Goal: Task Accomplishment & Management: Use online tool/utility

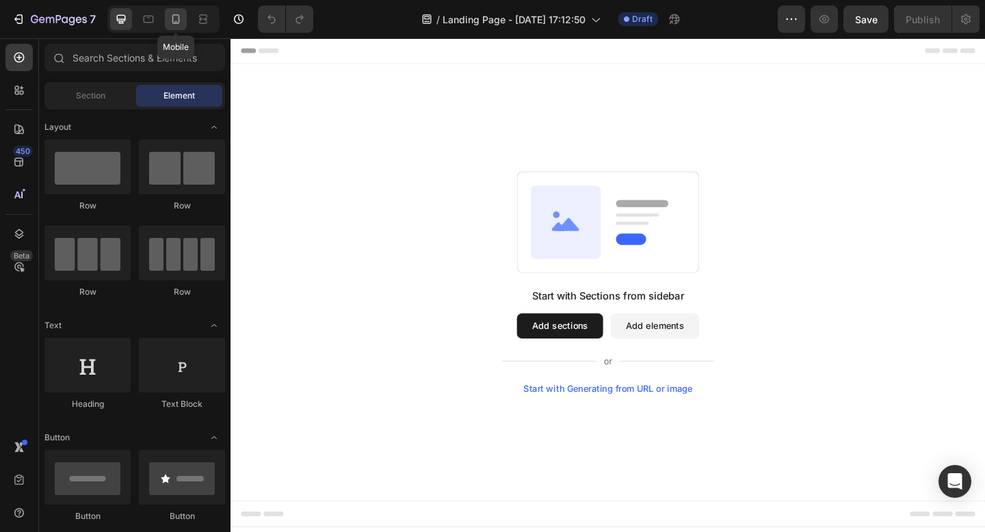
click at [181, 21] on icon at bounding box center [176, 19] width 14 height 14
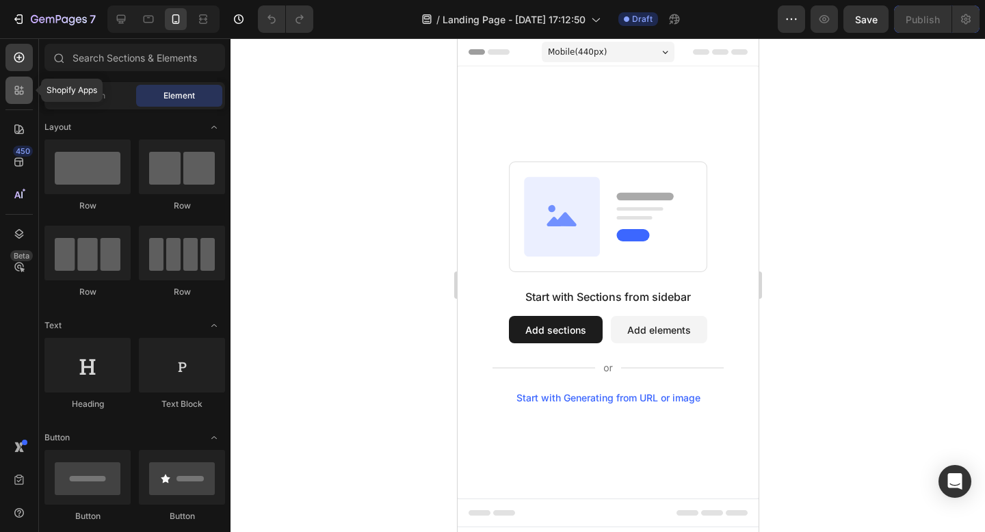
click at [14, 90] on icon at bounding box center [19, 90] width 14 height 14
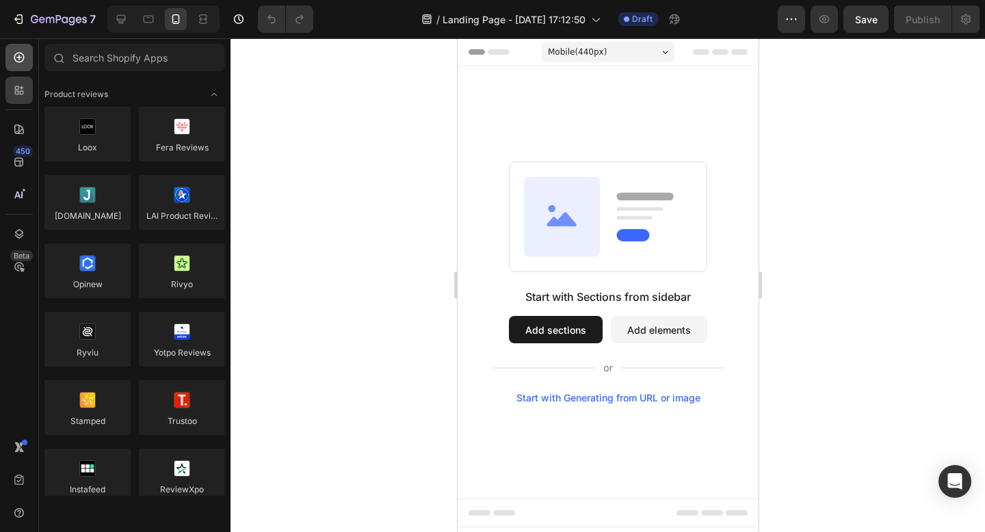
click at [20, 66] on div at bounding box center [18, 57] width 27 height 27
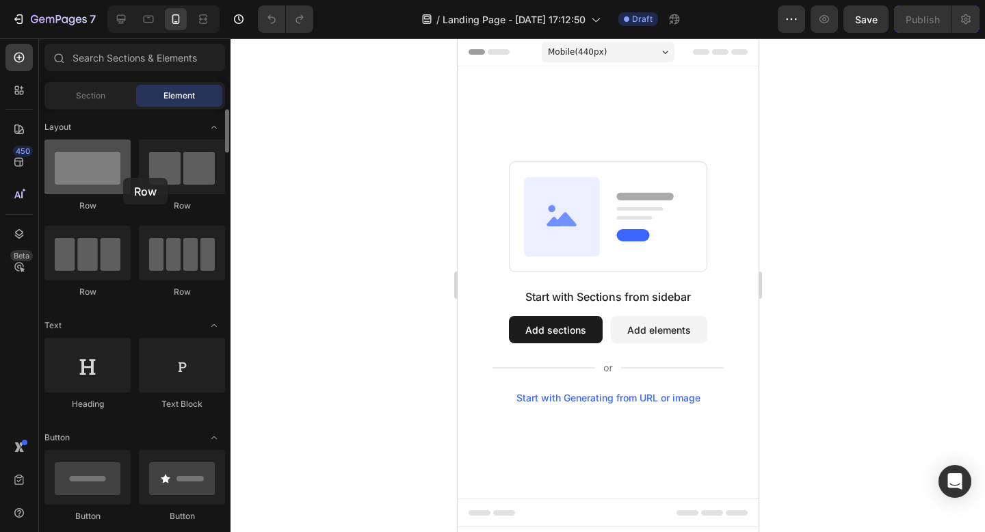
drag, startPoint x: 106, startPoint y: 178, endPoint x: 123, endPoint y: 178, distance: 17.1
click at [123, 178] on div at bounding box center [87, 167] width 86 height 55
click at [553, 326] on button "Add sections" at bounding box center [555, 329] width 94 height 27
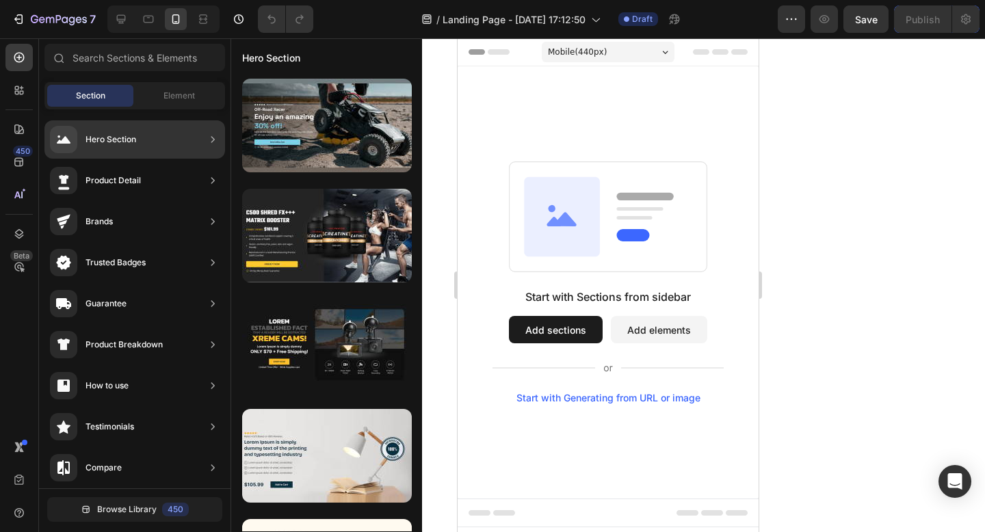
click at [168, 132] on div "Hero Section" at bounding box center [134, 139] width 181 height 38
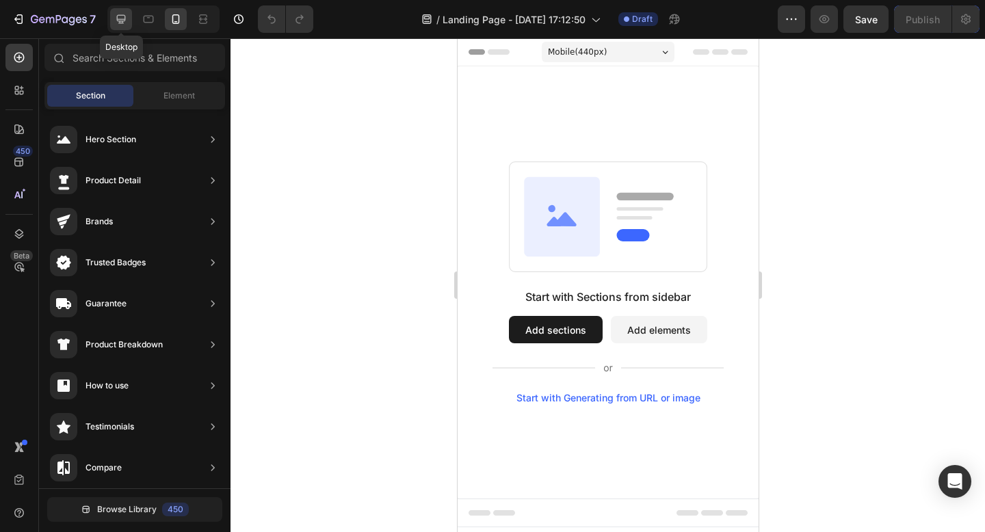
click at [124, 17] on icon at bounding box center [121, 19] width 9 height 9
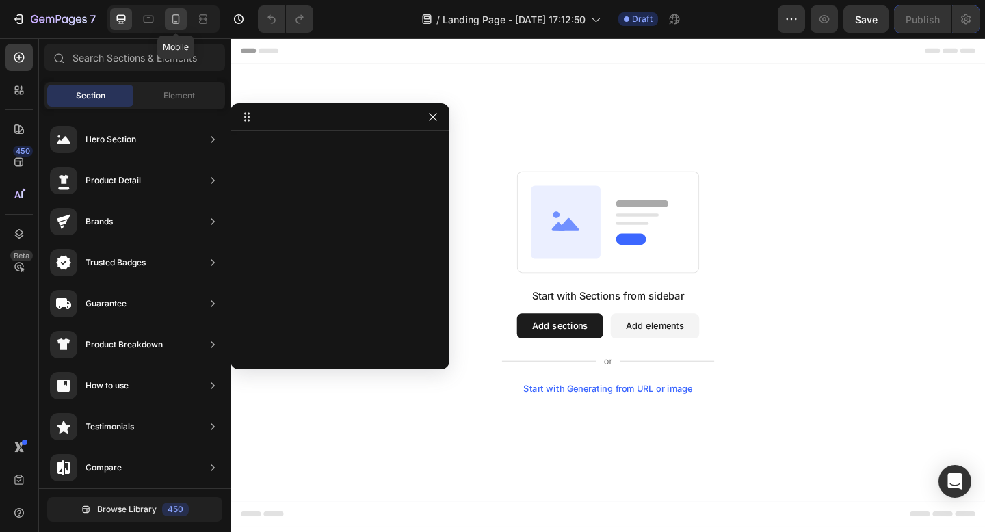
click at [177, 20] on icon at bounding box center [176, 19] width 14 height 14
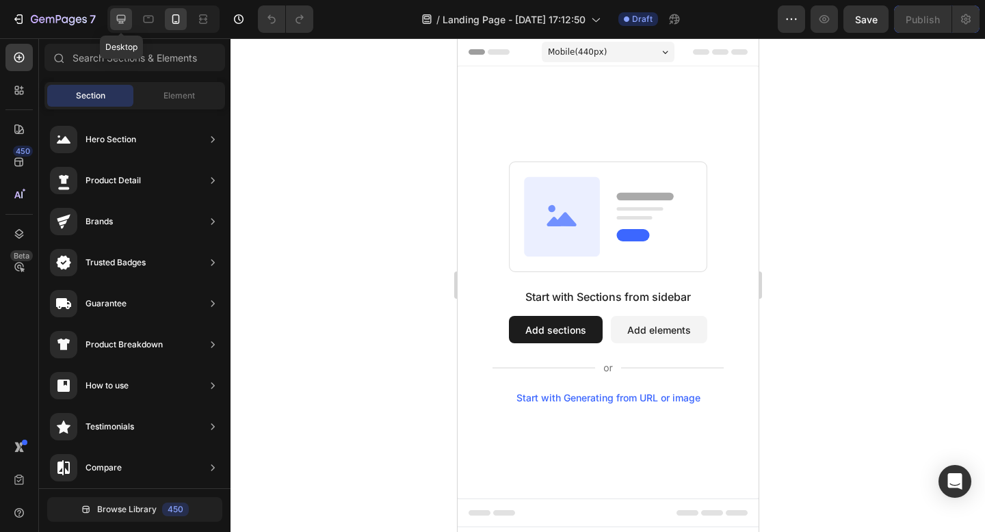
click at [122, 14] on icon at bounding box center [121, 19] width 14 height 14
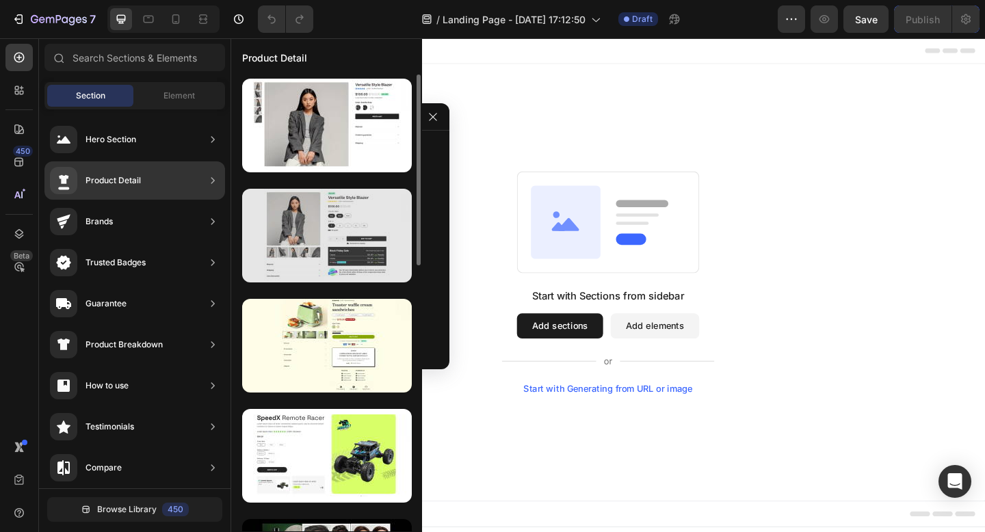
click at [341, 225] on div at bounding box center [327, 236] width 170 height 94
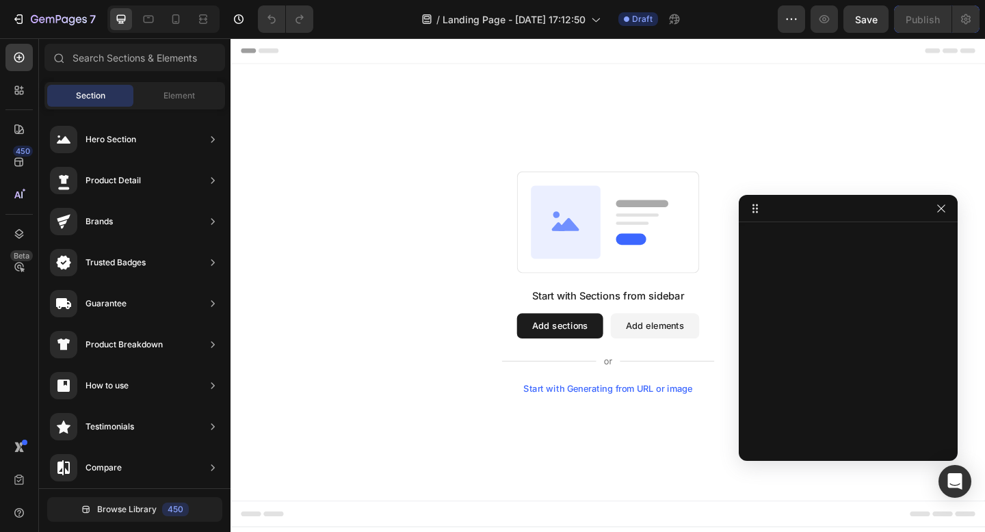
drag, startPoint x: 658, startPoint y: 230, endPoint x: 853, endPoint y: 211, distance: 196.6
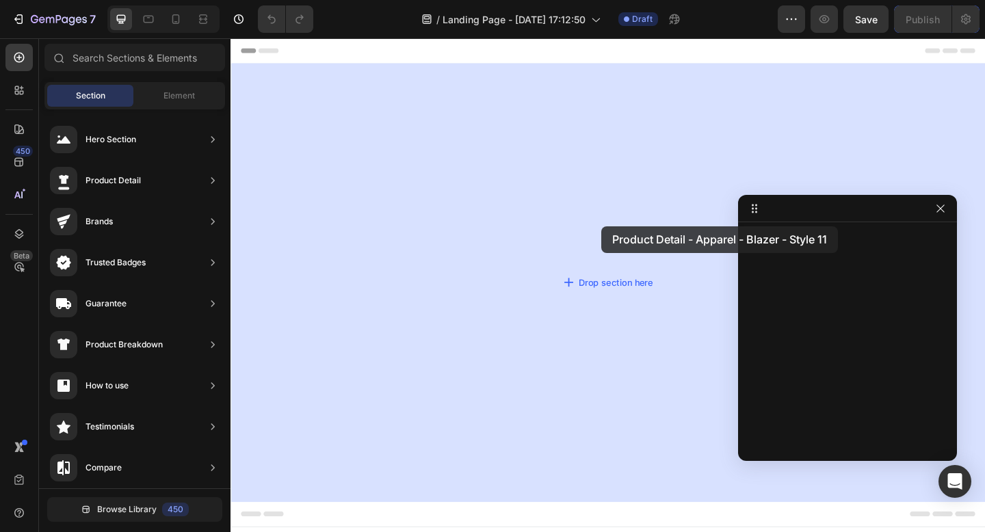
drag, startPoint x: 541, startPoint y: 285, endPoint x: 633, endPoint y: 243, distance: 100.7
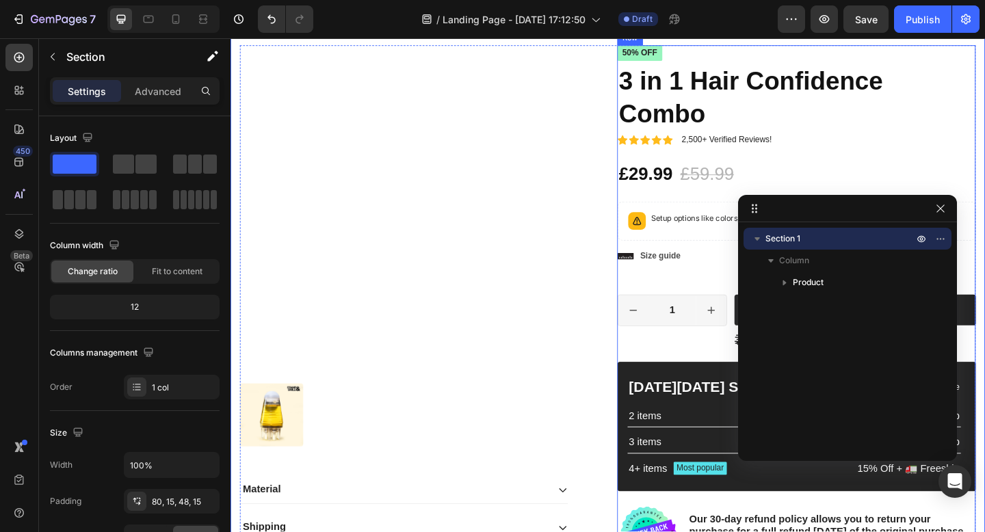
scroll to position [79, 0]
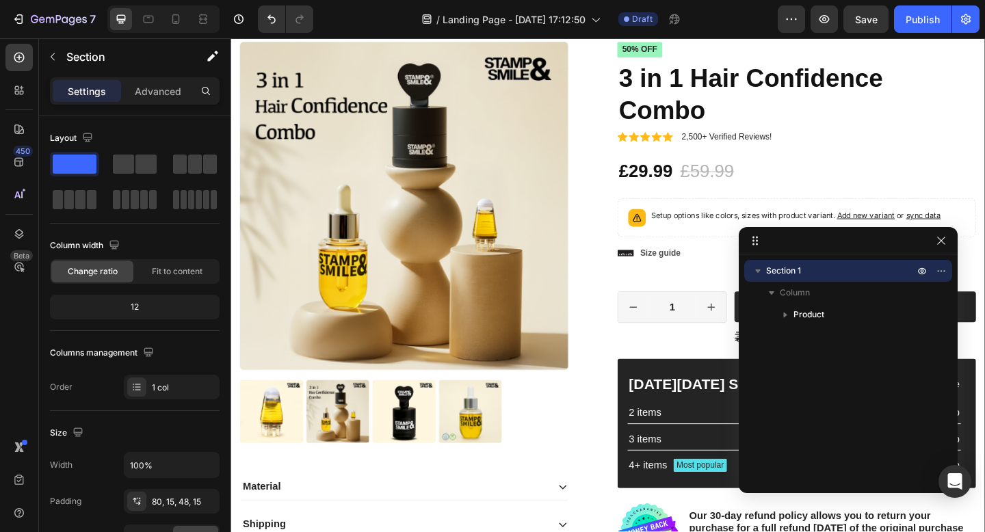
drag, startPoint x: 838, startPoint y: 212, endPoint x: 839, endPoint y: 244, distance: 32.1
click at [758, 266] on icon "button" at bounding box center [758, 271] width 14 height 14
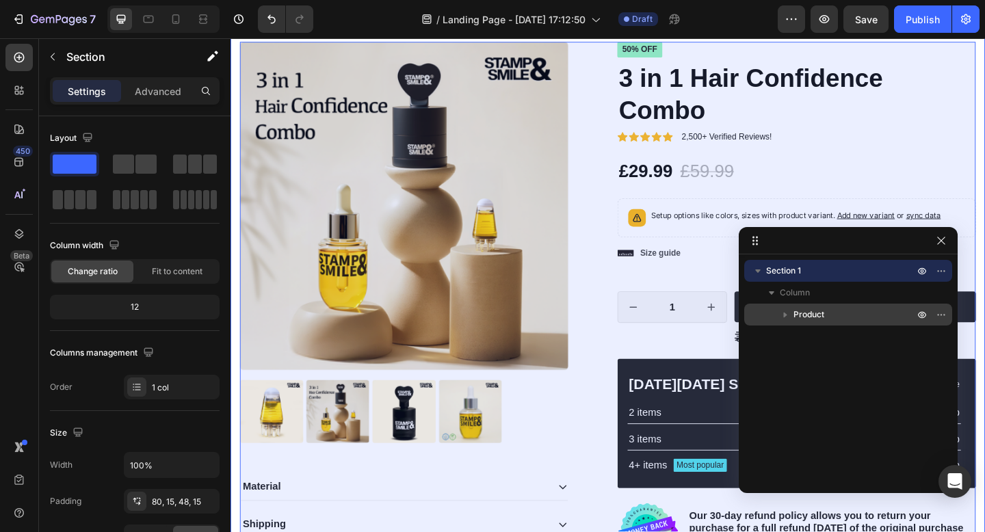
click at [831, 319] on p "Product" at bounding box center [854, 315] width 123 height 14
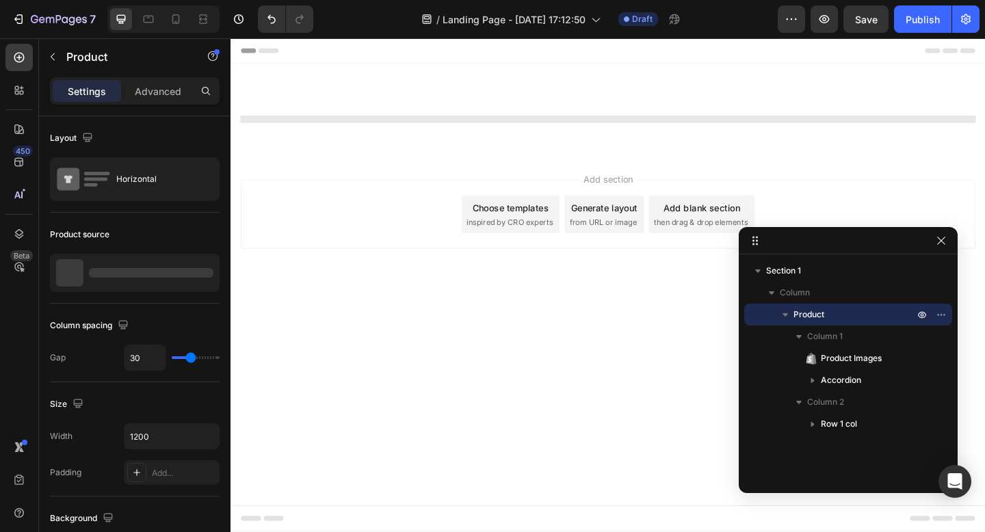
scroll to position [0, 0]
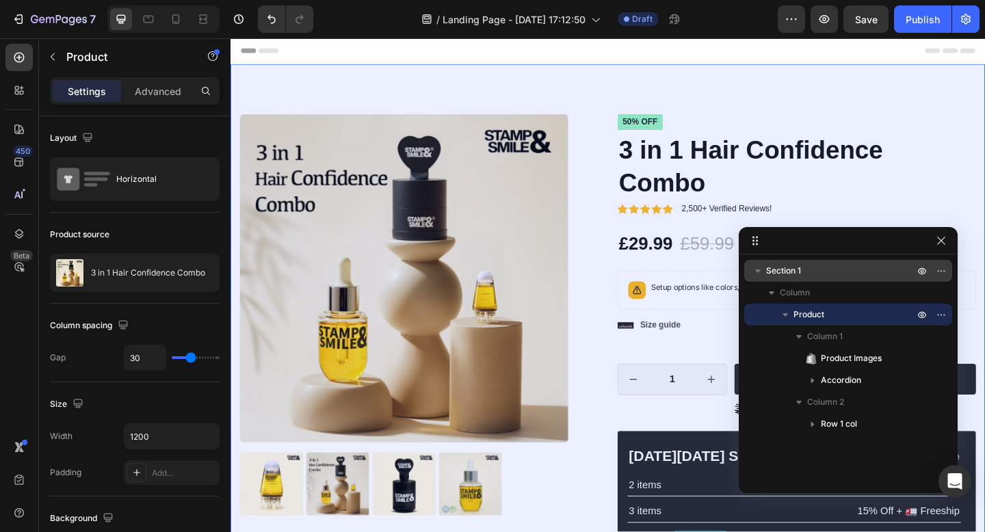
click at [760, 270] on icon "button" at bounding box center [758, 271] width 14 height 14
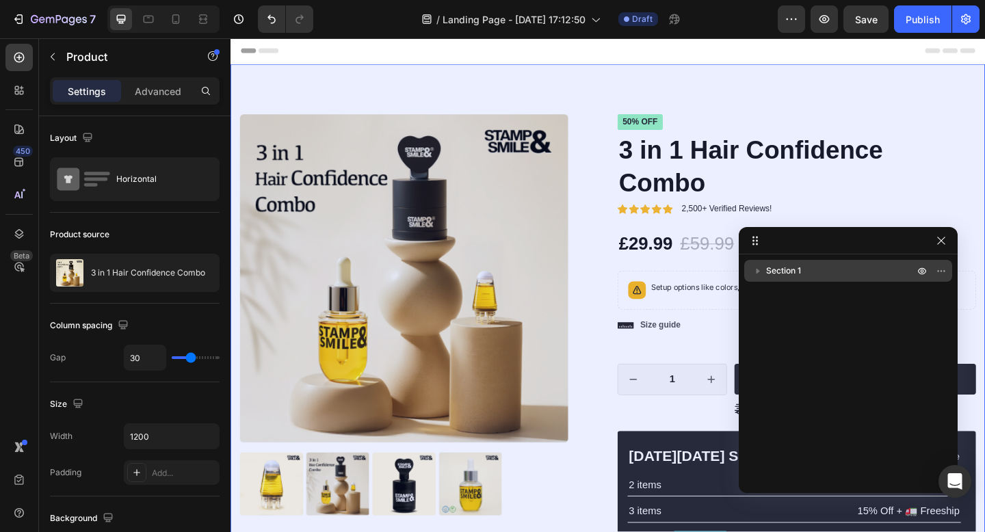
click at [760, 270] on icon "button" at bounding box center [758, 271] width 14 height 14
click at [765, 269] on div "Section 1" at bounding box center [848, 271] width 197 height 22
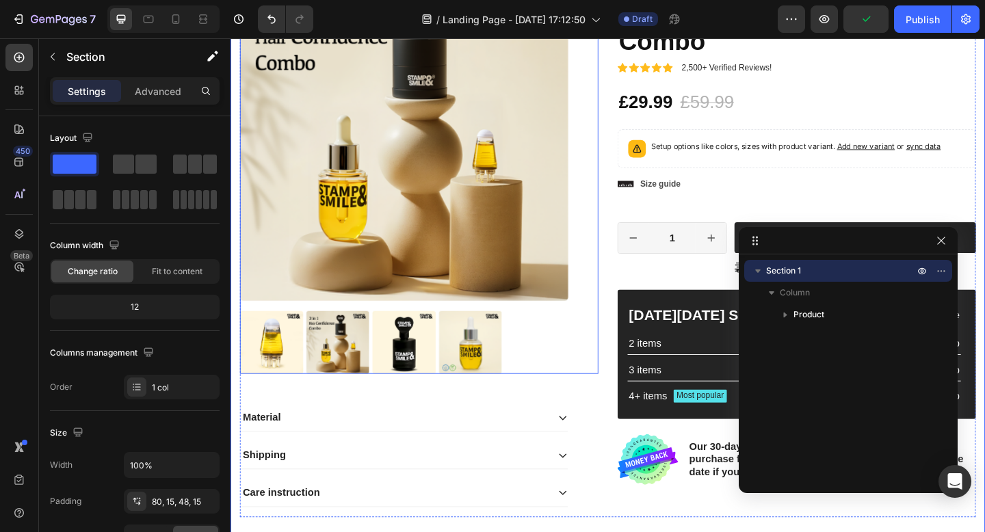
scroll to position [167, 0]
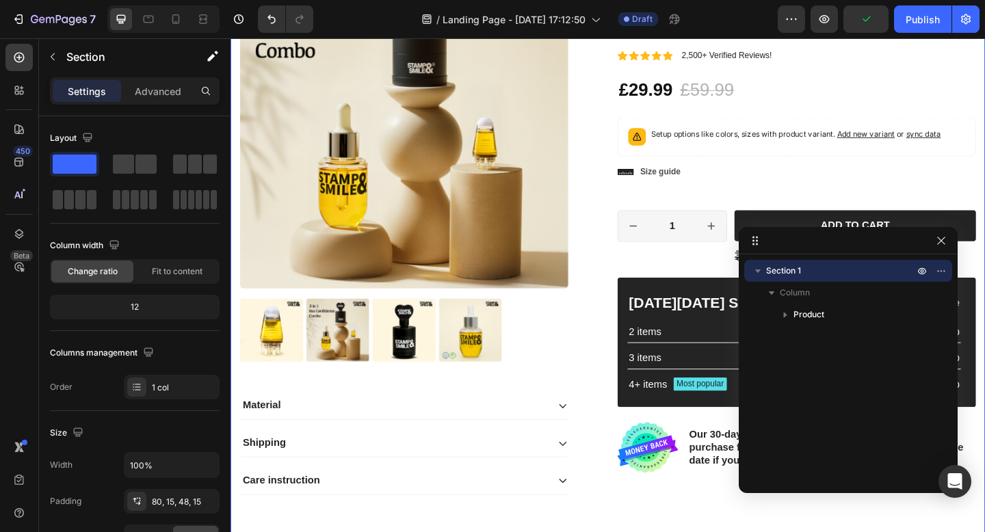
click at [758, 268] on icon "button" at bounding box center [758, 271] width 14 height 14
drag, startPoint x: 1020, startPoint y: 294, endPoint x: 754, endPoint y: 304, distance: 266.2
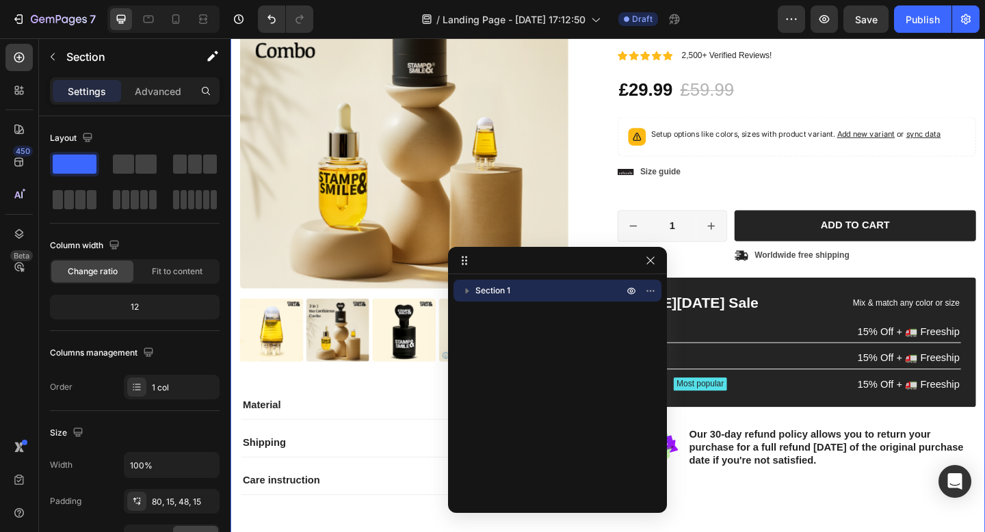
drag, startPoint x: 785, startPoint y: 243, endPoint x: 280, endPoint y: 259, distance: 505.0
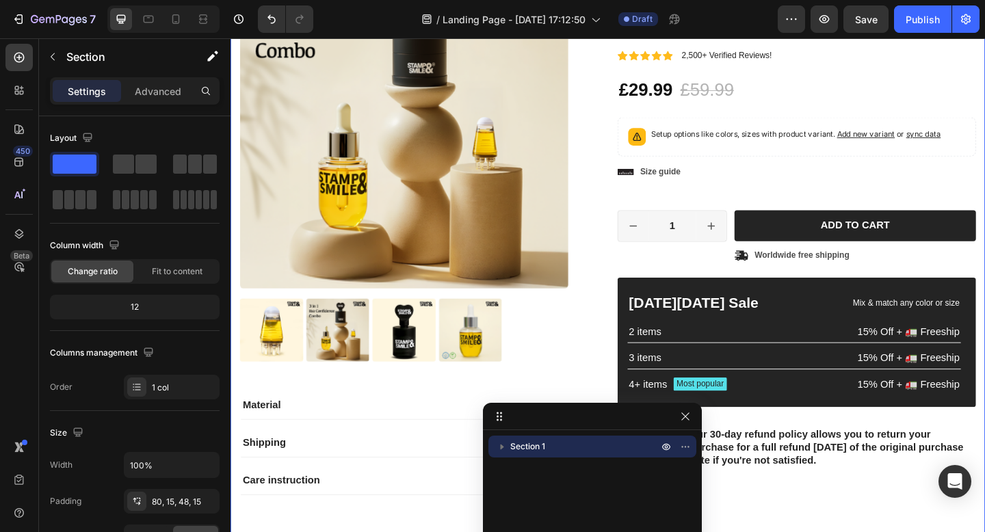
drag, startPoint x: 302, startPoint y: 256, endPoint x: 503, endPoint y: 429, distance: 264.7
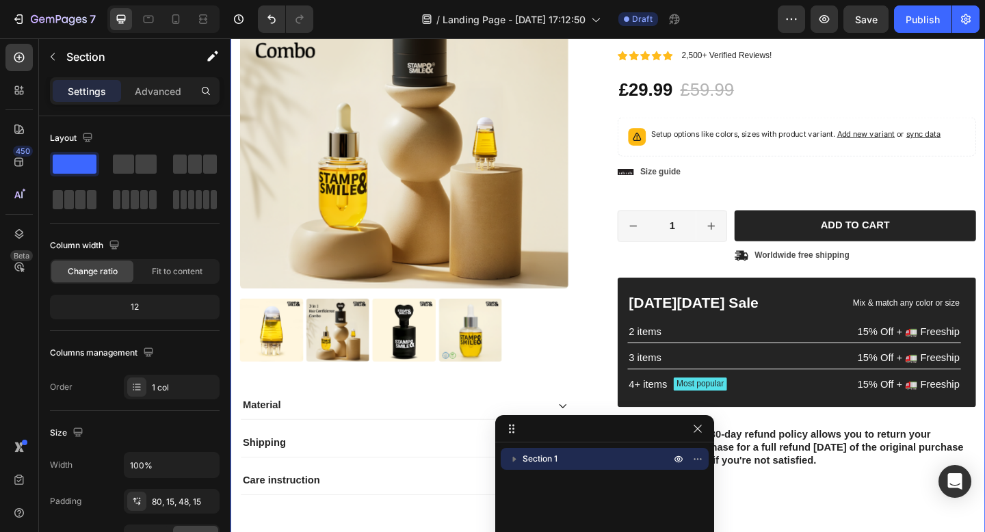
click at [503, 429] on div at bounding box center [604, 428] width 219 height 27
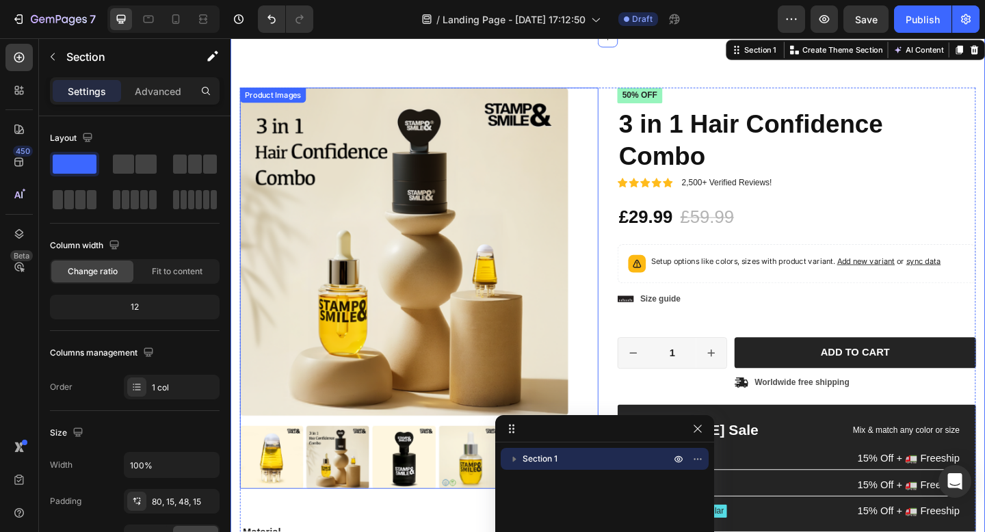
scroll to position [0, 0]
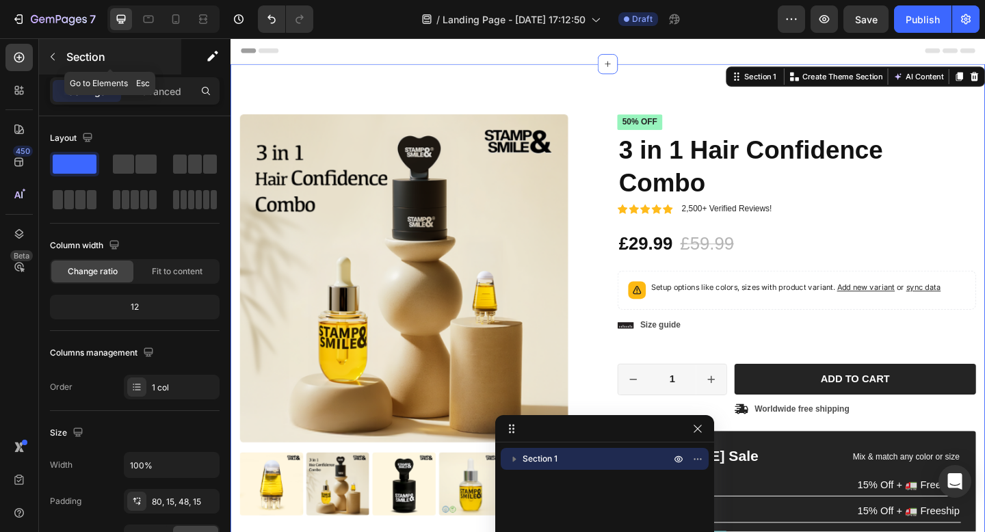
click at [55, 56] on icon "button" at bounding box center [52, 56] width 11 height 11
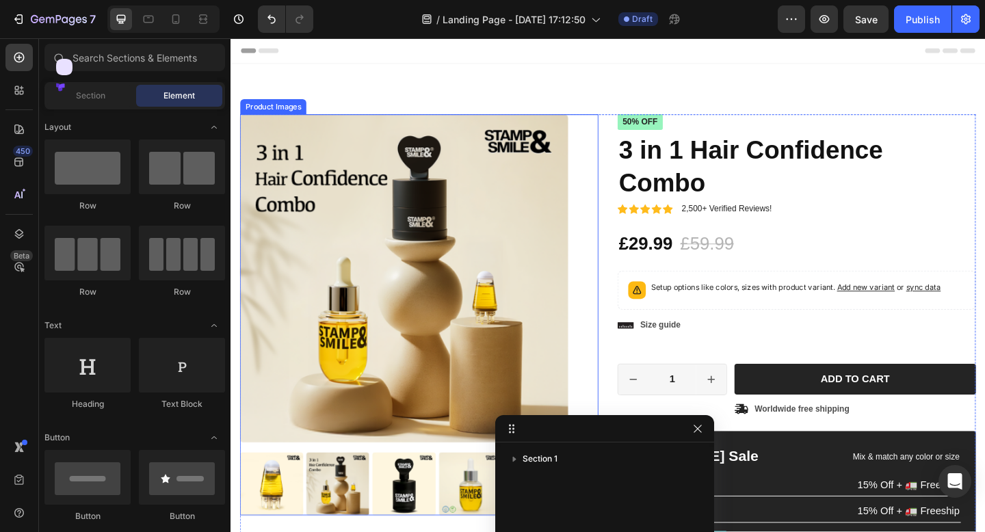
click at [708, 168] on h1 "3 in 1 Hair Confidence Combo" at bounding box center [846, 178] width 390 height 74
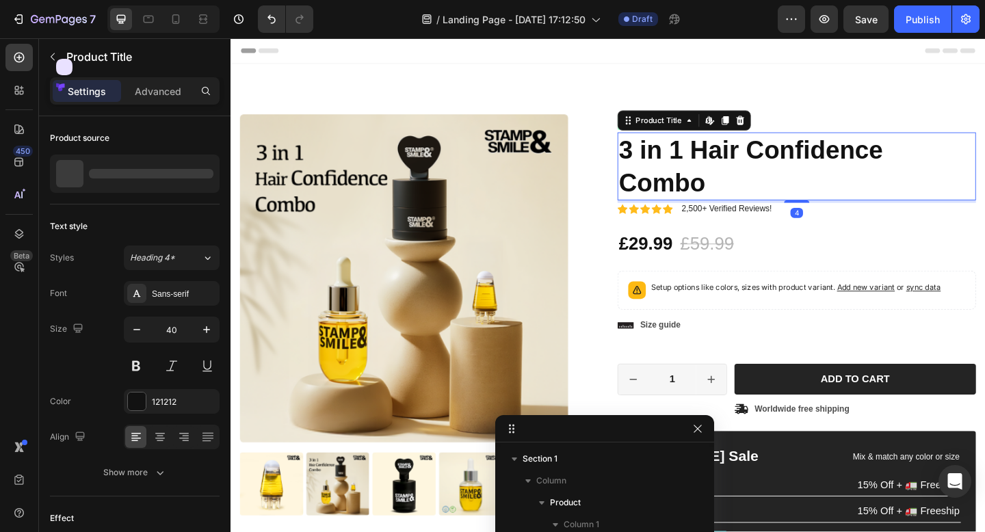
scroll to position [152, 0]
click at [821, 137] on div "50% off" at bounding box center [846, 129] width 390 height 17
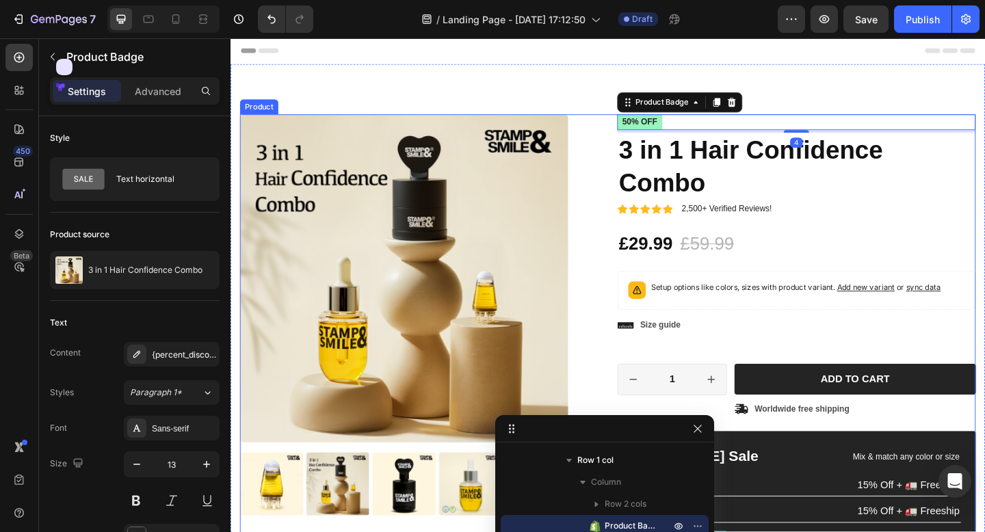
click at [637, 137] on div "Product Images Material Shipping Care instruction Accordion Icon Icon Icon Icon…" at bounding box center [641, 417] width 800 height 592
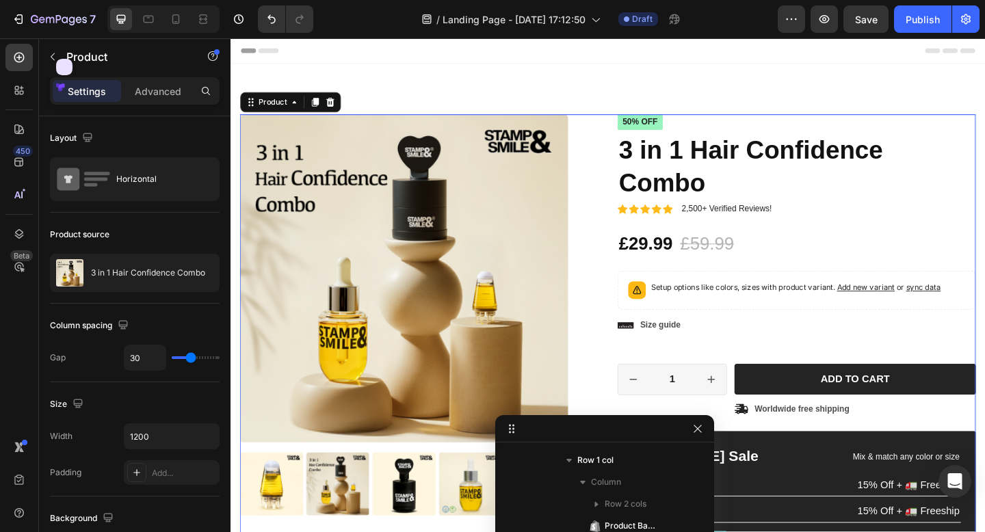
scroll to position [0, 0]
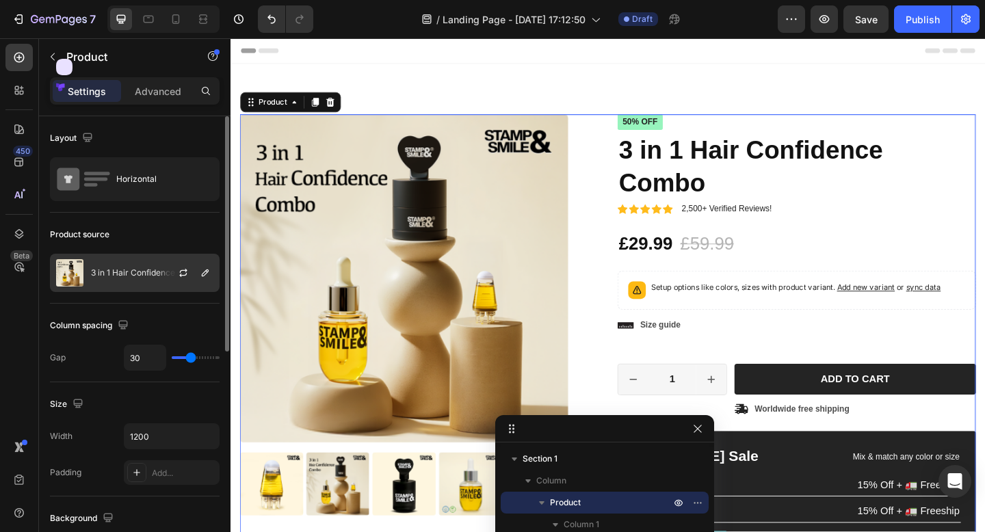
click at [165, 264] on div at bounding box center [189, 272] width 60 height 37
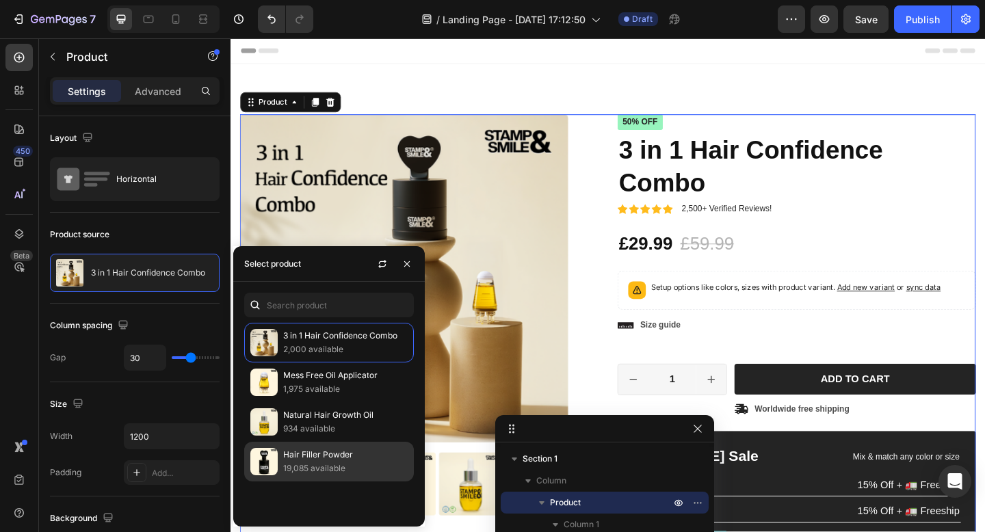
click at [316, 445] on div "Hair Filler Powder 19,085 available" at bounding box center [329, 462] width 170 height 40
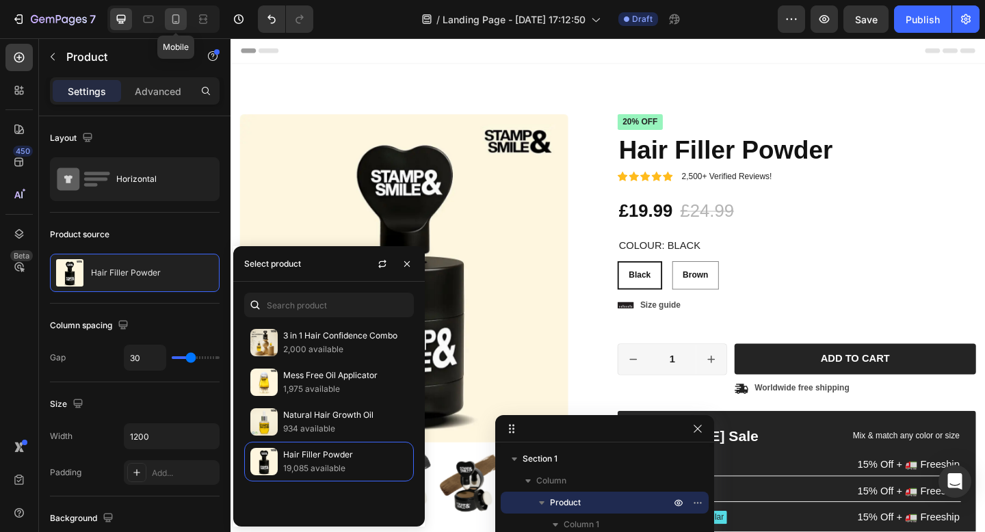
click at [184, 18] on div at bounding box center [176, 19] width 22 height 22
type input "0"
type input "100%"
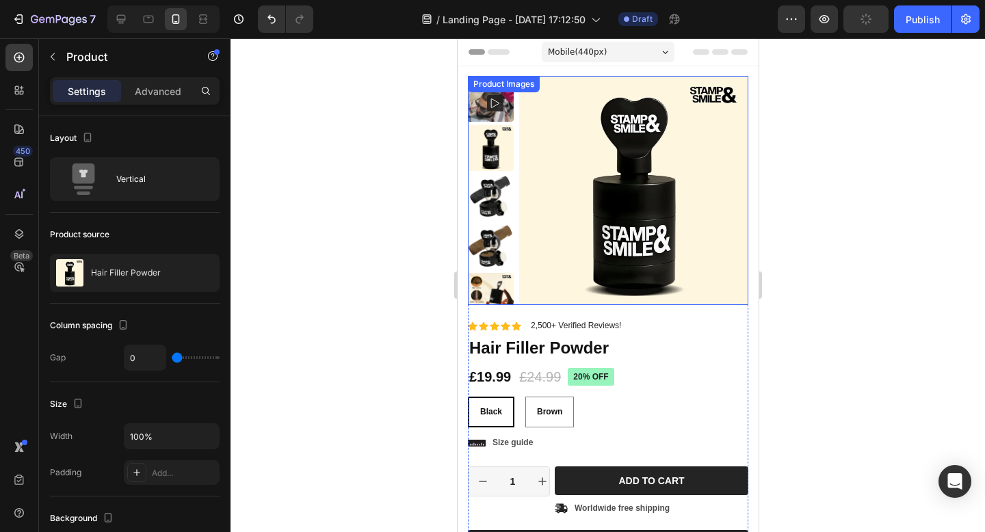
click at [517, 161] on div at bounding box center [607, 190] width 280 height 229
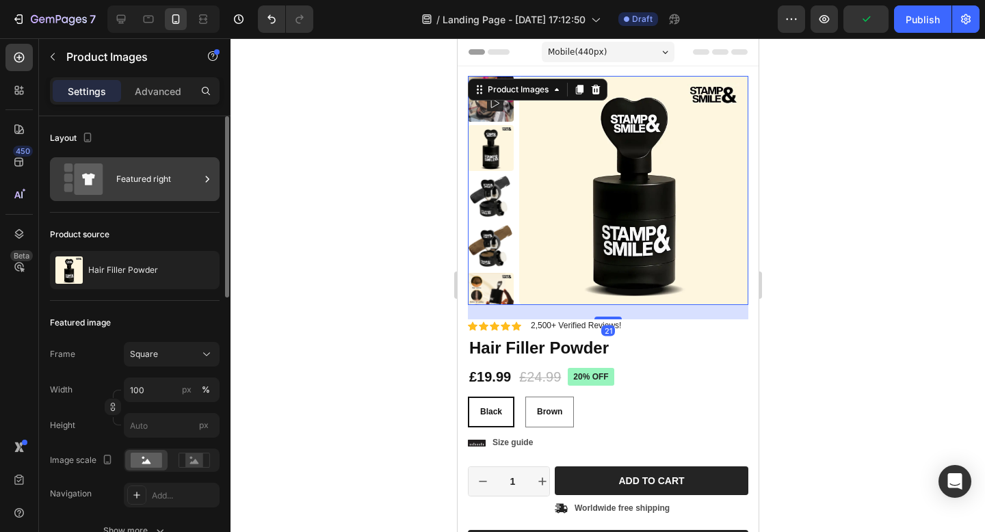
click at [142, 175] on div "Featured right" at bounding box center [157, 178] width 83 height 31
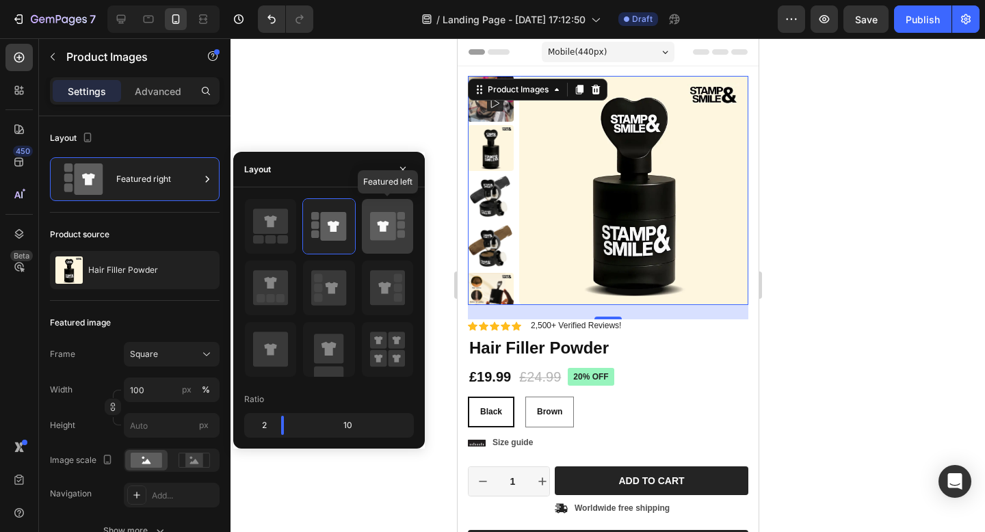
click at [385, 240] on icon at bounding box center [383, 226] width 26 height 29
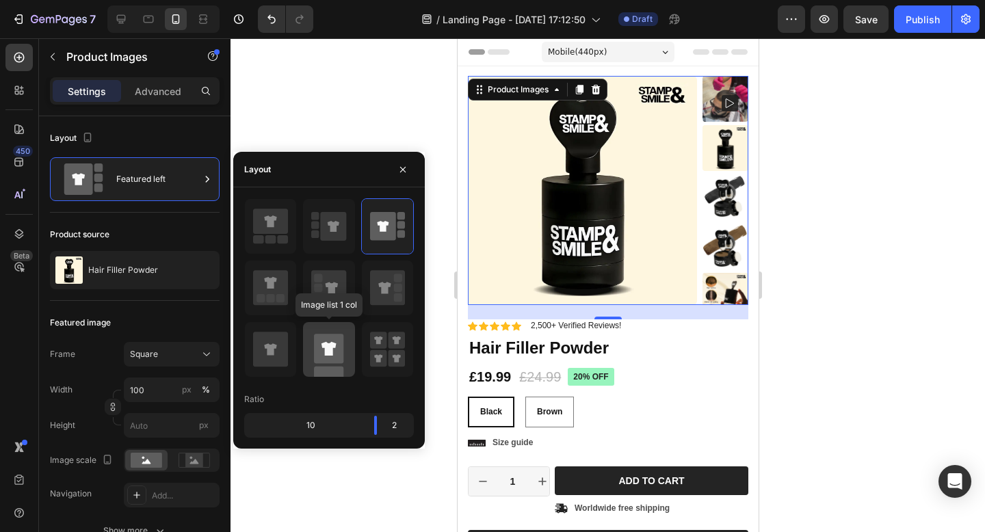
click at [323, 338] on rect at bounding box center [328, 348] width 29 height 29
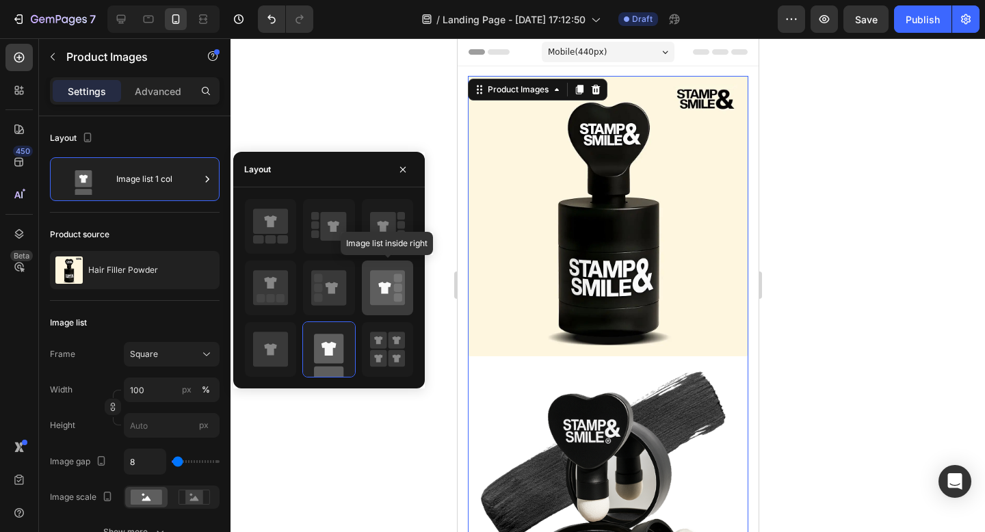
click at [395, 261] on div at bounding box center [387, 288] width 51 height 55
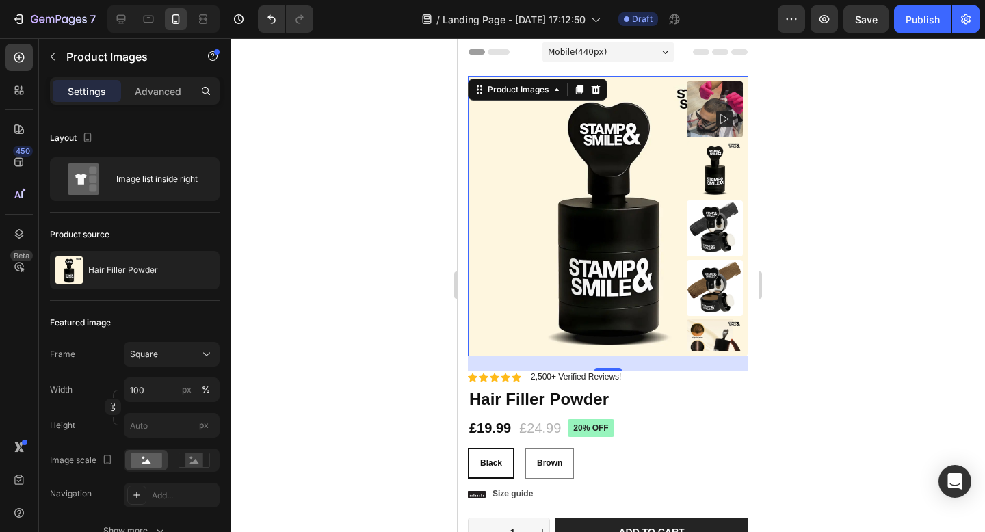
click at [827, 198] on div at bounding box center [607, 285] width 754 height 494
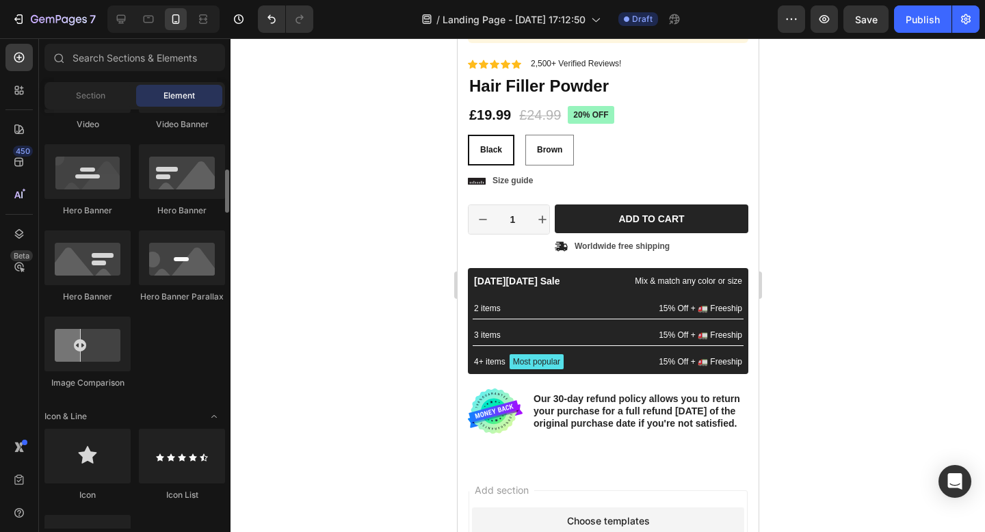
scroll to position [590, 0]
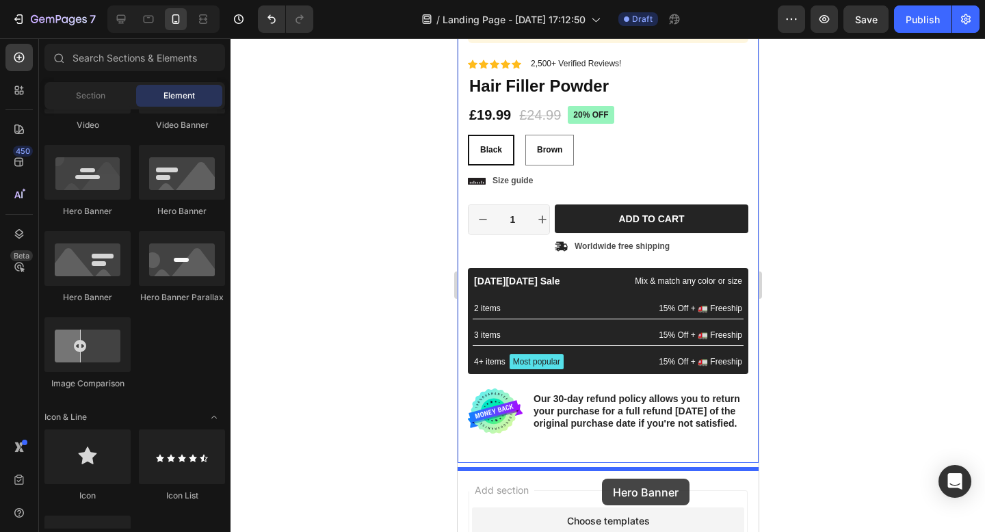
drag, startPoint x: 561, startPoint y: 312, endPoint x: 600, endPoint y: 479, distance: 171.5
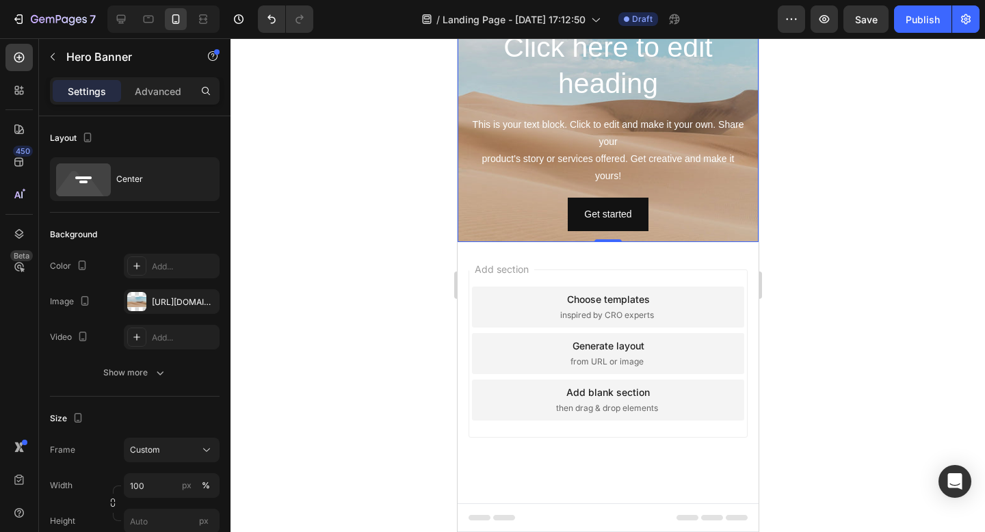
scroll to position [627, 0]
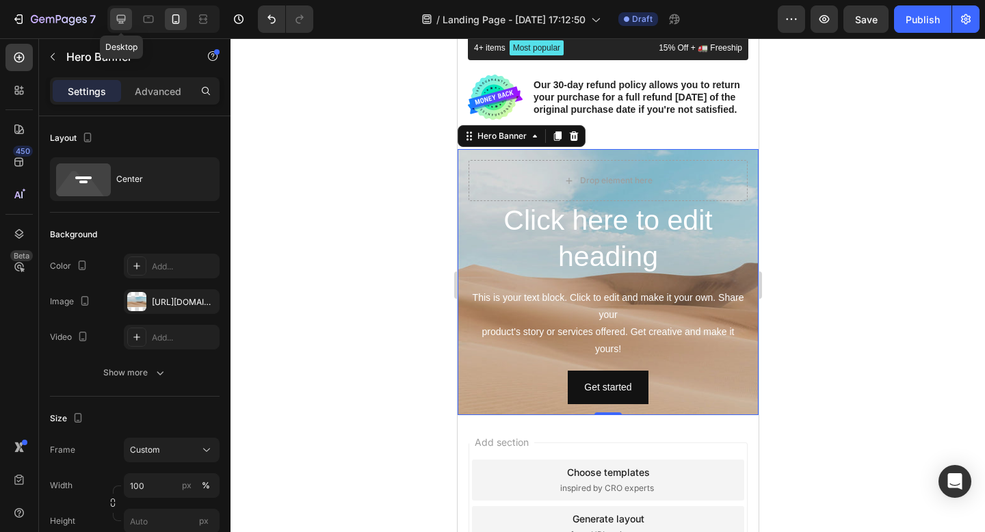
click at [120, 23] on icon at bounding box center [121, 19] width 9 height 9
type input "1200"
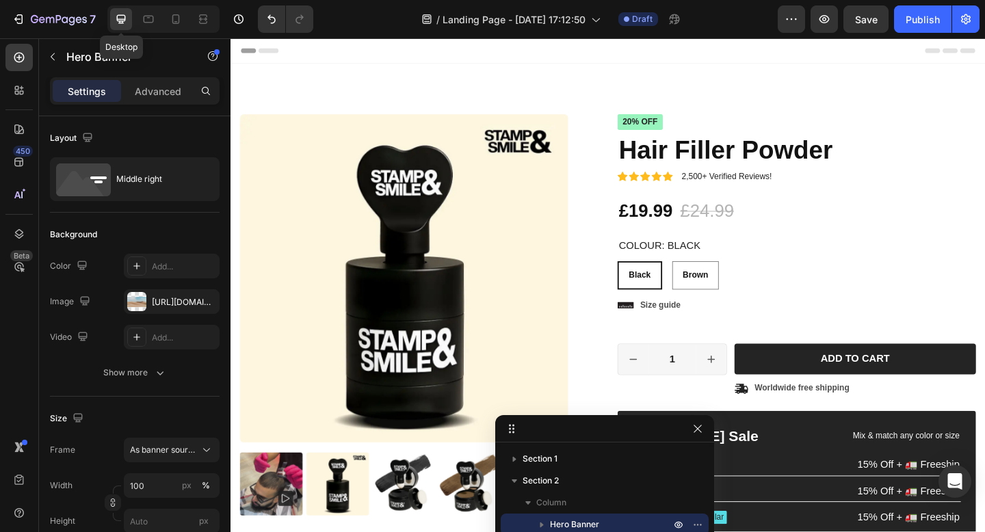
click at [125, 19] on icon at bounding box center [121, 19] width 9 height 9
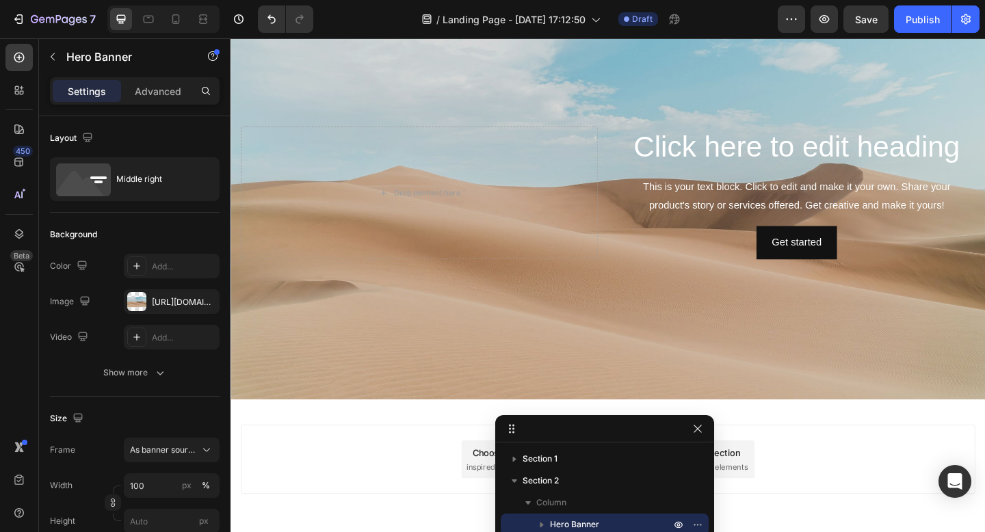
scroll to position [140, 0]
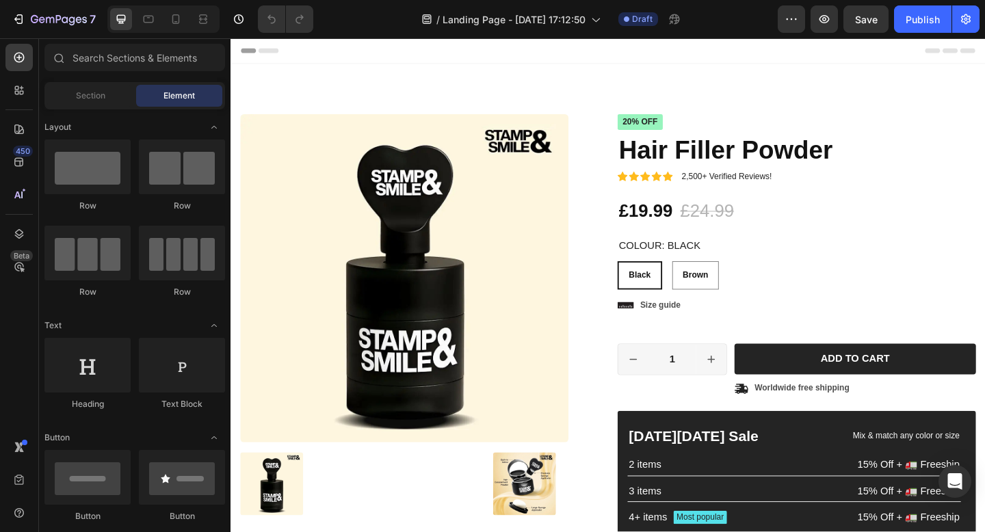
radio input "false"
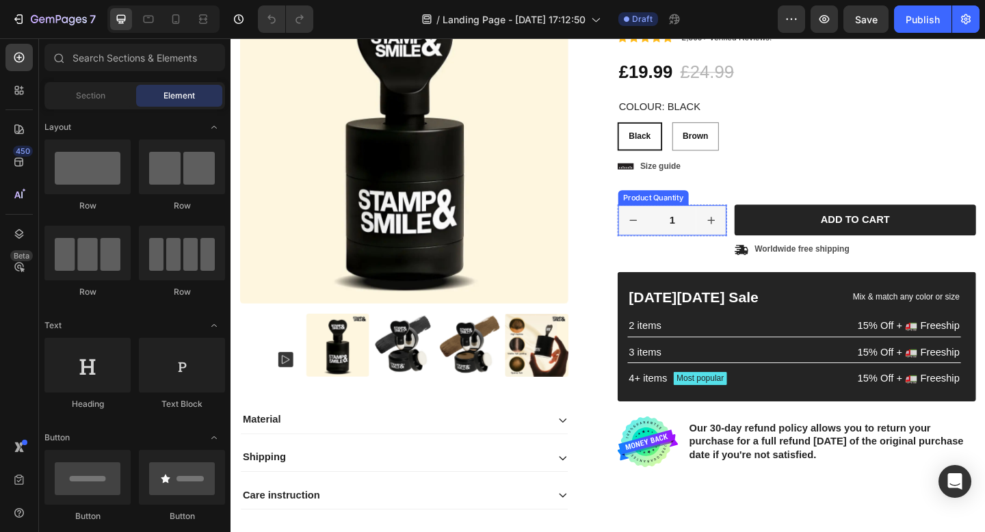
scroll to position [139, 0]
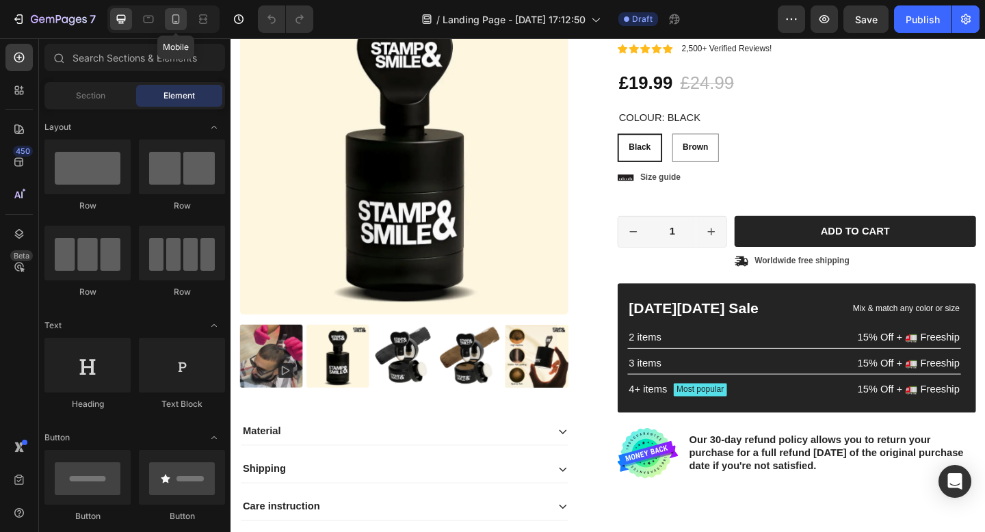
click at [178, 19] on icon at bounding box center [176, 19] width 14 height 14
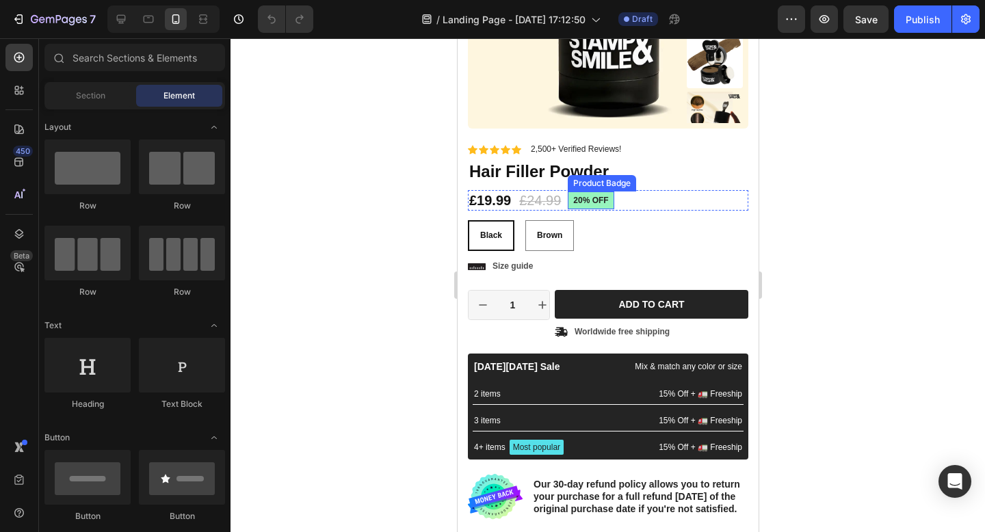
scroll to position [165, 0]
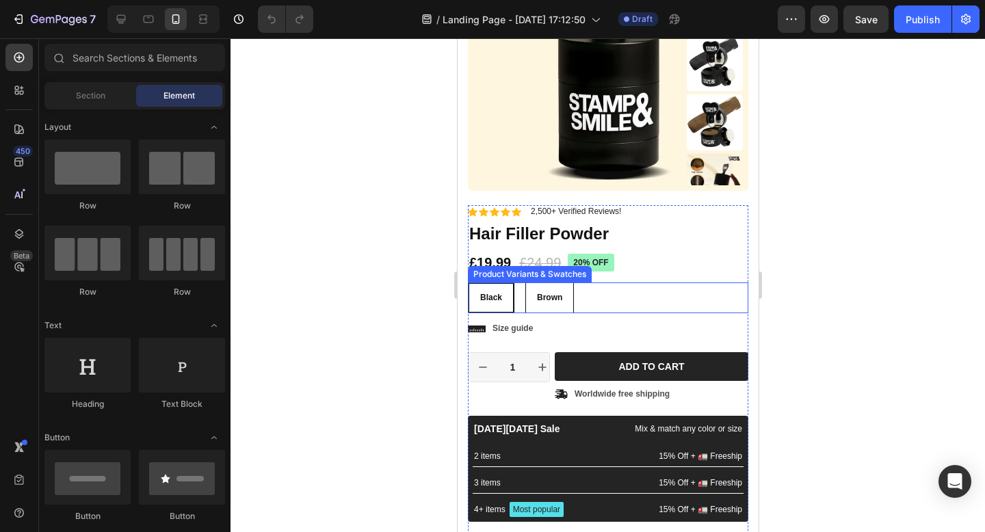
click at [560, 304] on div "Brown" at bounding box center [548, 298] width 47 height 22
click at [525, 282] on input "Brown Brown Brown" at bounding box center [524, 282] width 1 height 1
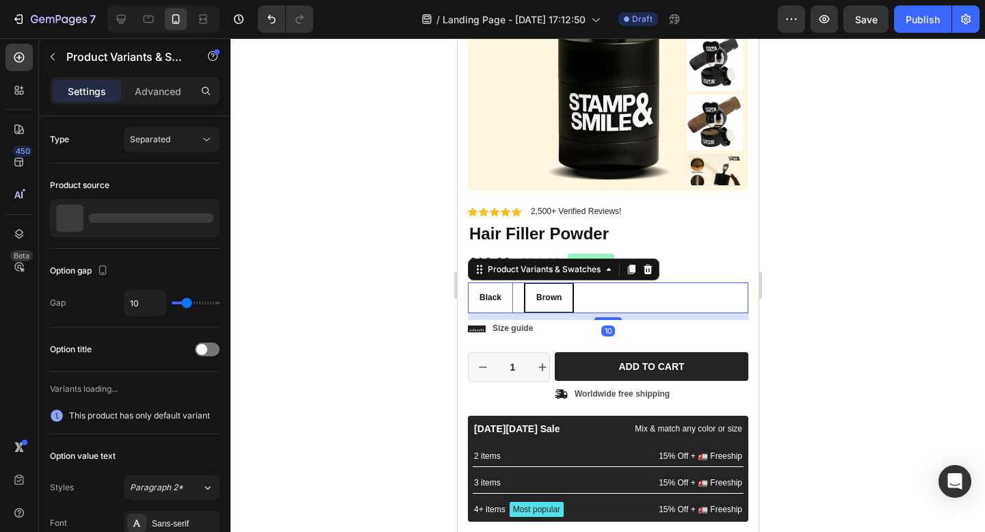
radio input "true"
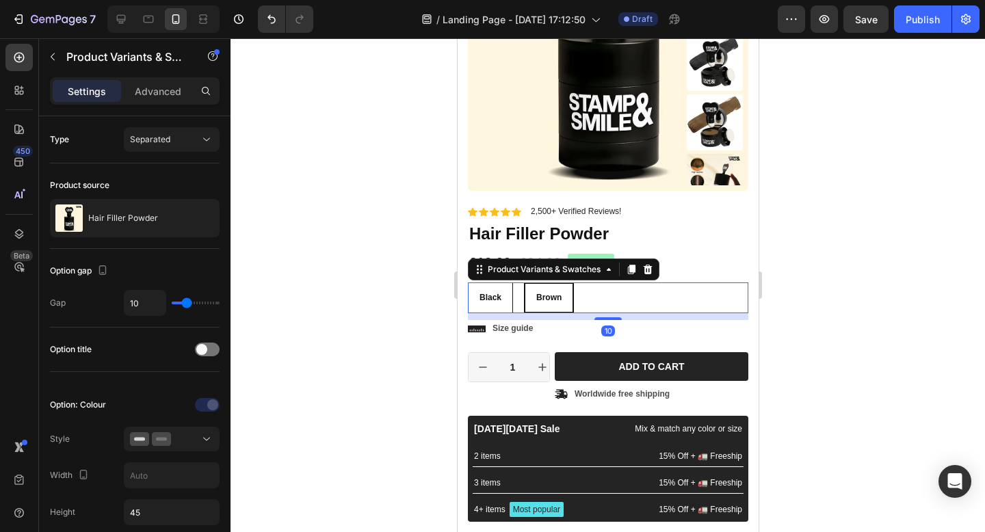
click at [503, 300] on div "Black" at bounding box center [490, 298] width 44 height 22
click at [467, 282] on input "Black Black Black" at bounding box center [466, 282] width 1 height 1
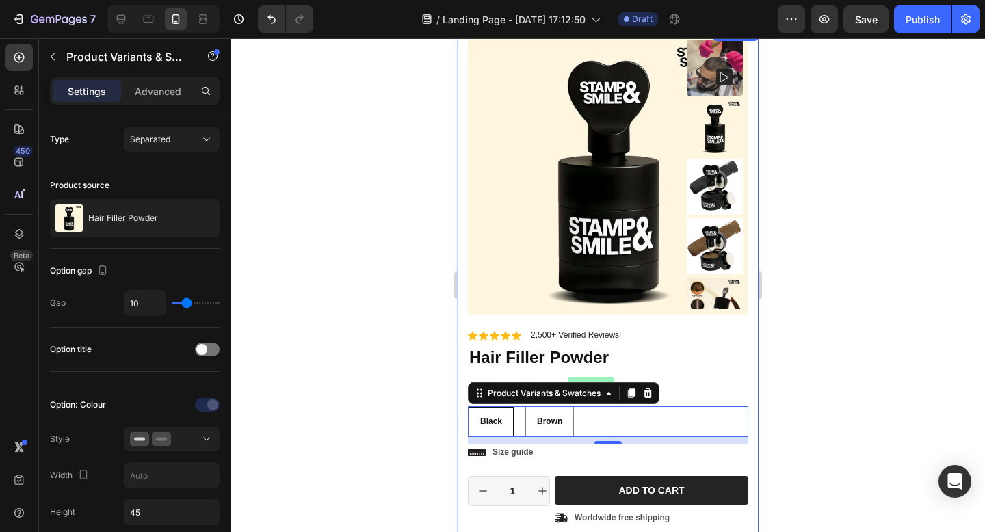
scroll to position [42, 0]
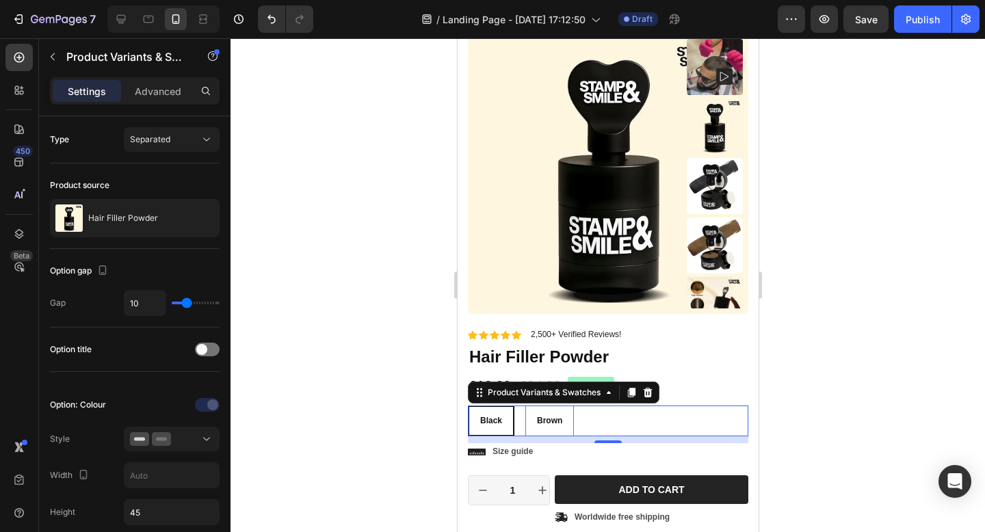
click at [580, 414] on div "Black Black Black Brown Brown Brown" at bounding box center [607, 421] width 280 height 31
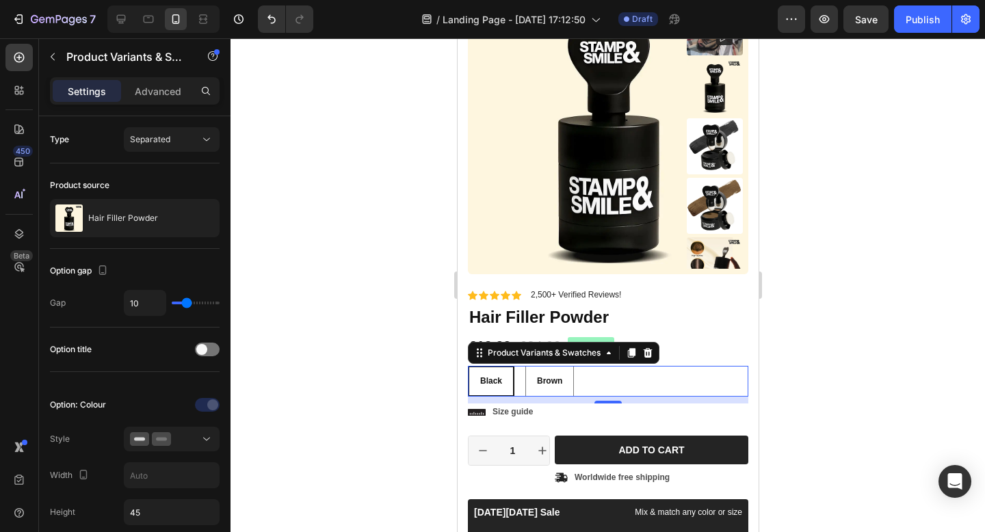
scroll to position [86, 0]
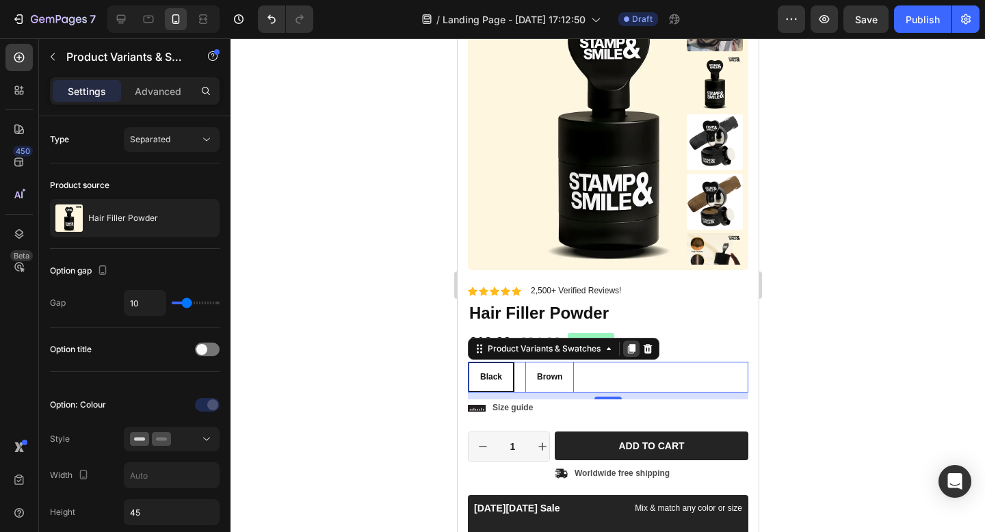
click at [633, 350] on icon at bounding box center [631, 349] width 8 height 10
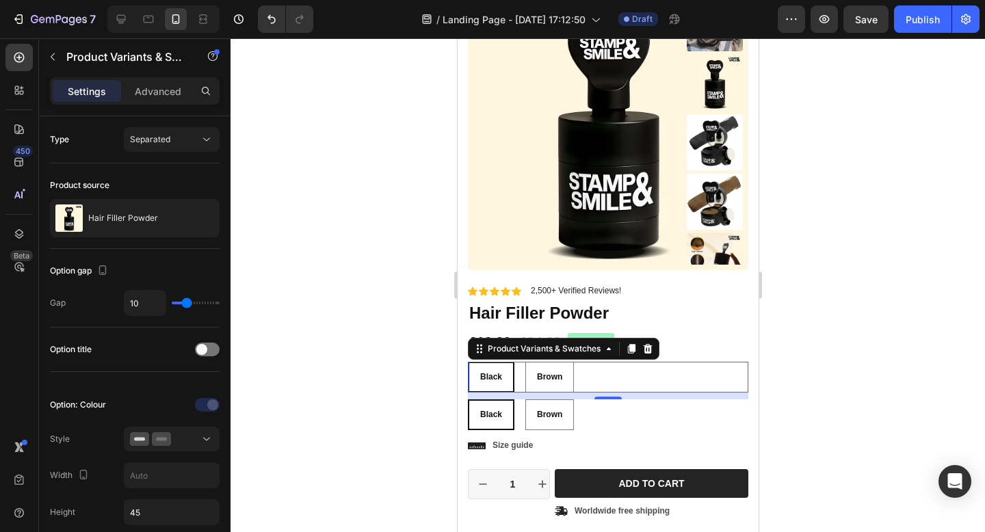
radio input "false"
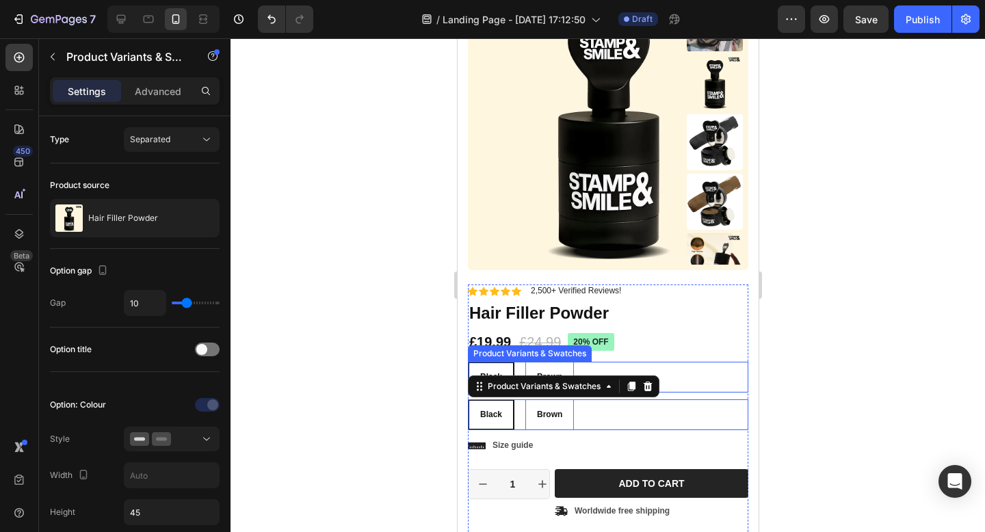
click at [614, 371] on div "Black Black Black Brown Brown Brown" at bounding box center [607, 377] width 280 height 31
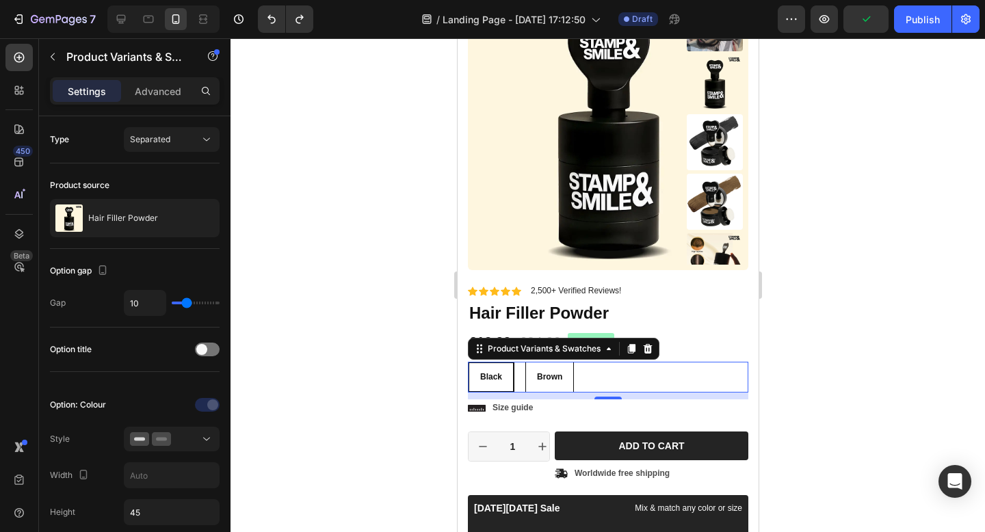
click at [563, 372] on div "Brown" at bounding box center [548, 378] width 47 height 22
click at [525, 362] on input "Brown Brown Brown" at bounding box center [524, 361] width 1 height 1
click at [631, 344] on icon at bounding box center [631, 349] width 8 height 10
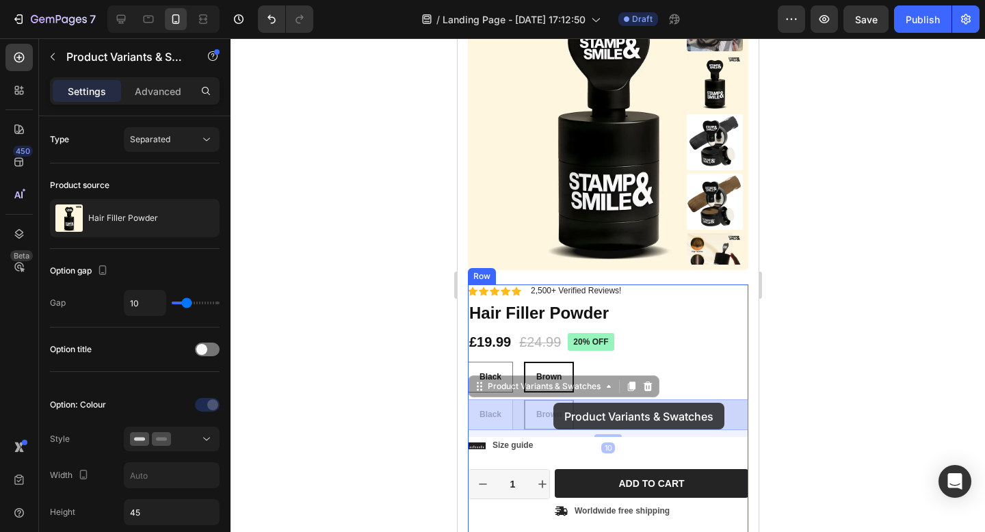
drag, startPoint x: 560, startPoint y: 410, endPoint x: 546, endPoint y: 409, distance: 14.4
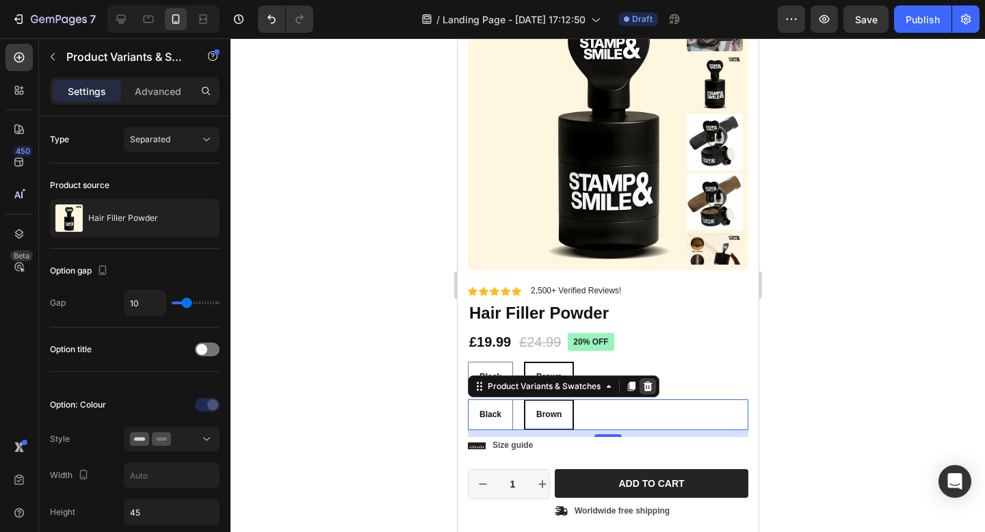
click at [648, 390] on icon at bounding box center [647, 387] width 9 height 10
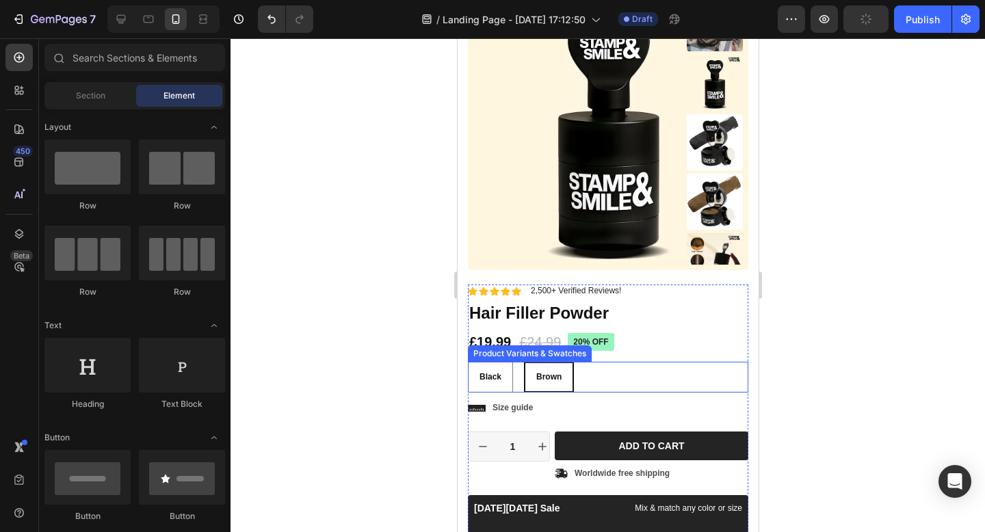
click at [618, 376] on div "Black Black Black Brown Brown Brown" at bounding box center [607, 377] width 280 height 31
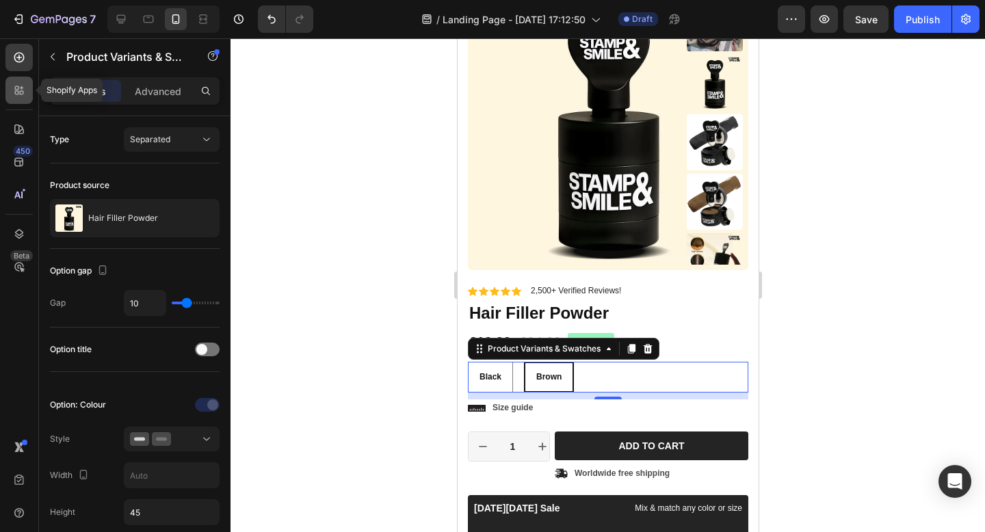
click at [15, 91] on icon at bounding box center [17, 93] width 4 height 4
radio input "true"
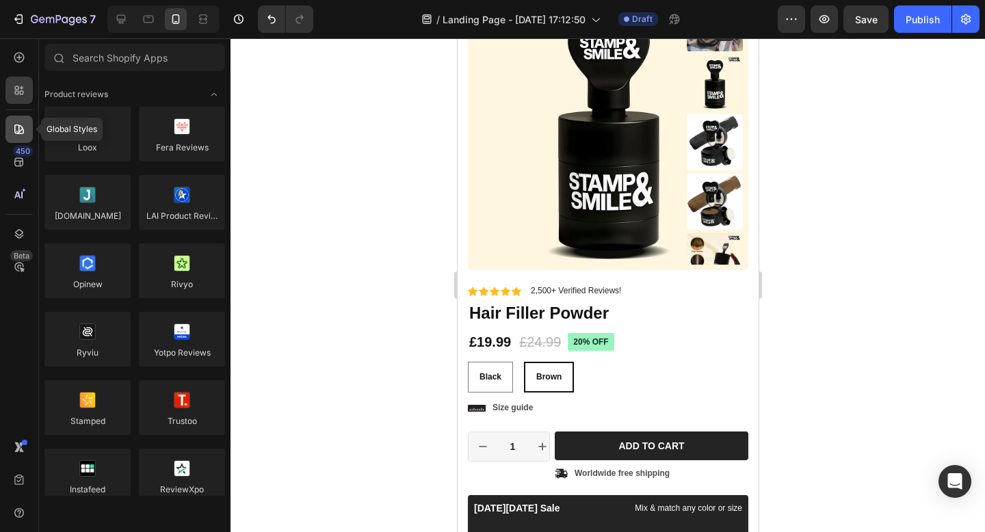
click at [19, 133] on icon at bounding box center [19, 129] width 14 height 14
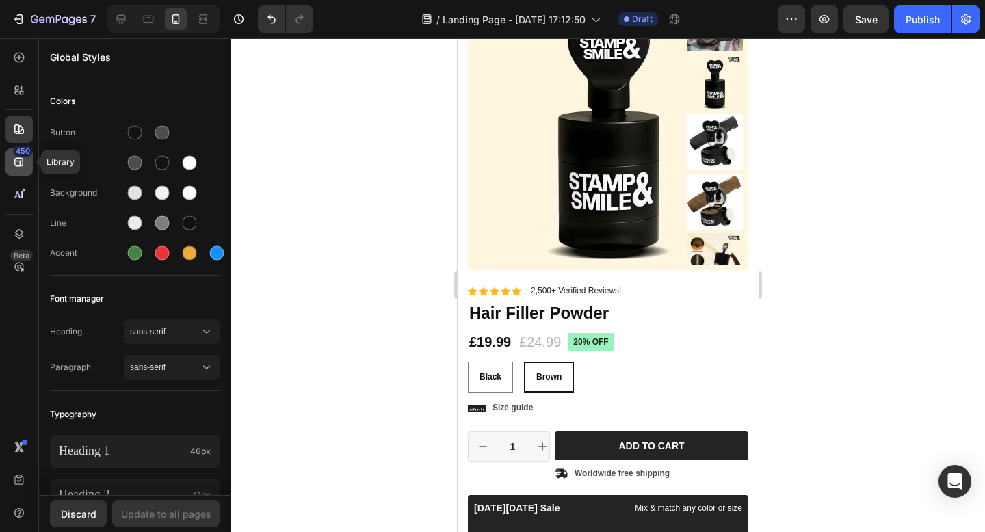
click at [14, 148] on div "450" at bounding box center [23, 151] width 20 height 11
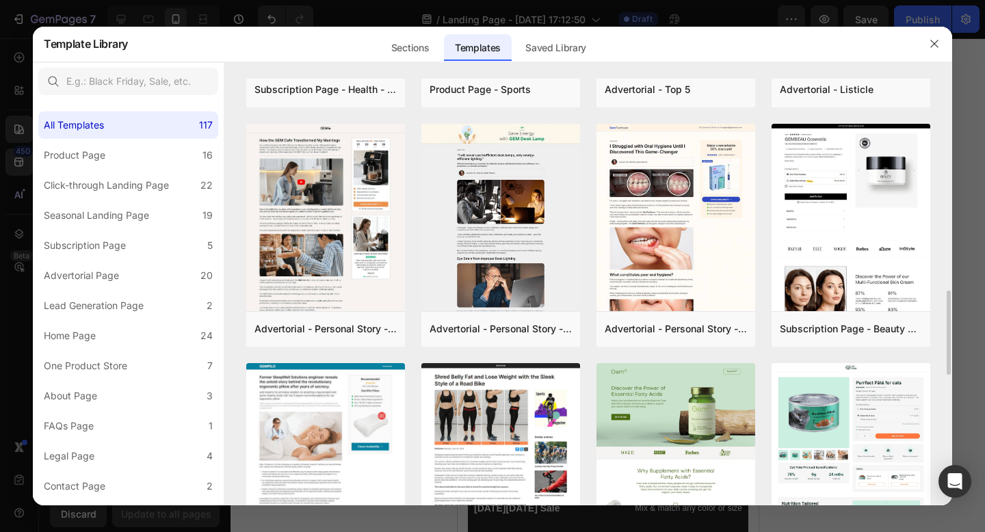
scroll to position [942, 0]
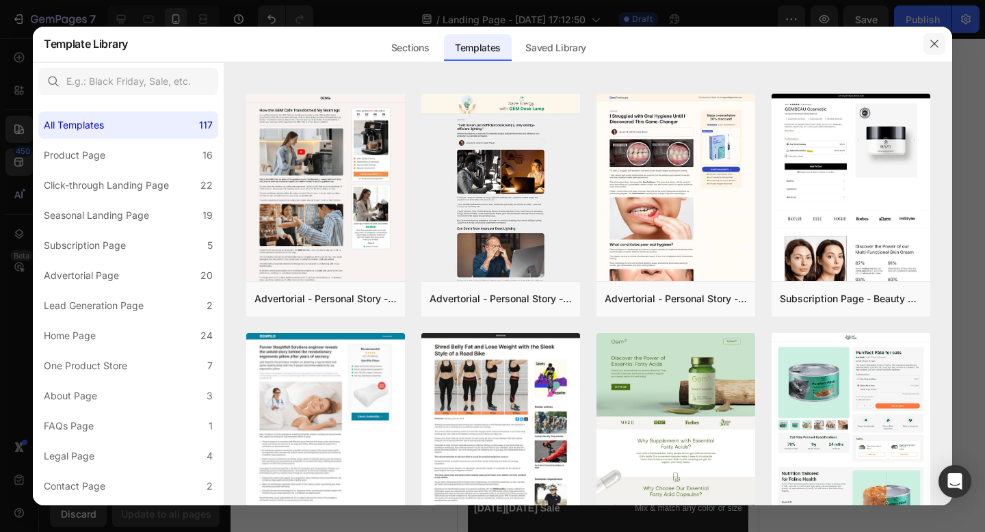
click at [936, 43] on icon "button" at bounding box center [934, 43] width 11 height 11
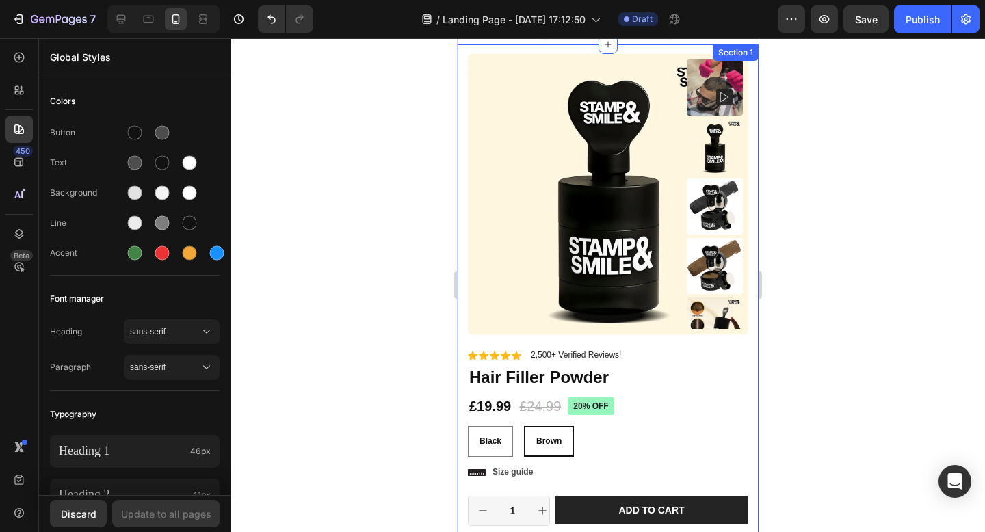
scroll to position [0, 0]
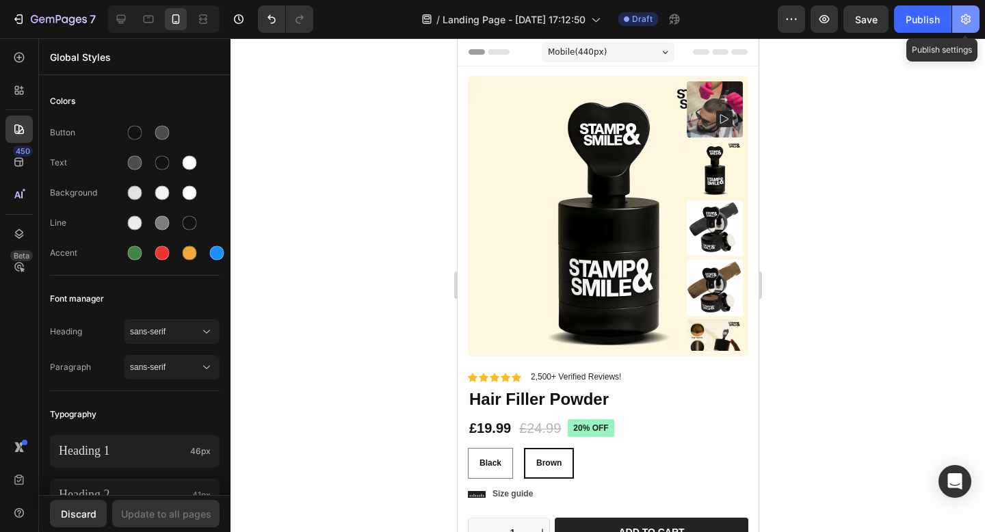
click at [957, 18] on button "button" at bounding box center [965, 18] width 27 height 27
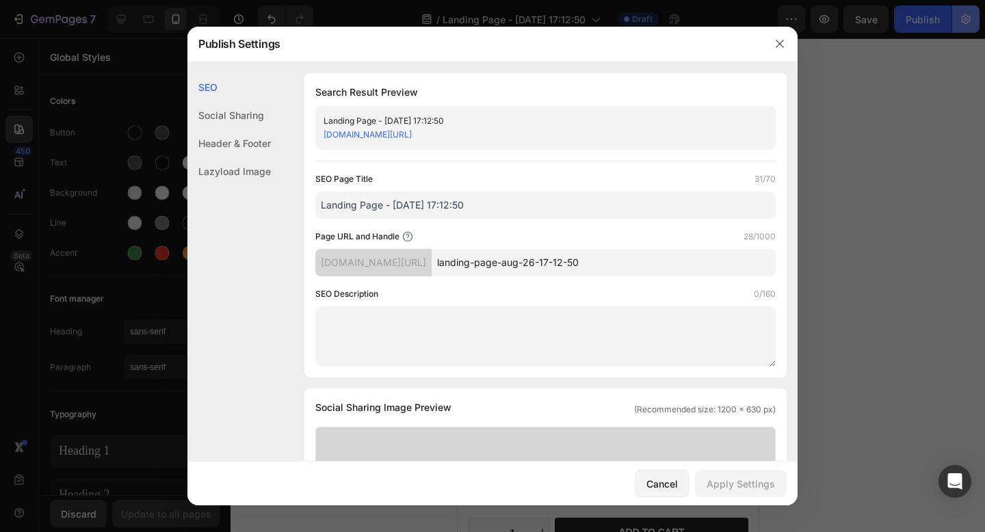
click at [957, 18] on div at bounding box center [492, 266] width 985 height 532
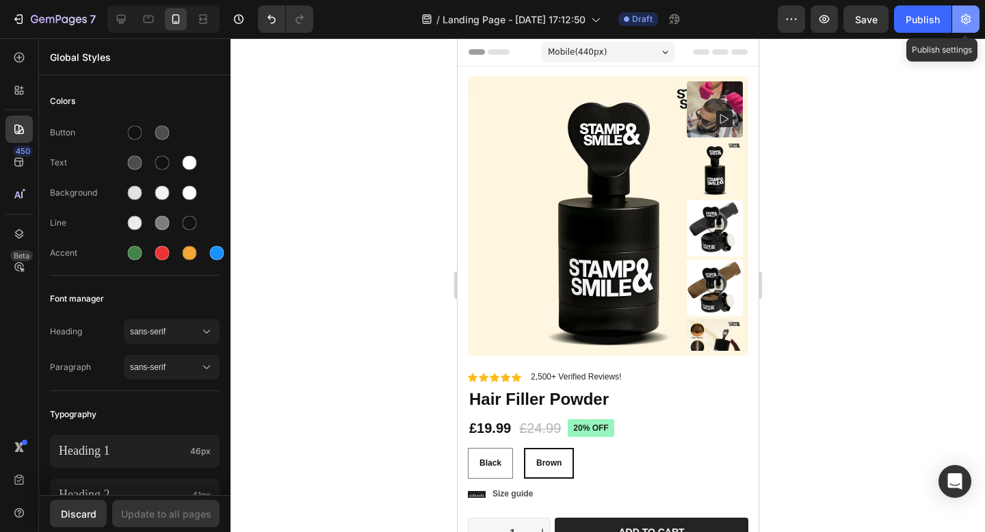
click at [957, 18] on button "button" at bounding box center [965, 18] width 27 height 27
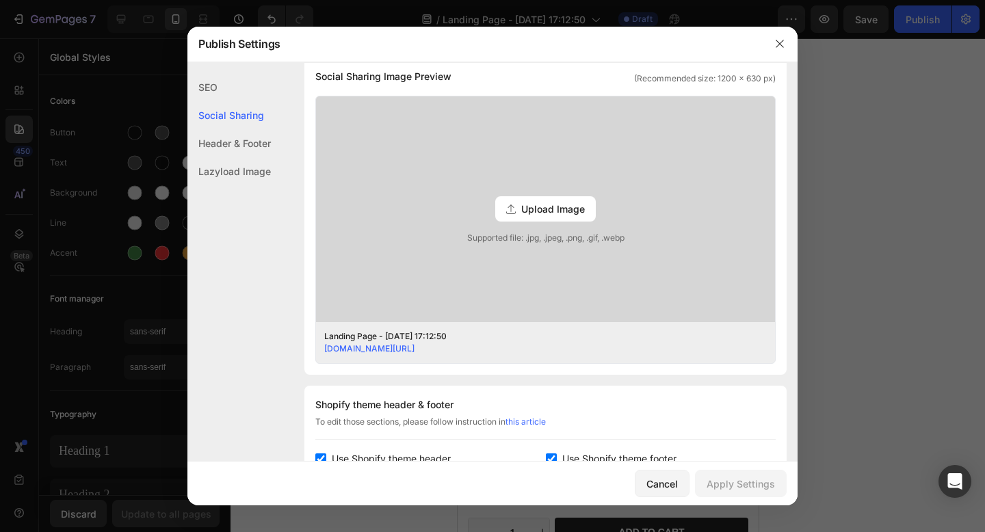
scroll to position [399, 0]
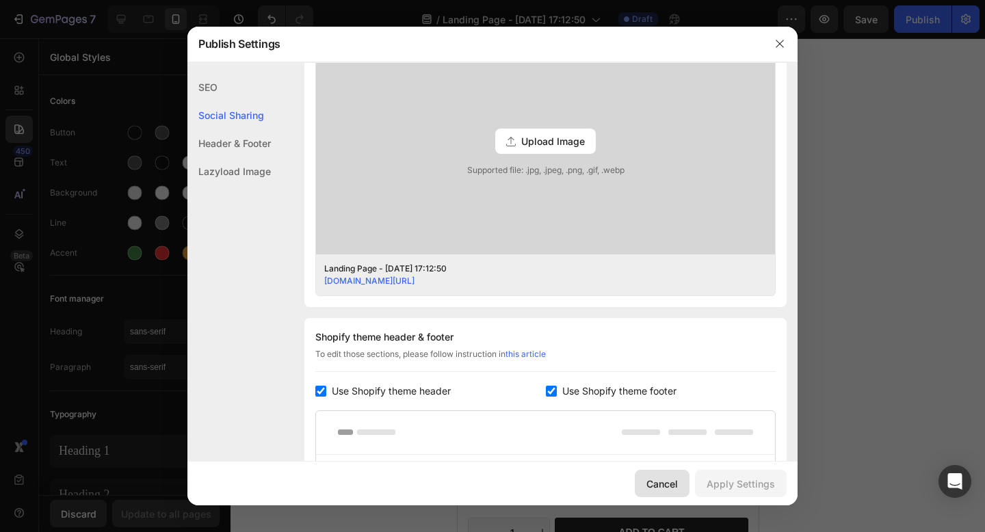
click at [653, 474] on button "Cancel" at bounding box center [662, 483] width 55 height 27
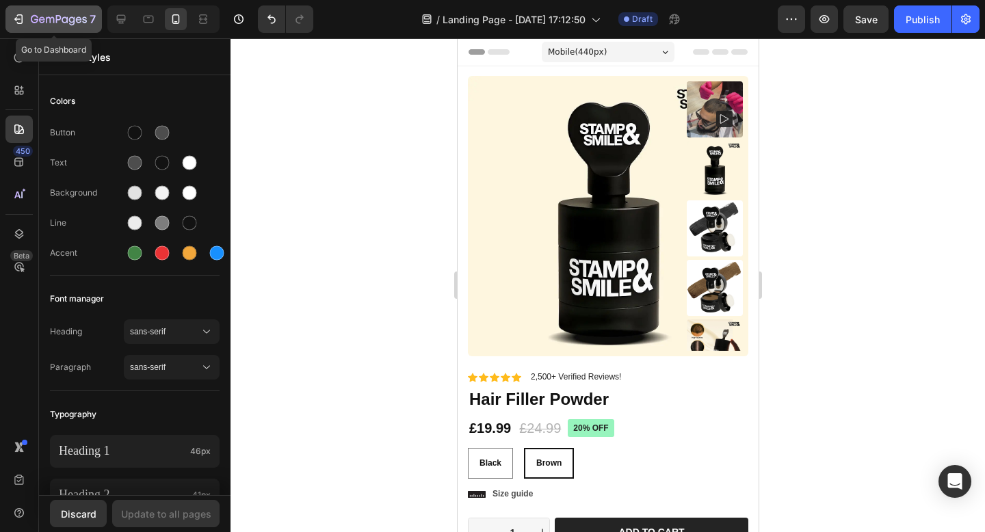
click at [62, 14] on div "7" at bounding box center [63, 19] width 65 height 16
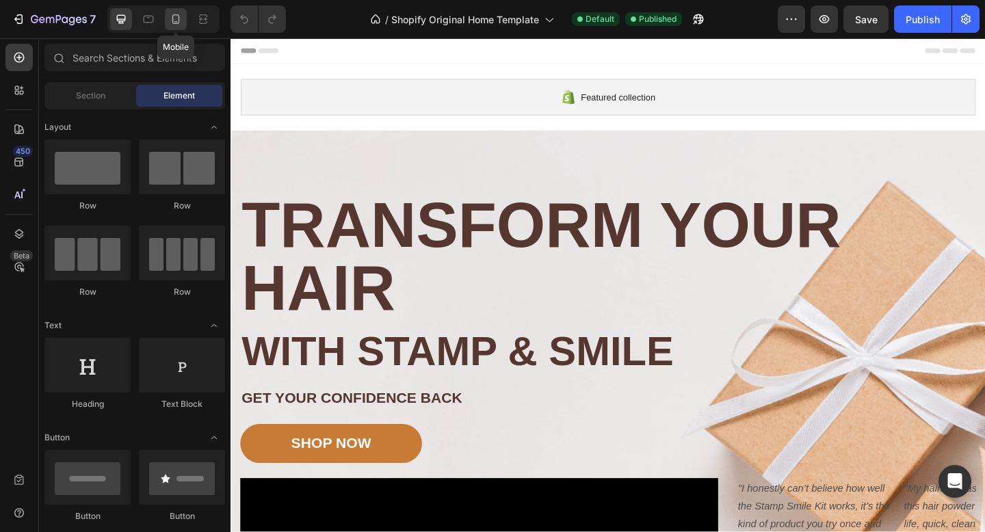
click at [184, 23] on div at bounding box center [176, 19] width 22 height 22
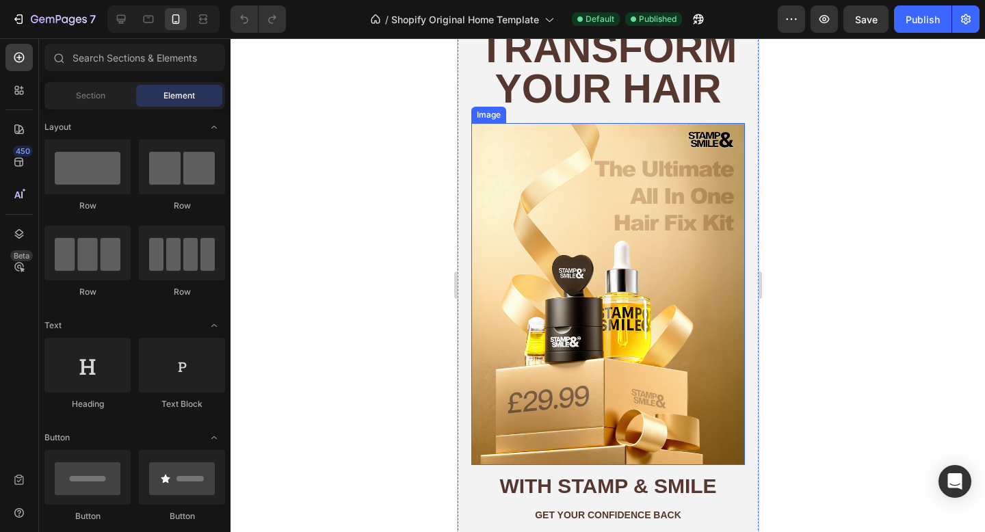
scroll to position [378, 0]
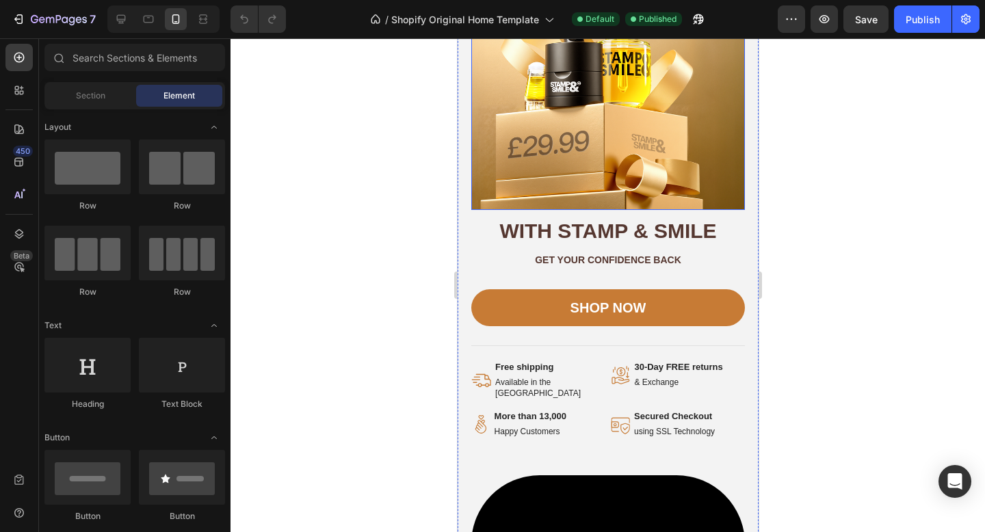
click at [601, 172] on img at bounding box center [608, 39] width 274 height 342
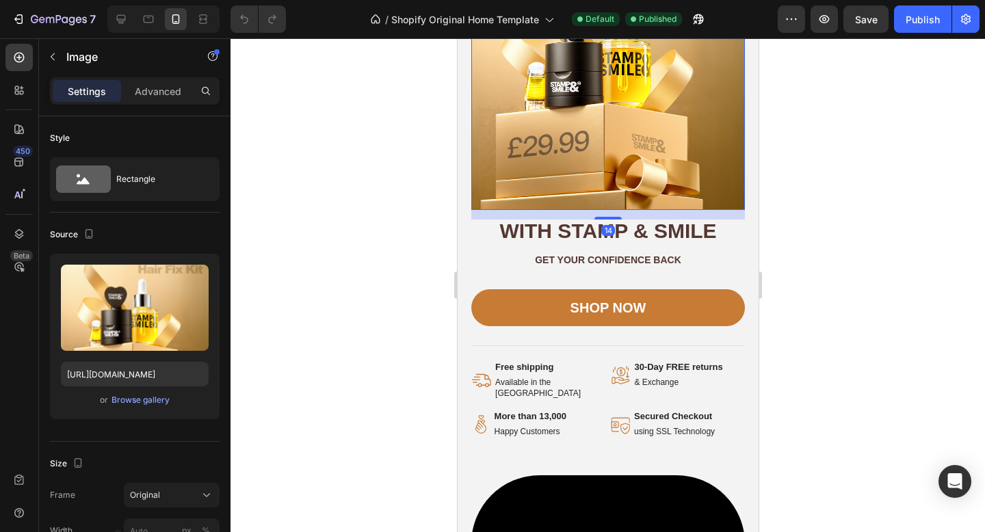
scroll to position [635, 0]
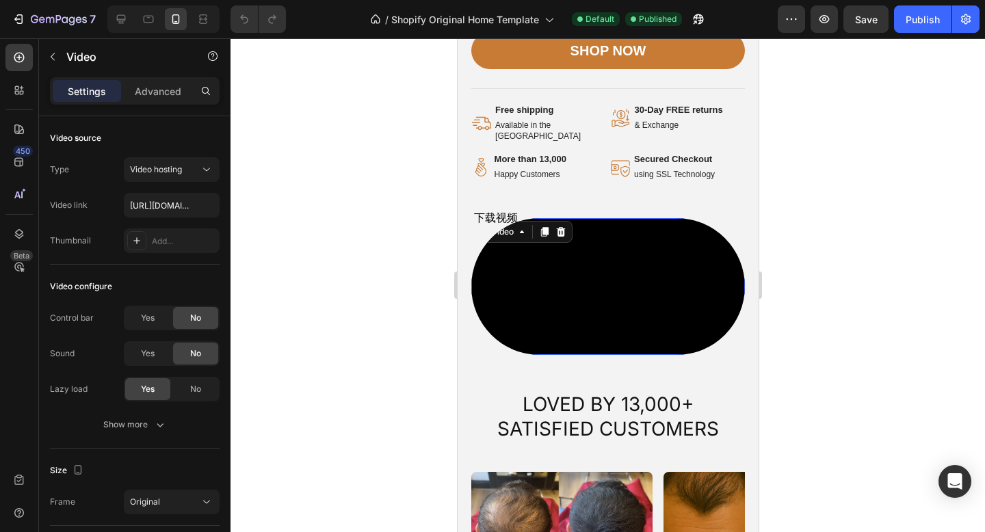
click at [619, 260] on video at bounding box center [608, 286] width 274 height 137
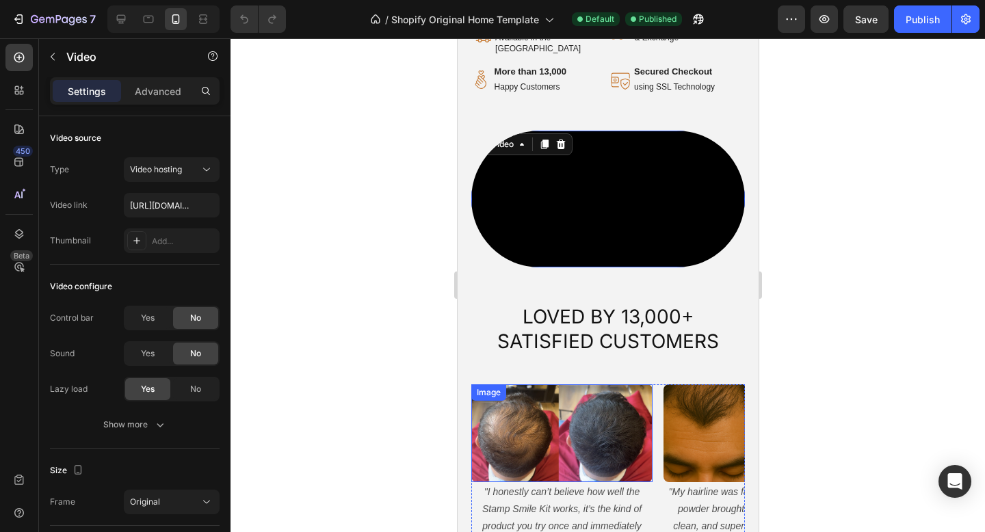
scroll to position [918, 0]
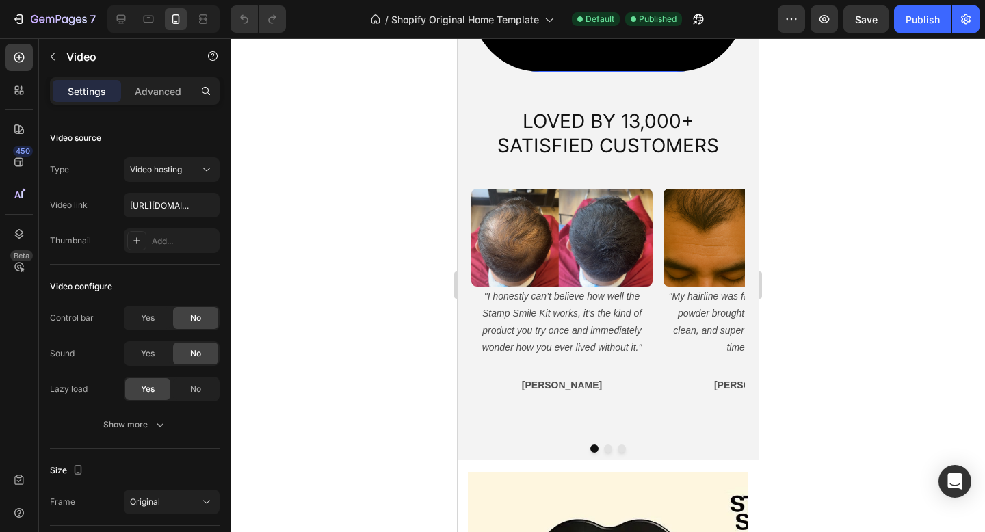
click at [586, 72] on video at bounding box center [608, 3] width 274 height 137
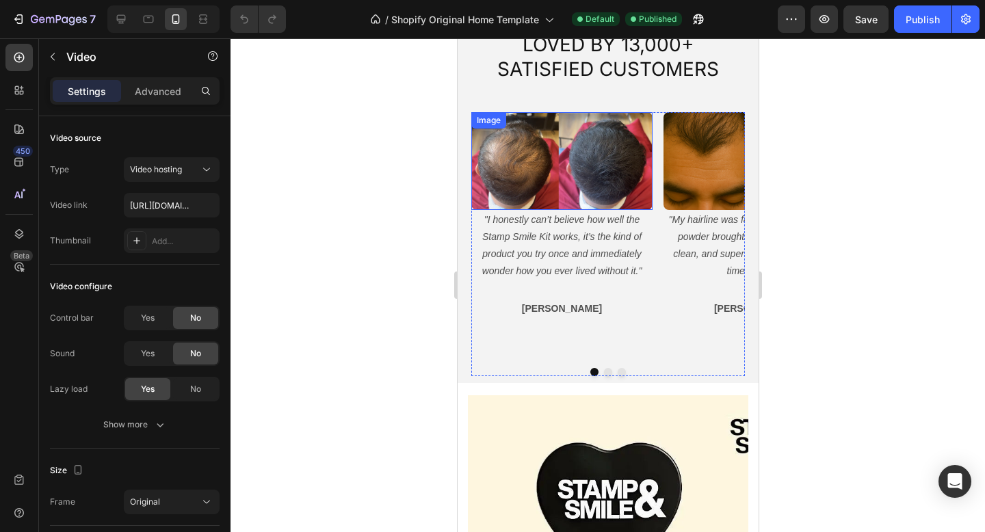
click at [542, 210] on img at bounding box center [561, 161] width 181 height 98
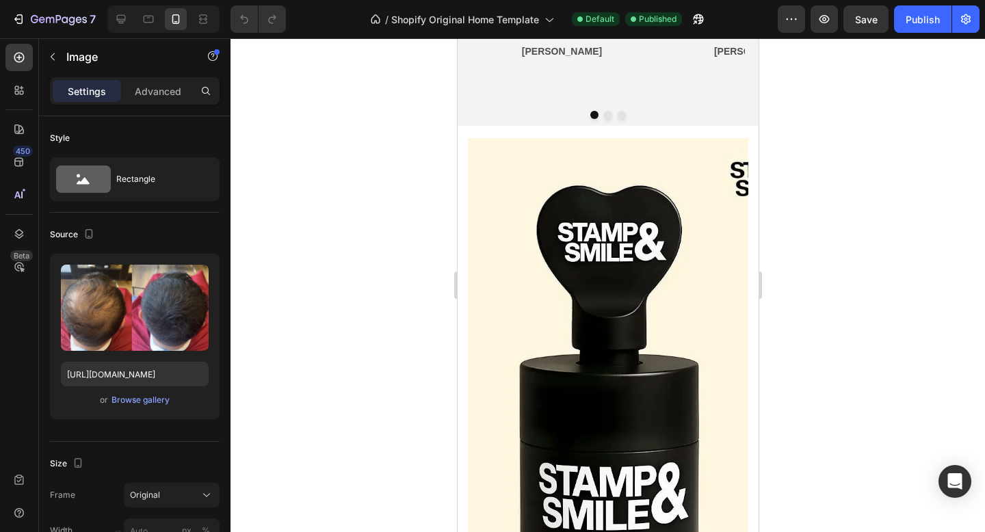
click at [613, 273] on img at bounding box center [607, 387] width 280 height 499
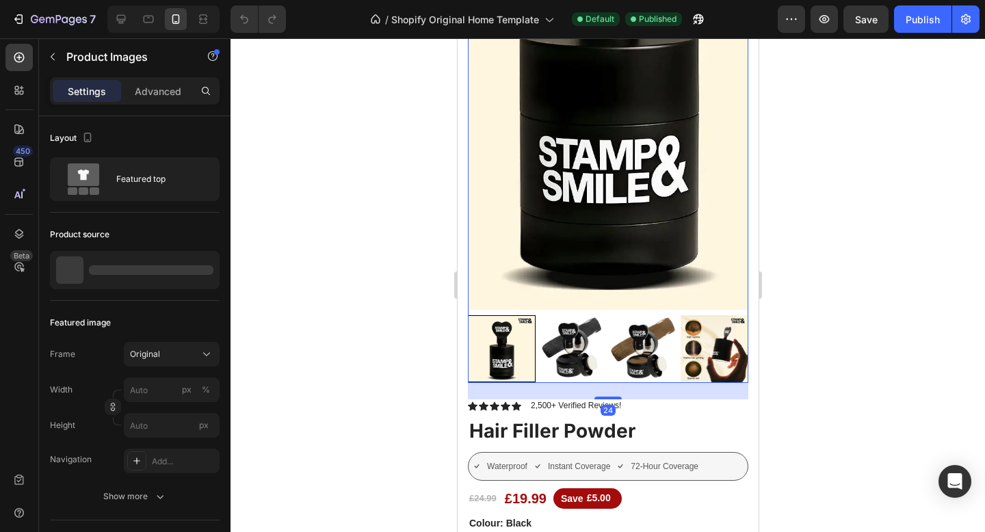
scroll to position [1926, 0]
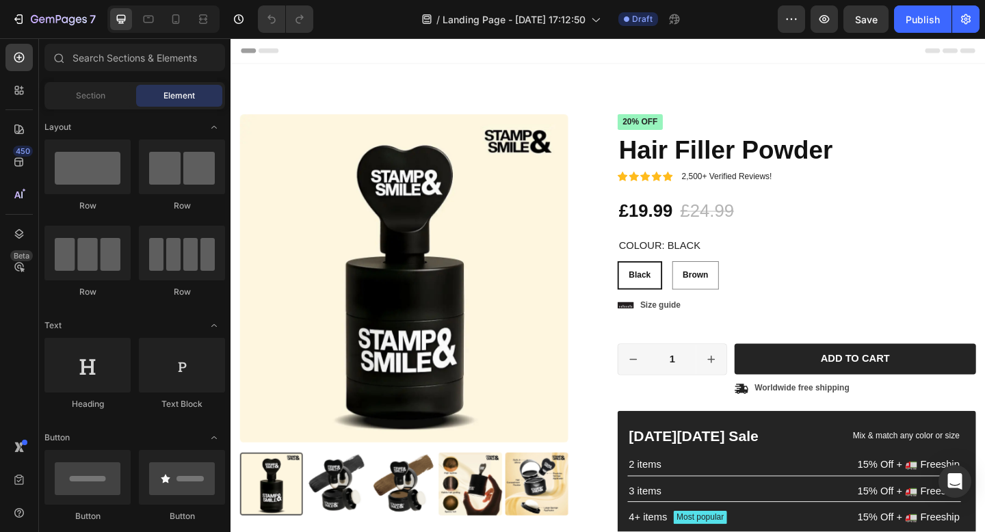
radio input "false"
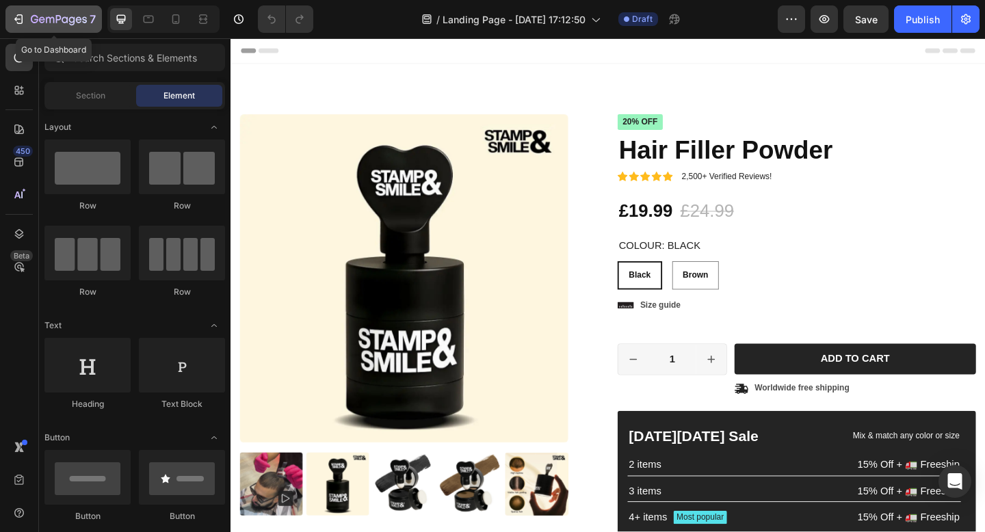
click at [46, 20] on icon "button" at bounding box center [50, 20] width 8 height 6
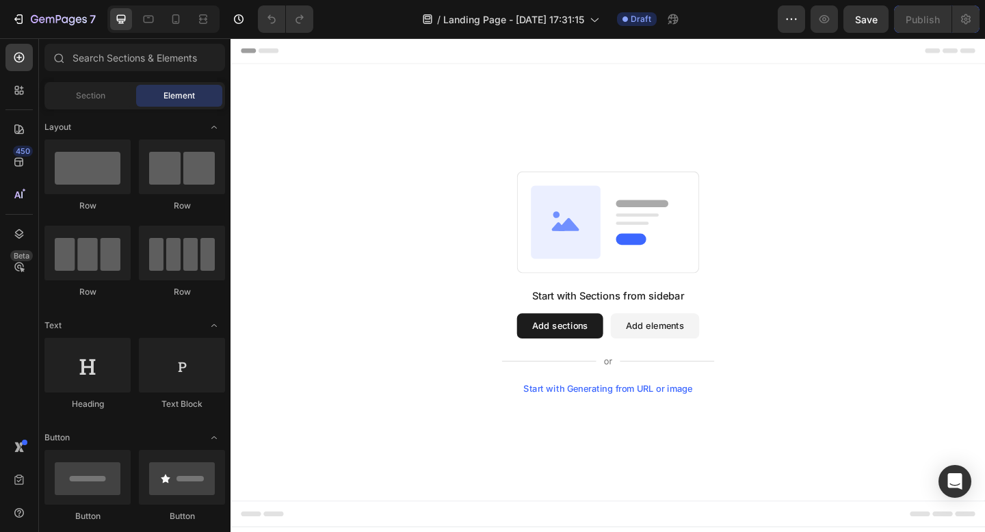
click at [577, 351] on button "Add sections" at bounding box center [589, 351] width 94 height 27
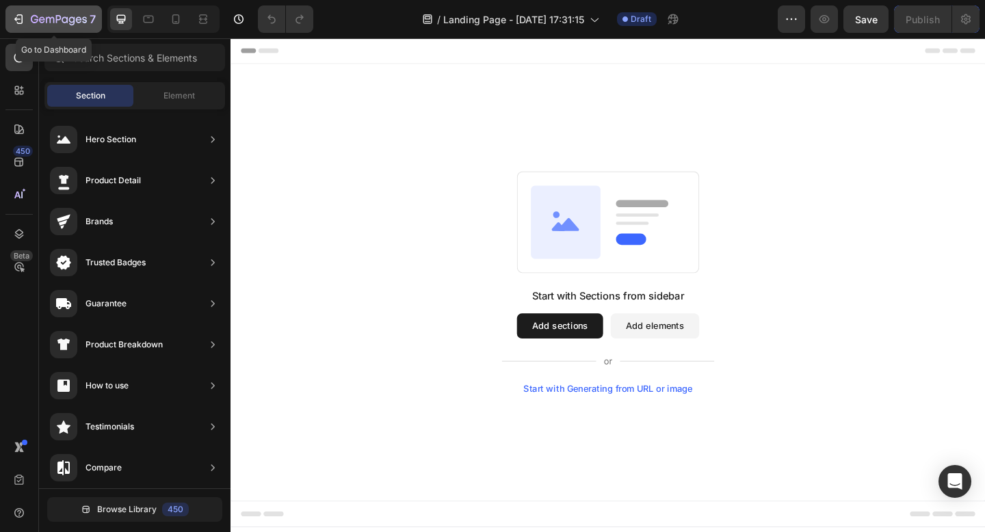
click at [67, 17] on icon "button" at bounding box center [59, 20] width 56 height 12
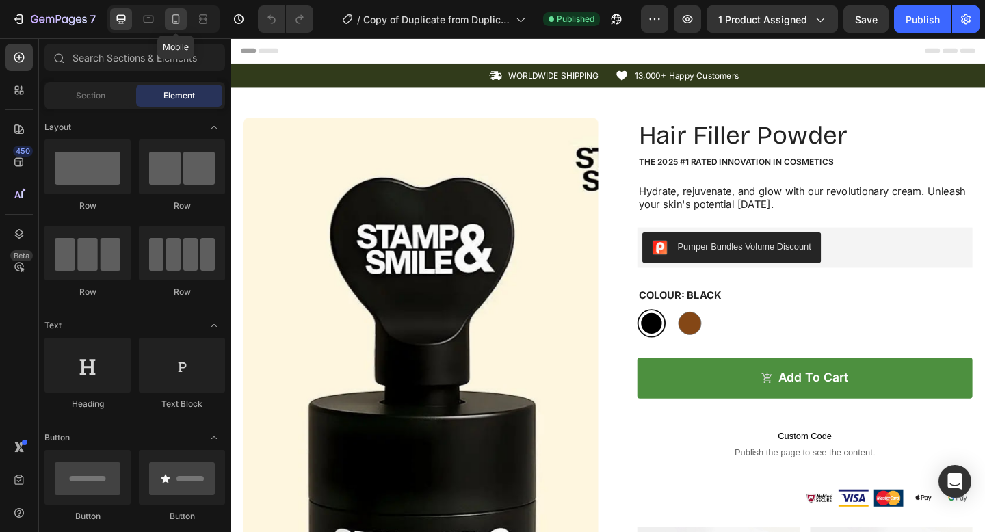
click at [185, 23] on div at bounding box center [176, 19] width 22 height 22
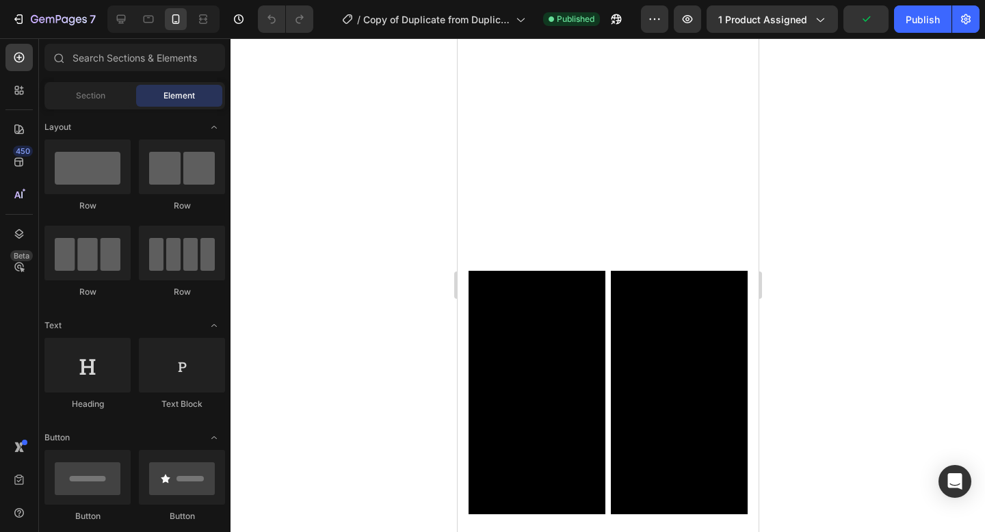
scroll to position [1381, 0]
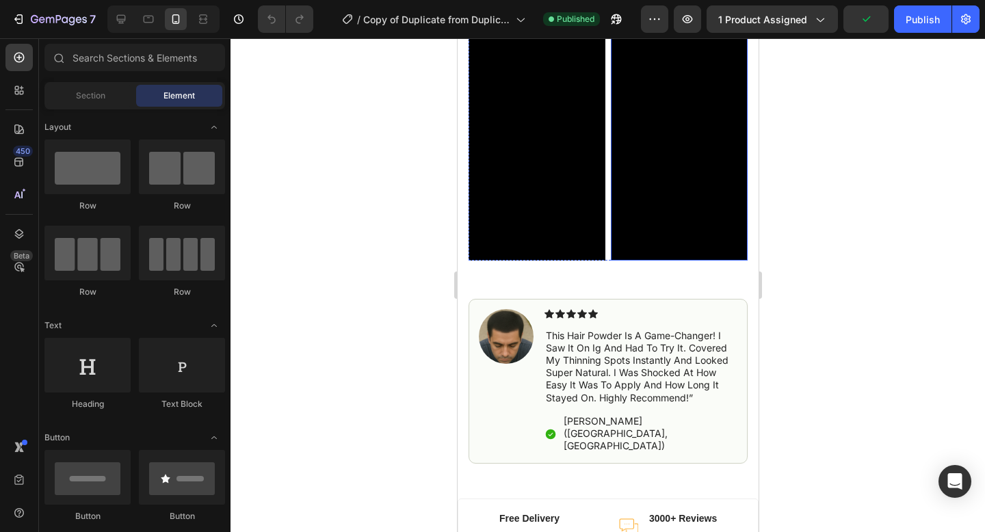
click at [667, 178] on video at bounding box center [678, 138] width 137 height 243
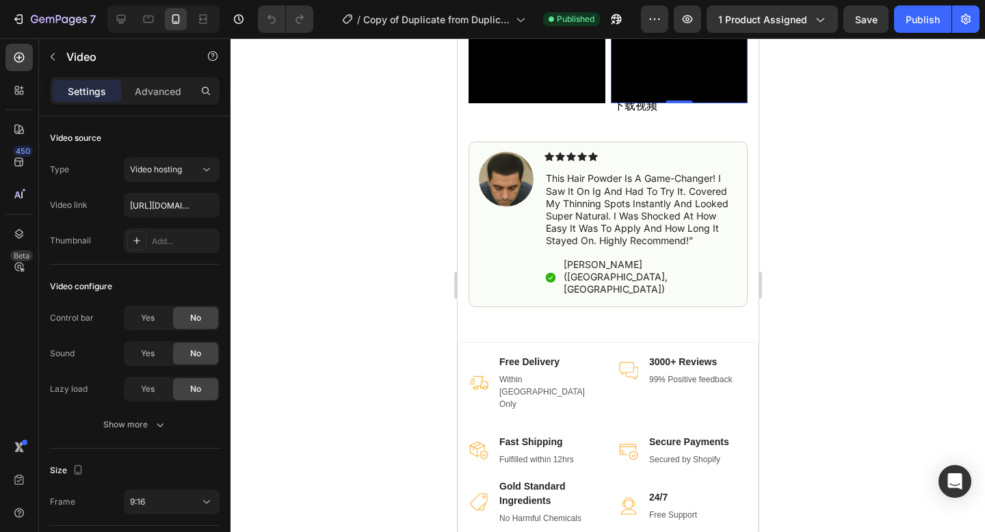
scroll to position [1299, 0]
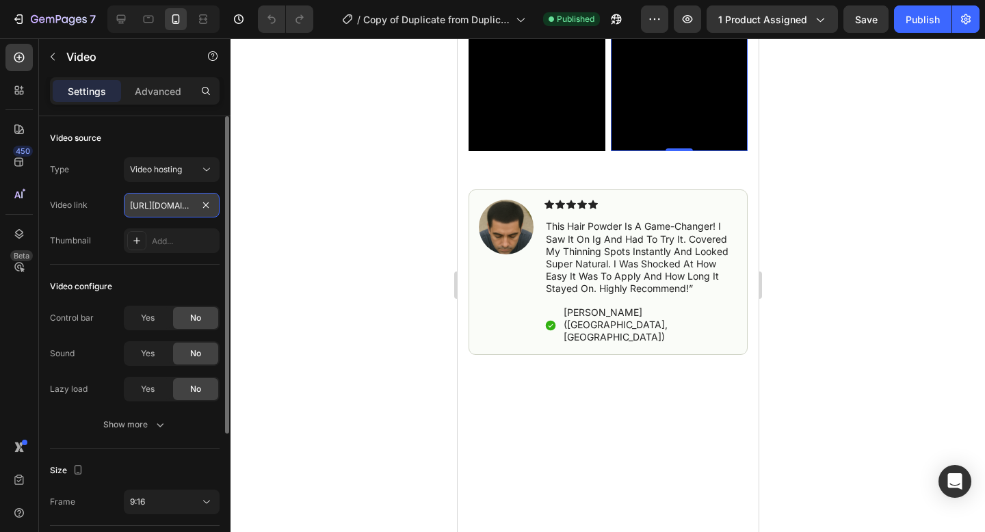
click at [161, 202] on input "[URL][DOMAIN_NAME]" at bounding box center [172, 205] width 96 height 25
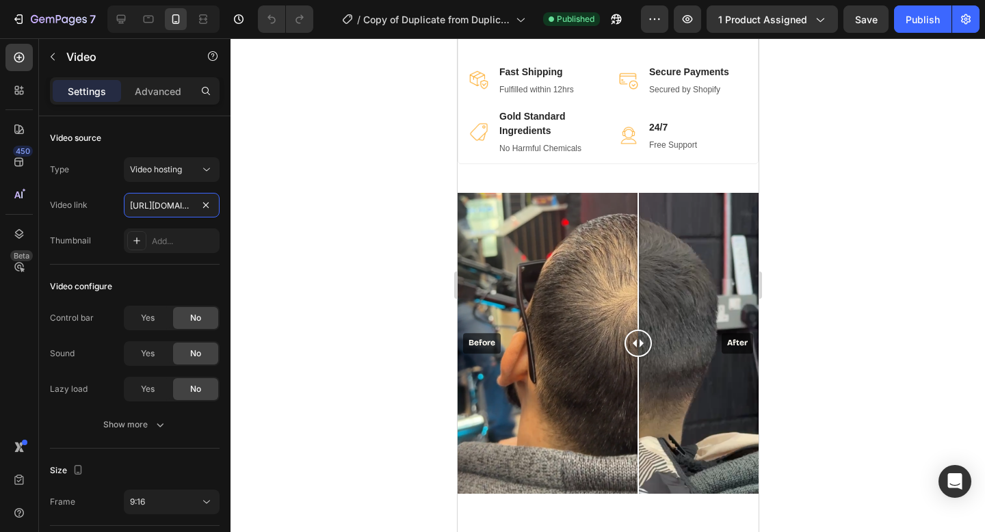
scroll to position [2066, 0]
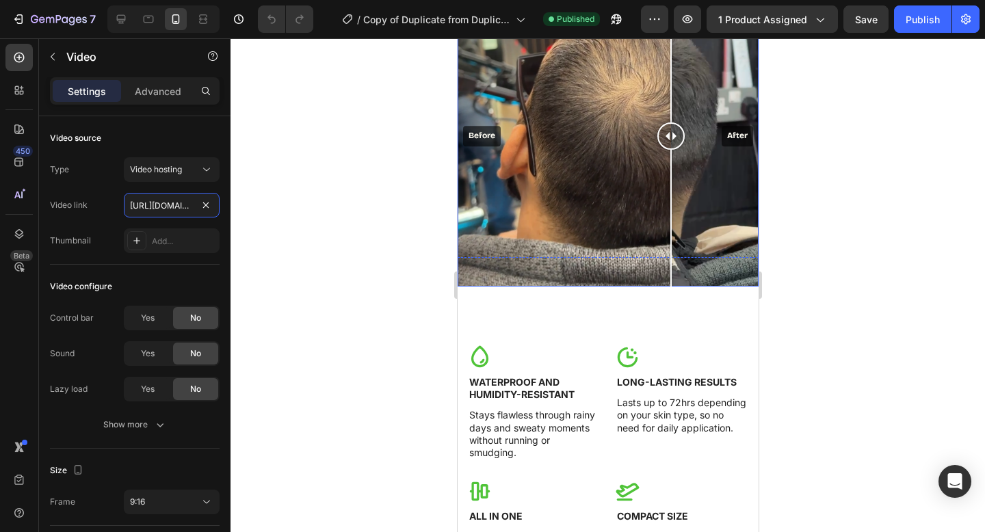
drag, startPoint x: 633, startPoint y: 147, endPoint x: 626, endPoint y: 180, distance: 33.7
click at [657, 180] on div at bounding box center [670, 136] width 27 height 301
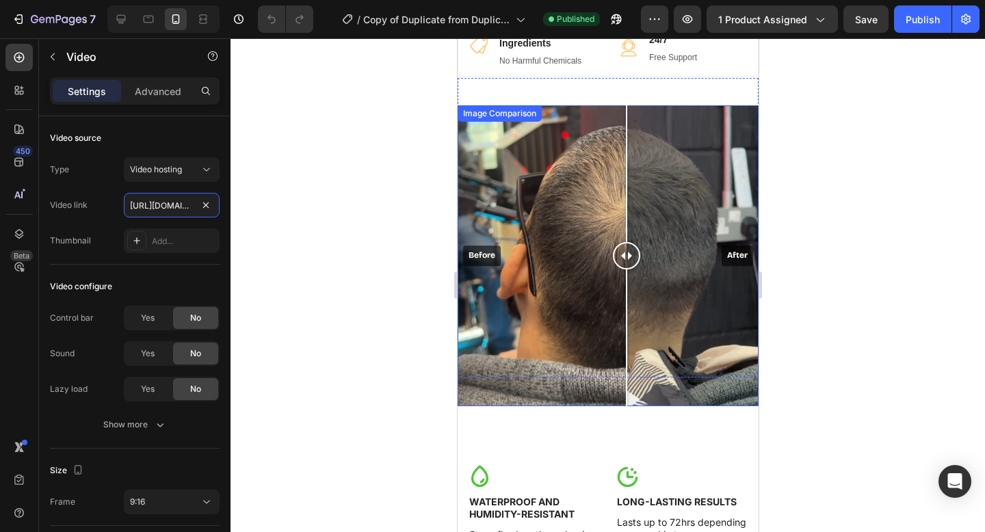
scroll to position [1963, 0]
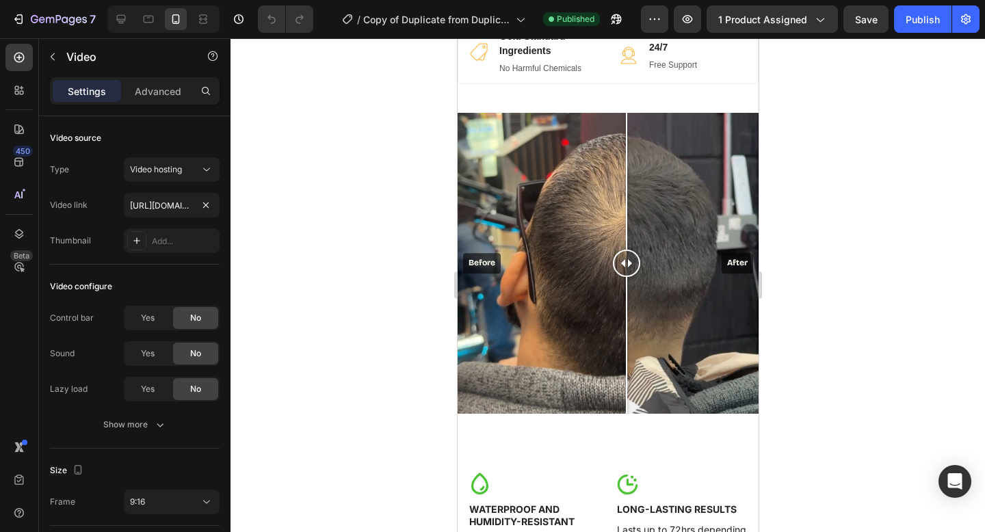
click at [793, 263] on div at bounding box center [607, 285] width 754 height 494
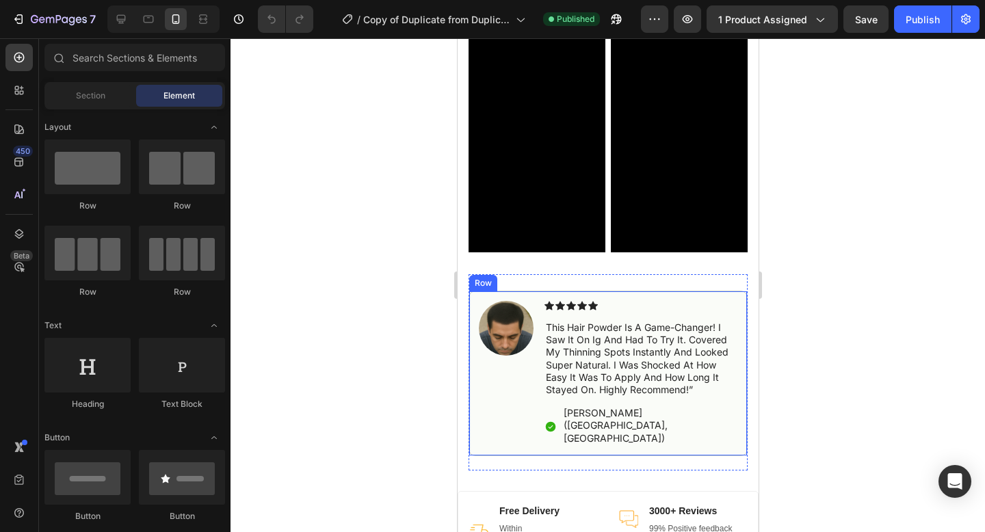
scroll to position [1201, 0]
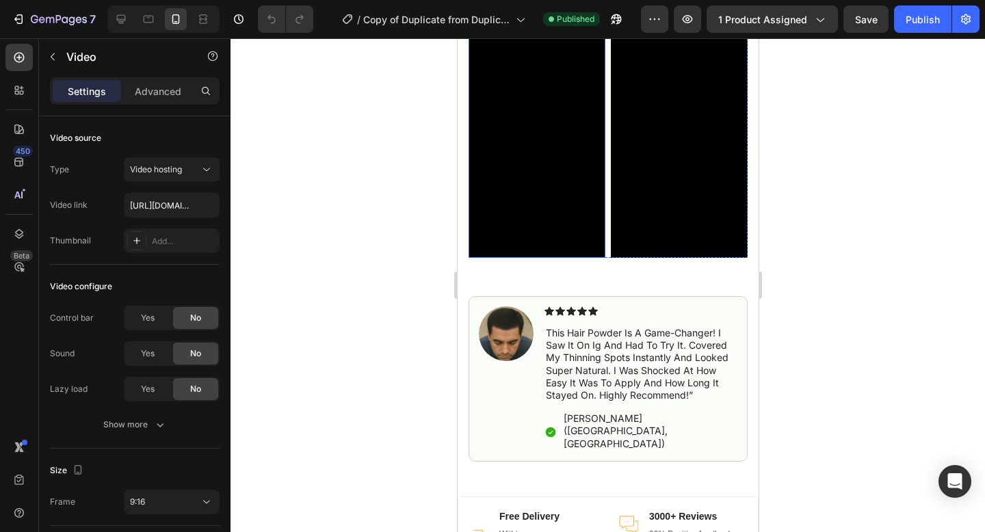
click at [551, 176] on video at bounding box center [536, 136] width 137 height 243
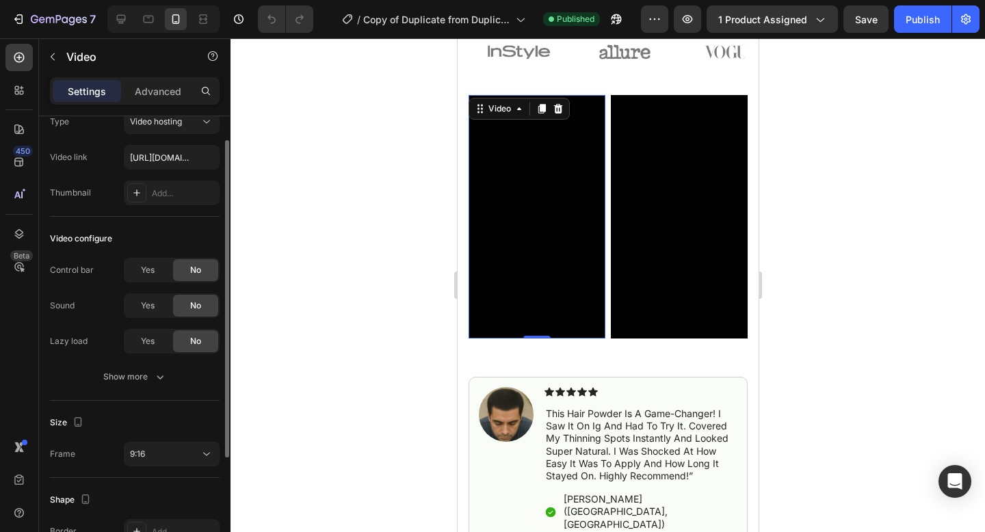
scroll to position [42, 0]
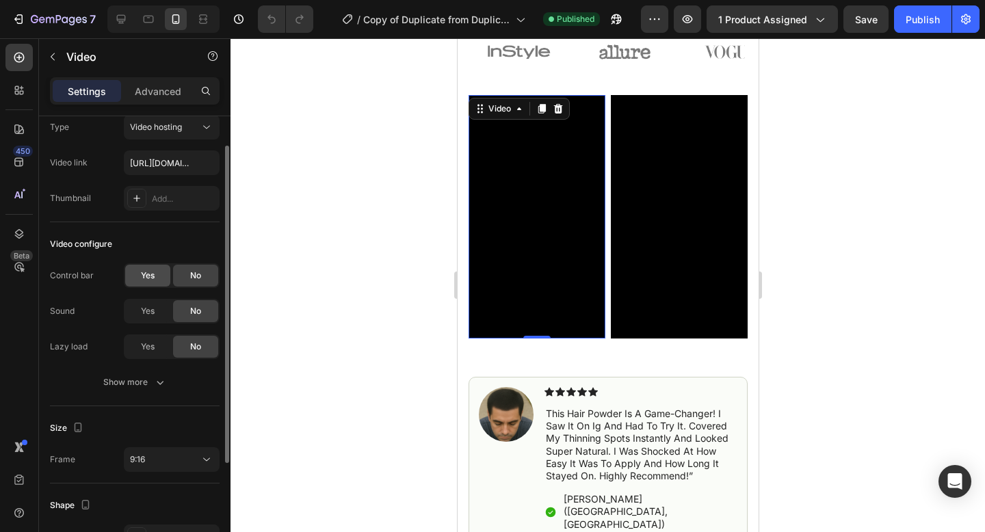
click at [148, 274] on span "Yes" at bounding box center [148, 275] width 14 height 12
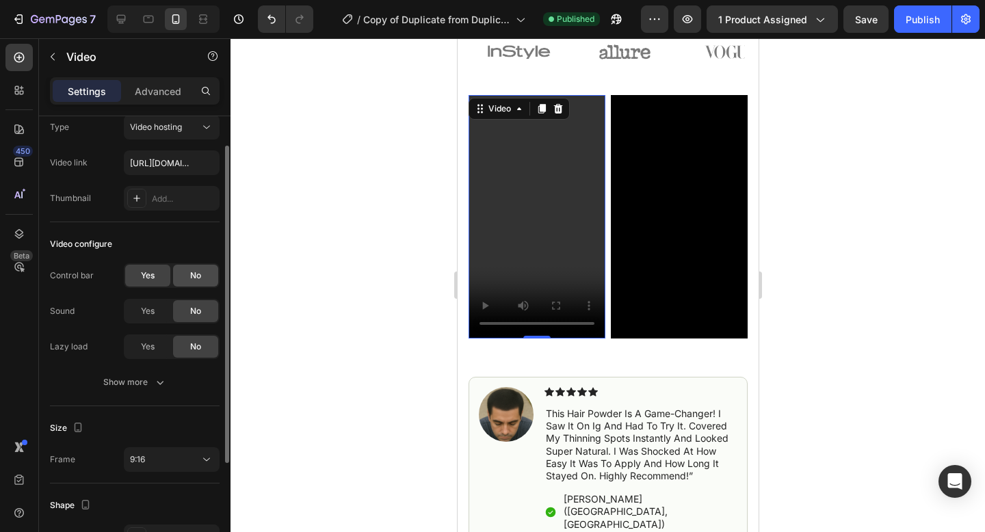
click at [174, 268] on div "No" at bounding box center [195, 276] width 45 height 22
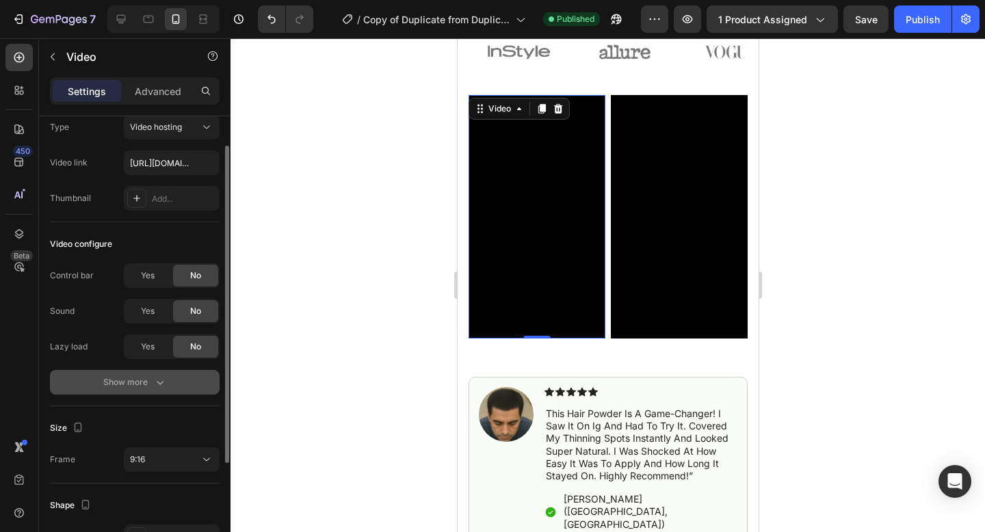
click at [163, 385] on icon "button" at bounding box center [160, 382] width 14 height 14
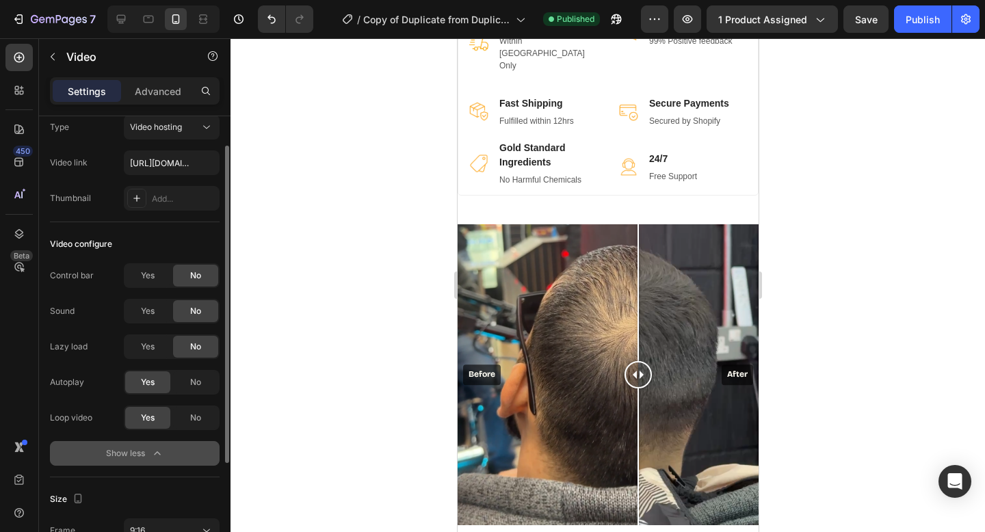
scroll to position [1879, 0]
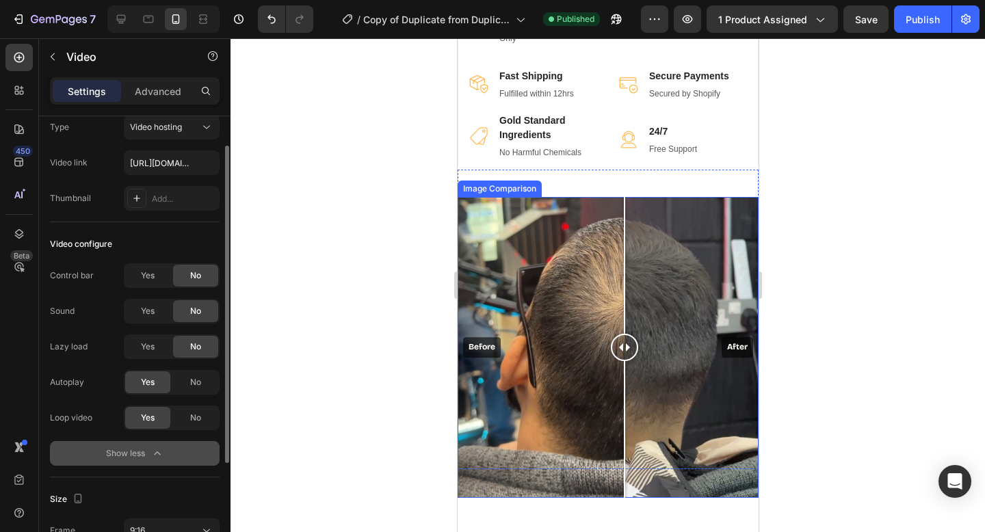
drag, startPoint x: 635, startPoint y: 326, endPoint x: 624, endPoint y: 388, distance: 64.0
click at [624, 388] on div at bounding box center [623, 347] width 27 height 301
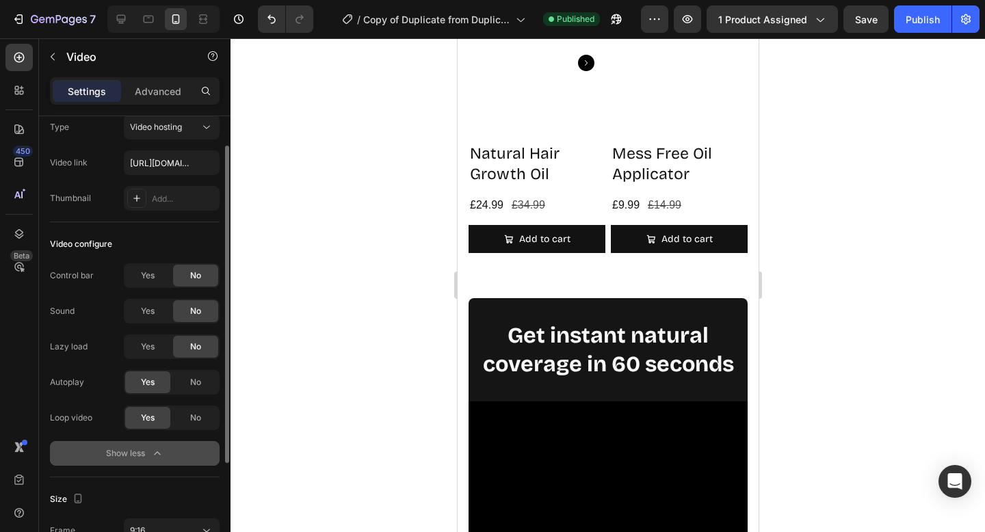
scroll to position [5540, 0]
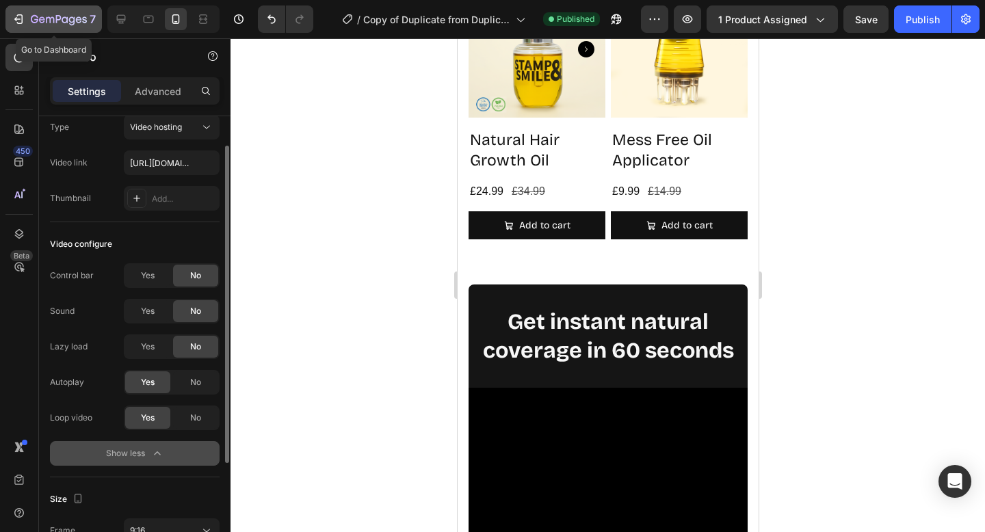
click at [22, 30] on button "7" at bounding box center [53, 18] width 96 height 27
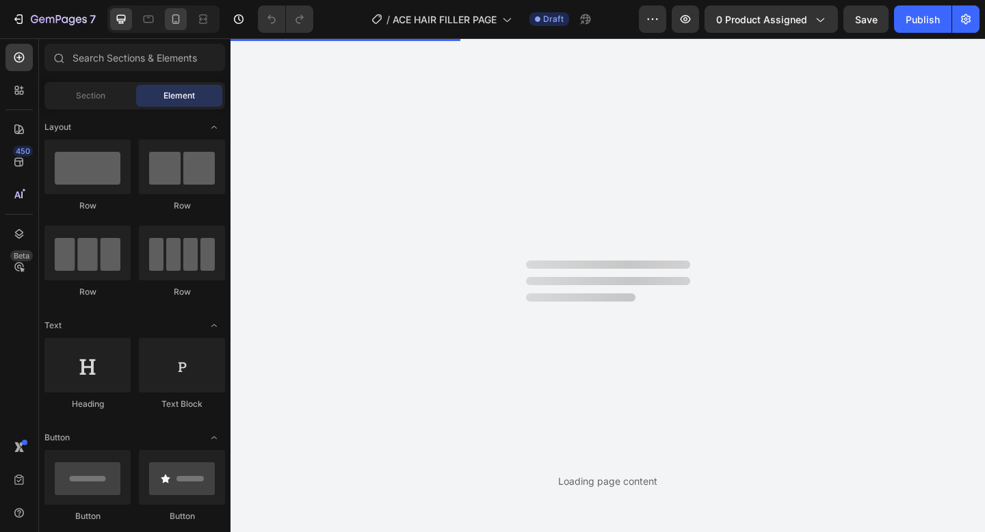
click at [177, 15] on icon at bounding box center [176, 19] width 14 height 14
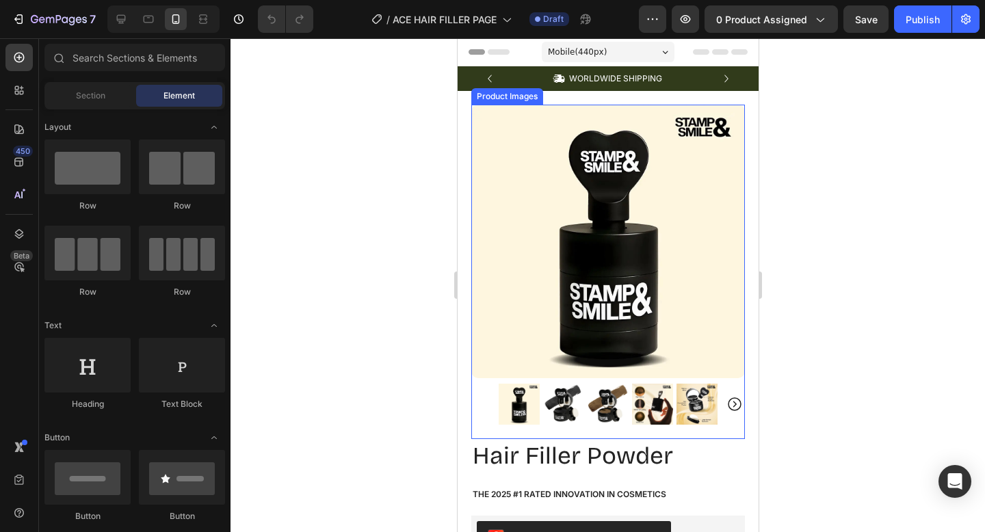
click at [615, 271] on img at bounding box center [608, 242] width 274 height 274
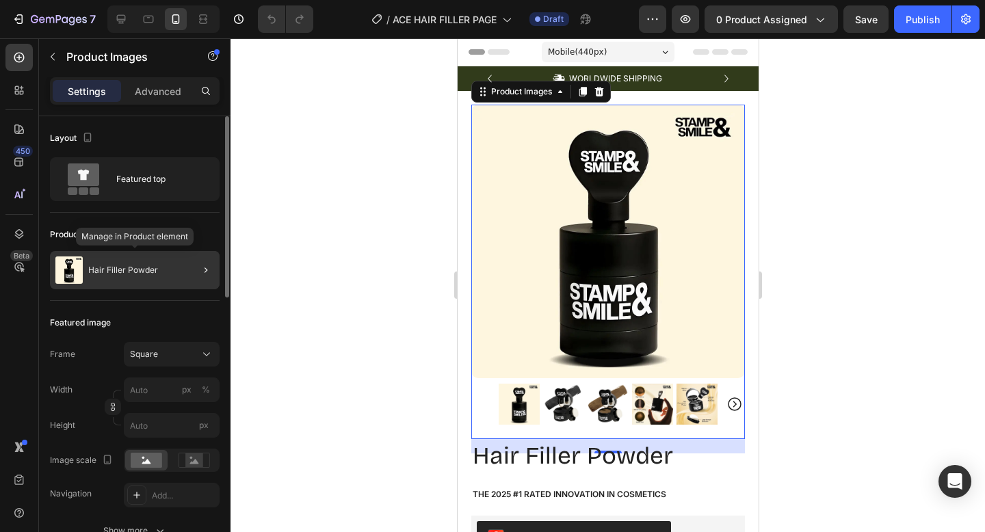
click at [131, 285] on div "Hair Filler Powder" at bounding box center [135, 270] width 170 height 38
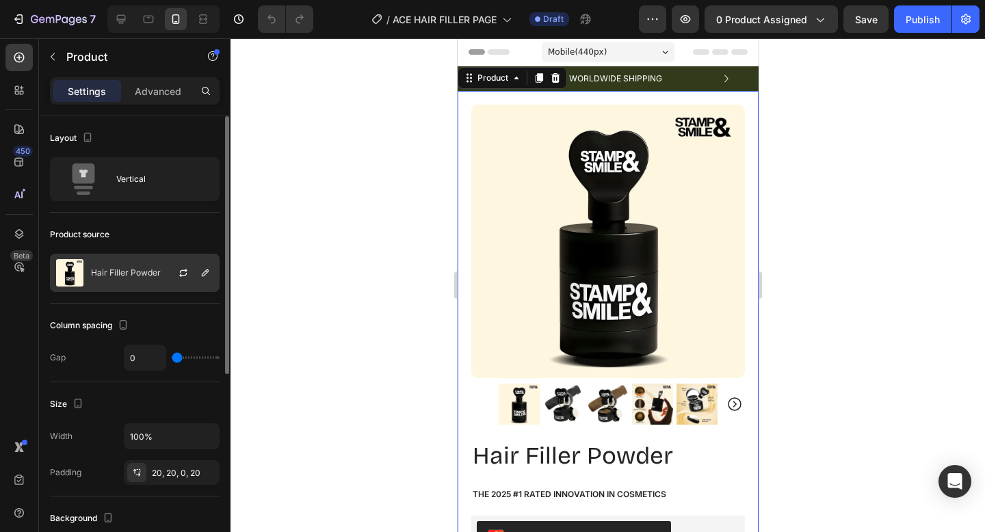
click at [151, 270] on p "Hair Filler Powder" at bounding box center [126, 273] width 70 height 10
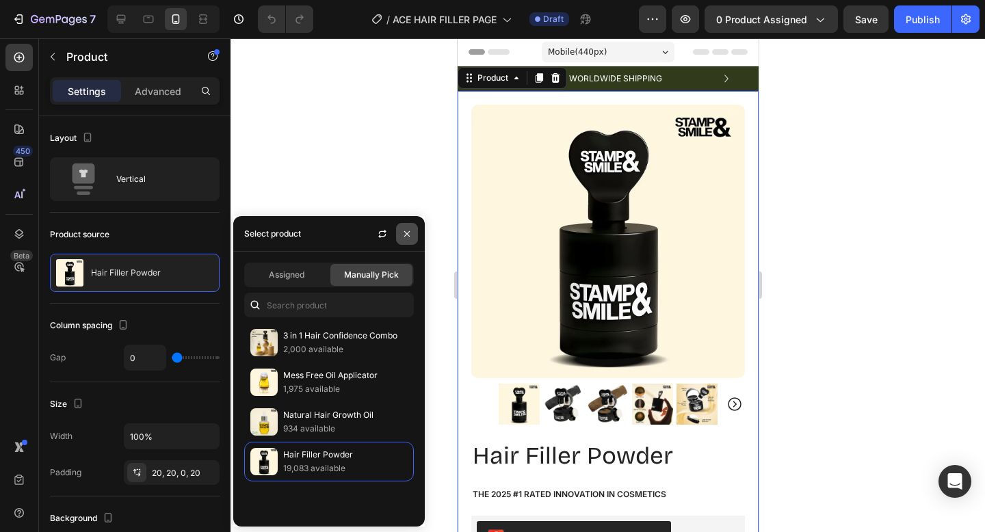
click at [407, 240] on button "button" at bounding box center [407, 234] width 22 height 22
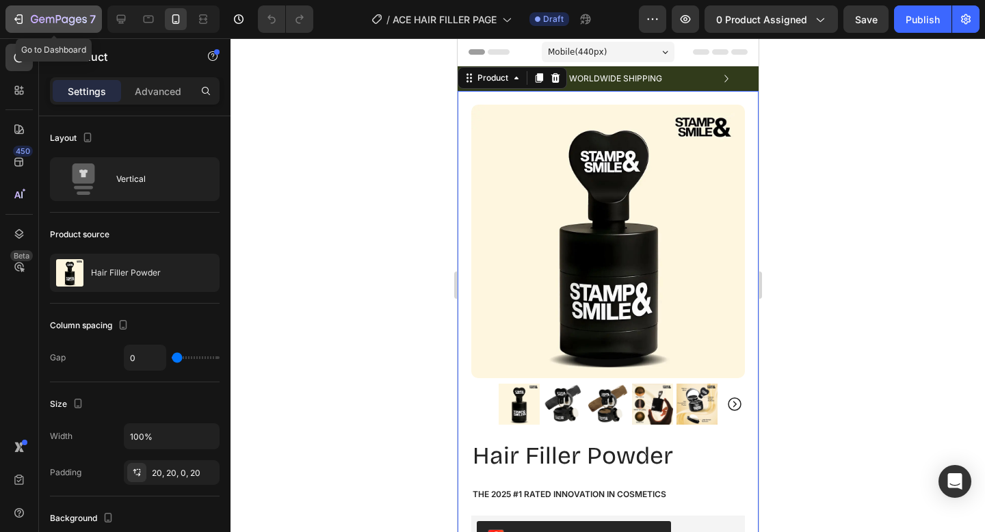
click at [84, 17] on icon "button" at bounding box center [84, 19] width 5 height 6
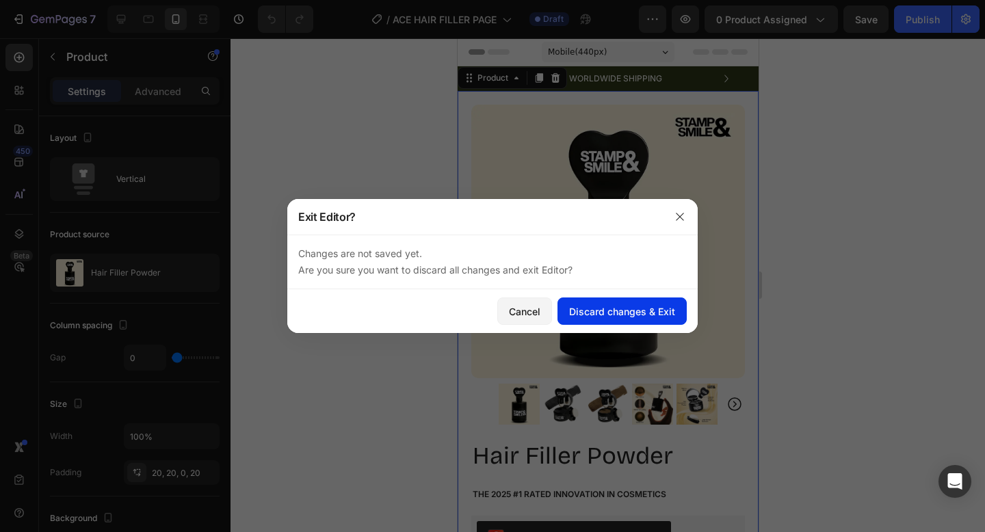
click at [574, 310] on div "Discard changes & Exit" at bounding box center [622, 311] width 106 height 14
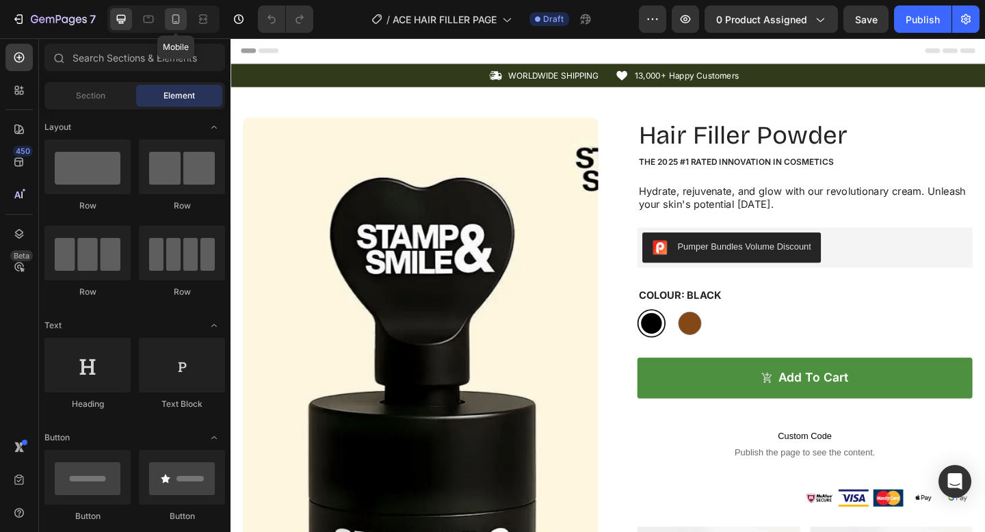
click at [184, 21] on div at bounding box center [176, 19] width 22 height 22
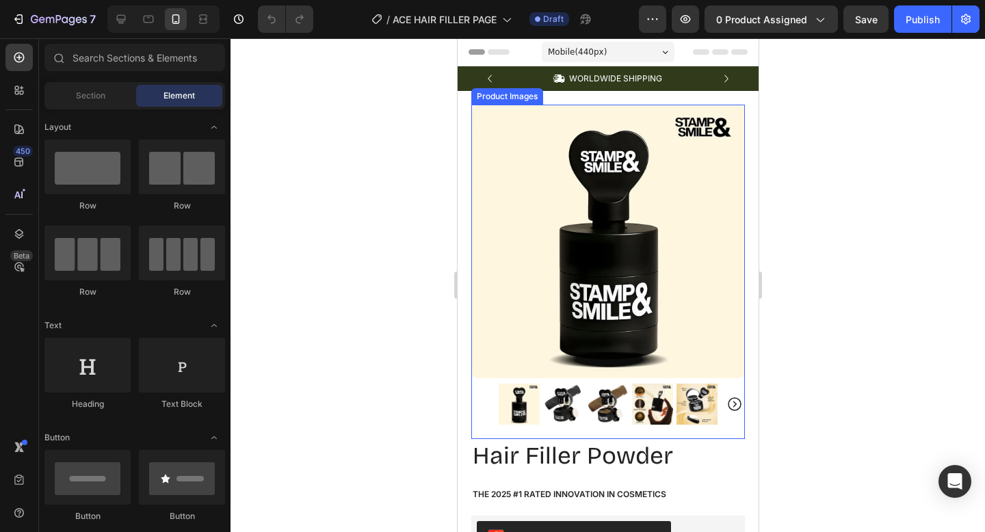
click at [672, 294] on img at bounding box center [608, 242] width 274 height 274
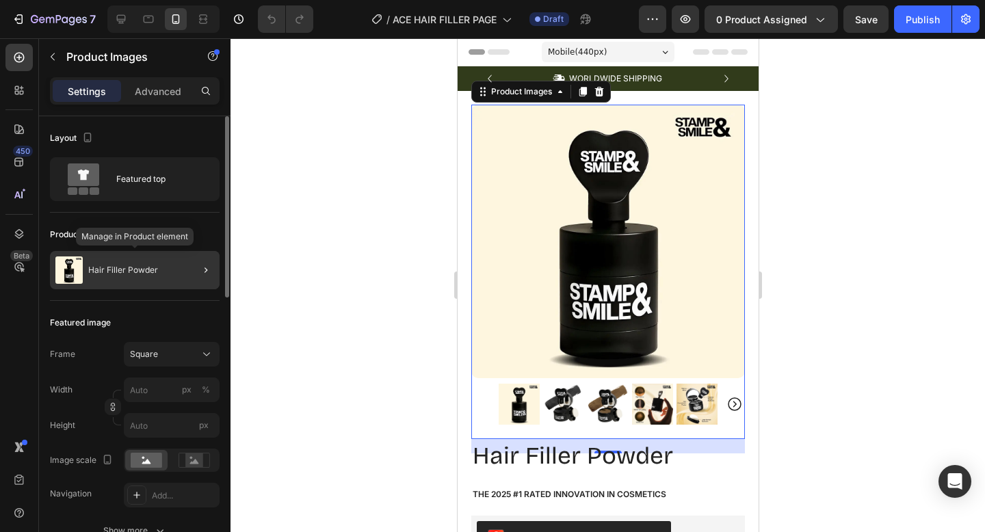
click at [168, 284] on div "Hair Filler Powder" at bounding box center [135, 270] width 170 height 38
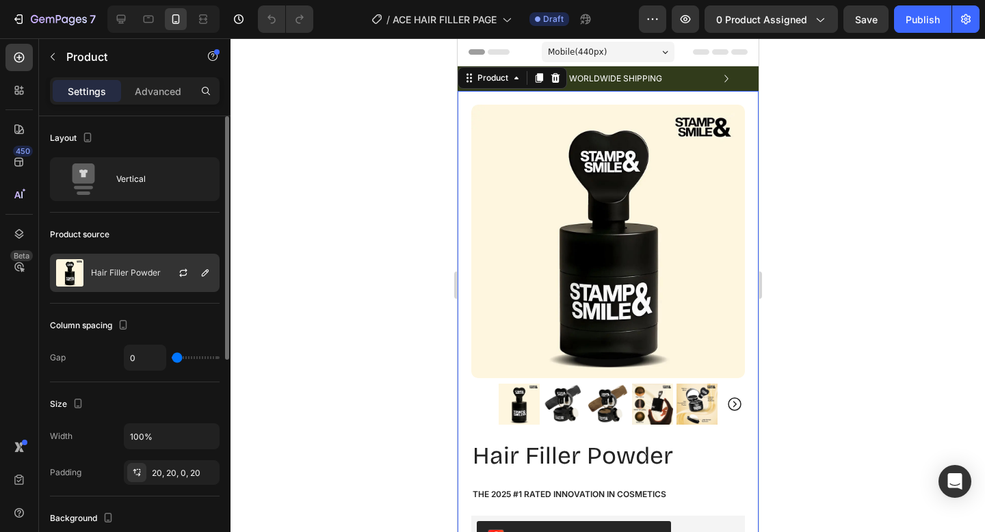
click at [127, 261] on div "Hair Filler Powder" at bounding box center [135, 273] width 170 height 38
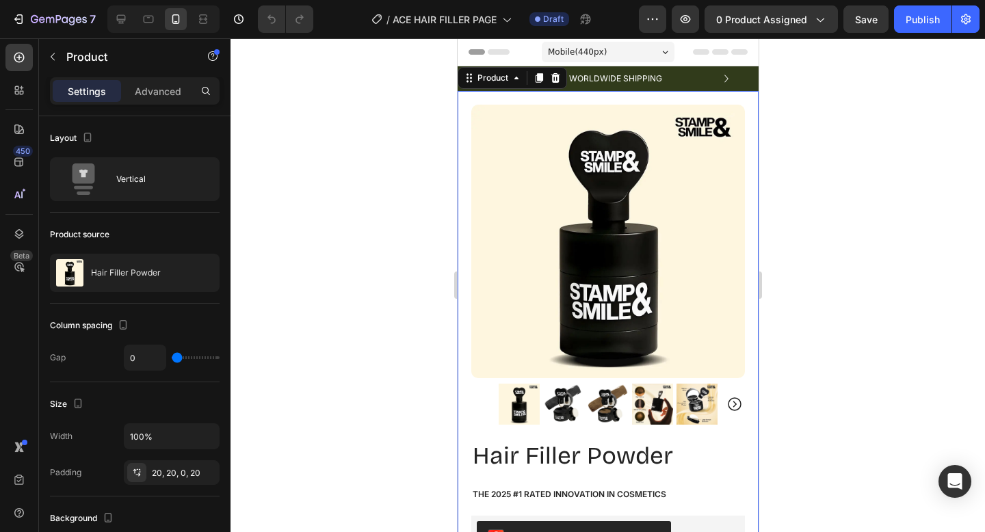
click at [773, 262] on div at bounding box center [607, 285] width 754 height 494
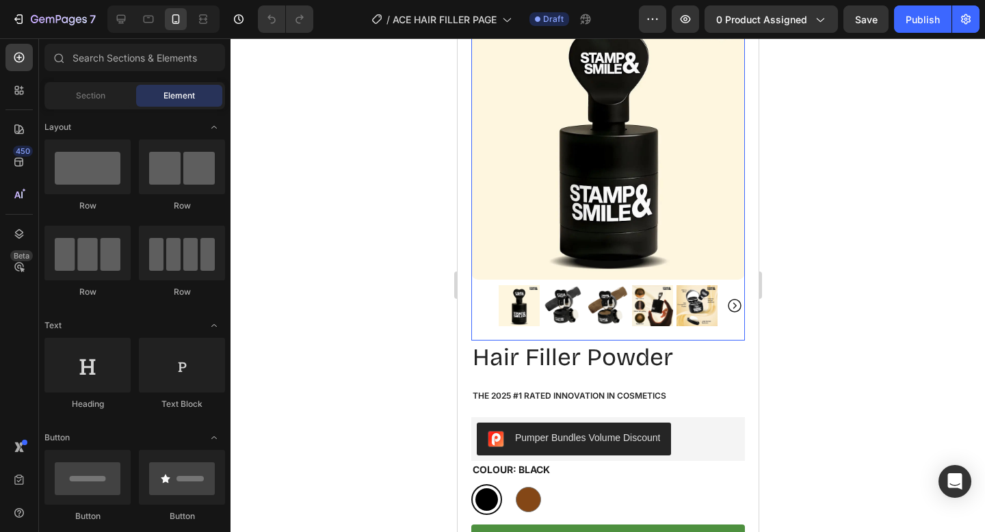
scroll to position [101, 0]
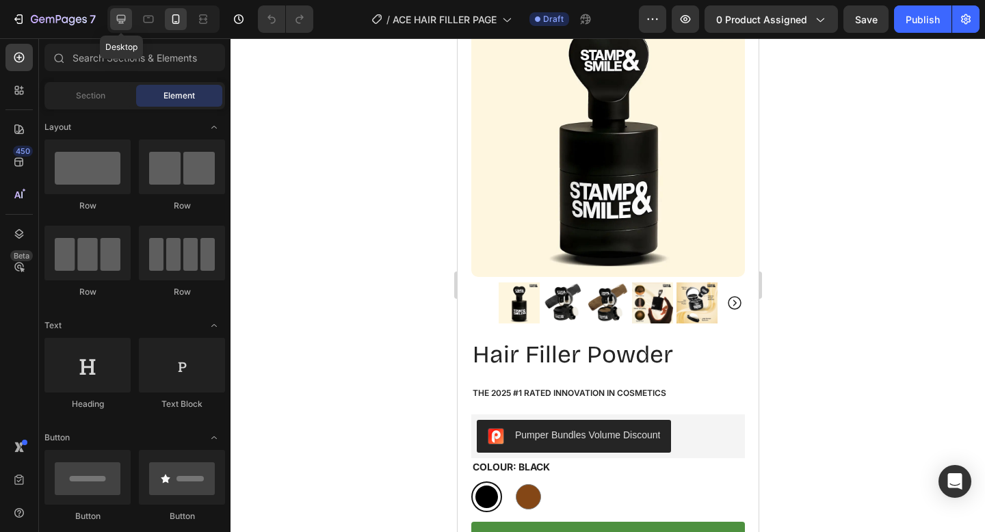
click at [124, 25] on icon at bounding box center [121, 19] width 14 height 14
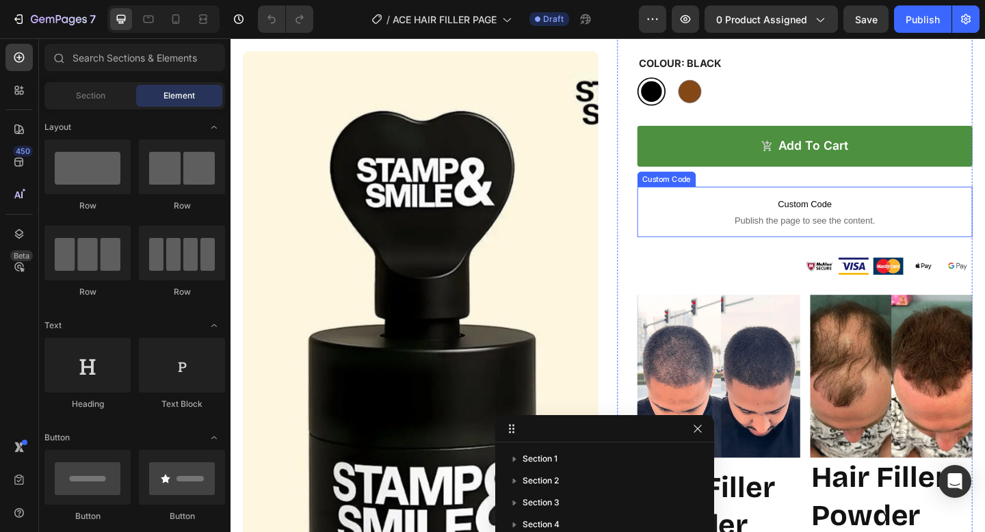
scroll to position [280, 0]
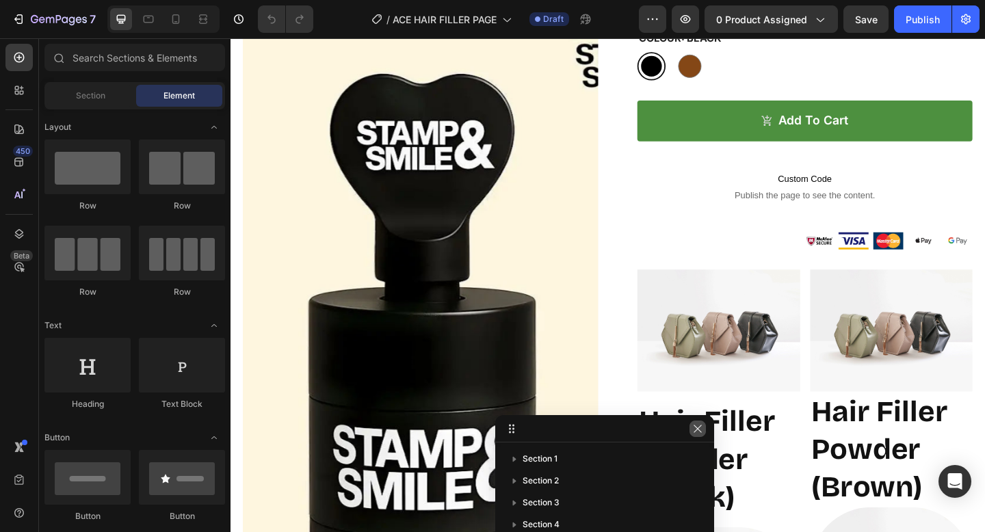
click at [698, 428] on icon "button" at bounding box center [697, 428] width 11 height 11
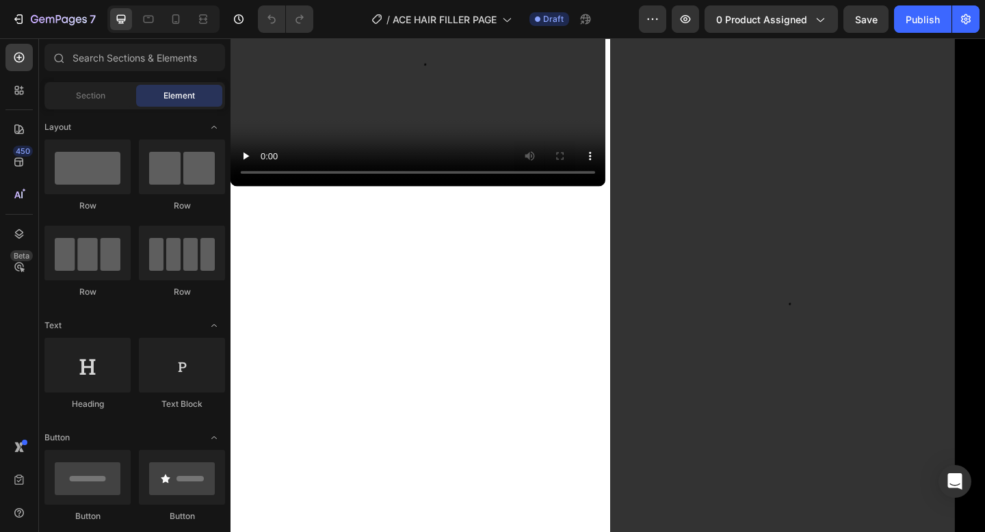
scroll to position [5213, 0]
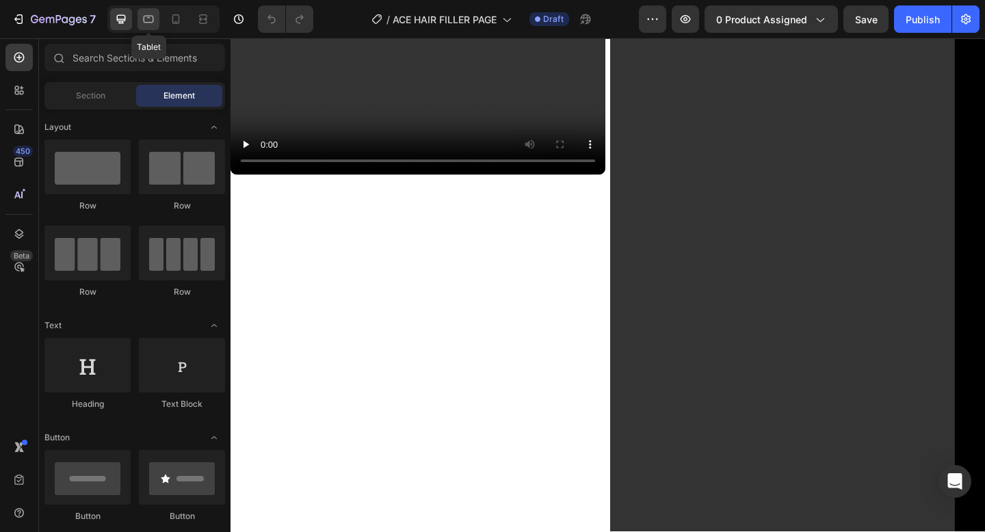
click at [153, 15] on icon at bounding box center [149, 19] width 14 height 14
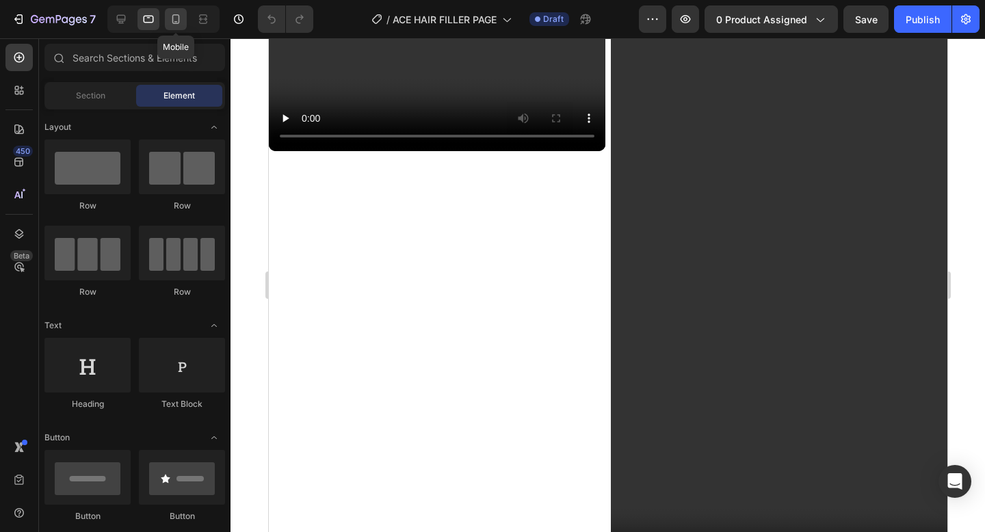
click at [181, 23] on icon at bounding box center [176, 19] width 14 height 14
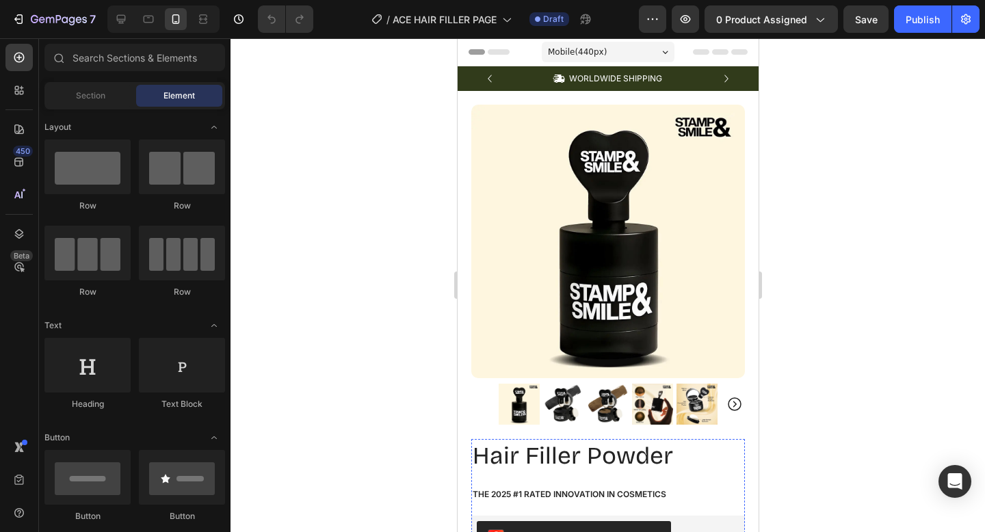
scroll to position [165, 0]
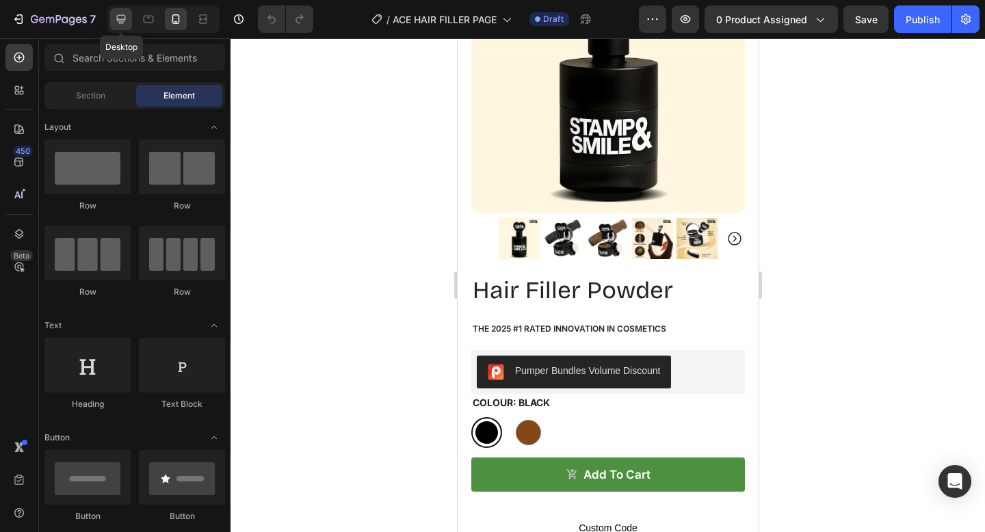
click at [130, 21] on div at bounding box center [121, 19] width 22 height 22
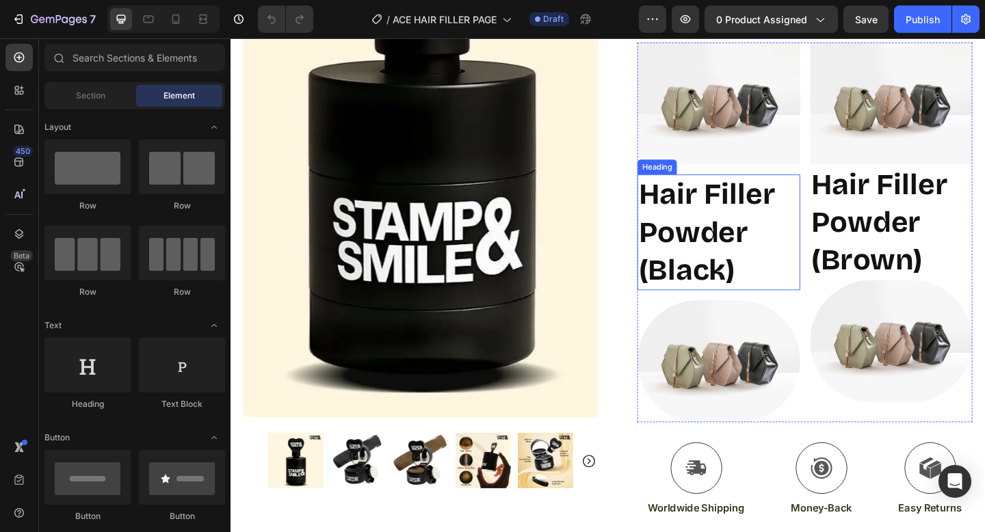
scroll to position [474, 0]
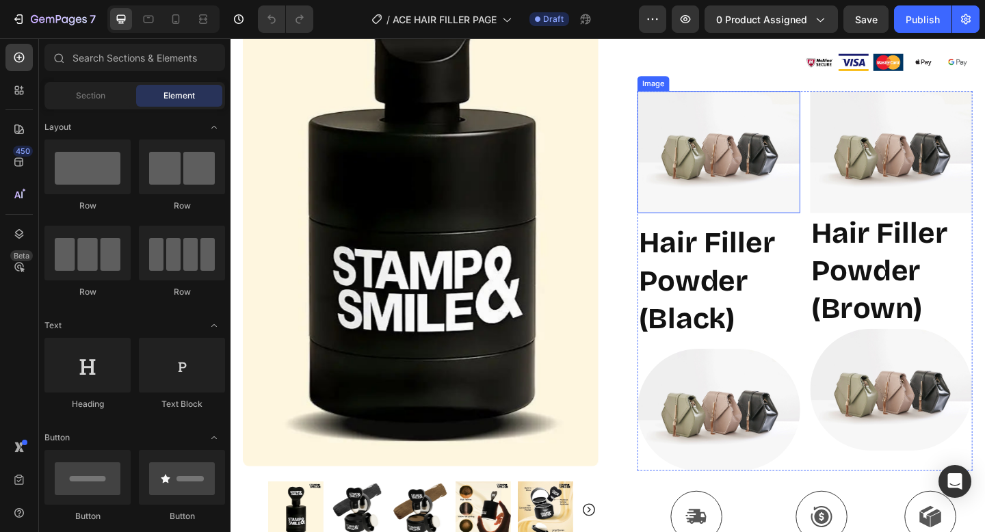
click at [776, 132] on img at bounding box center [761, 162] width 177 height 133
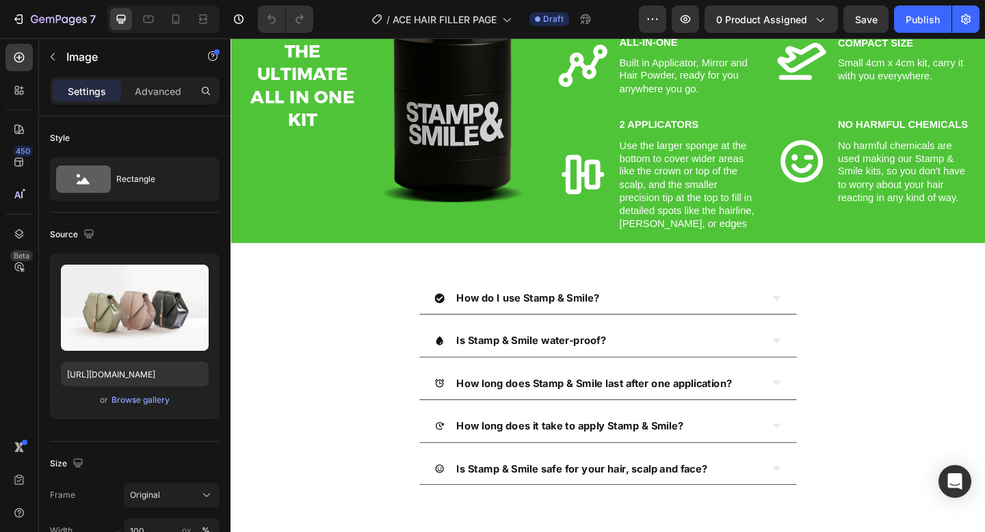
scroll to position [2392, 0]
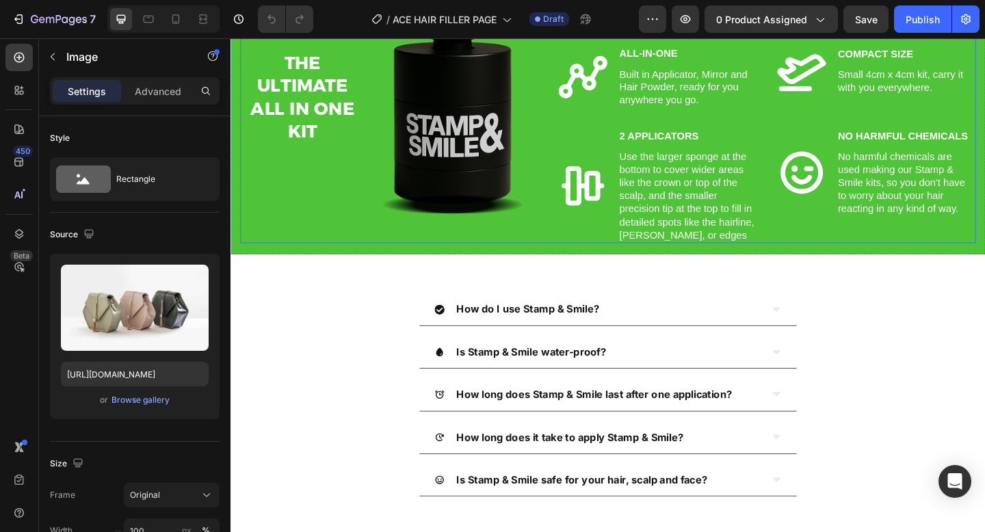
click at [333, 262] on div "THE ULTIMATE ALL IN ONE KIT Heading Image Row" at bounding box center [403, 102] width 325 height 319
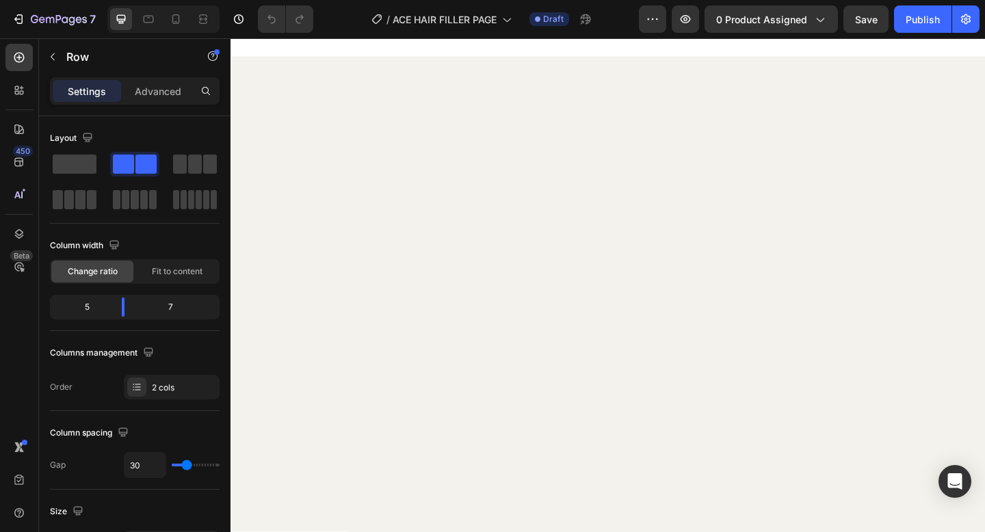
scroll to position [8288, 0]
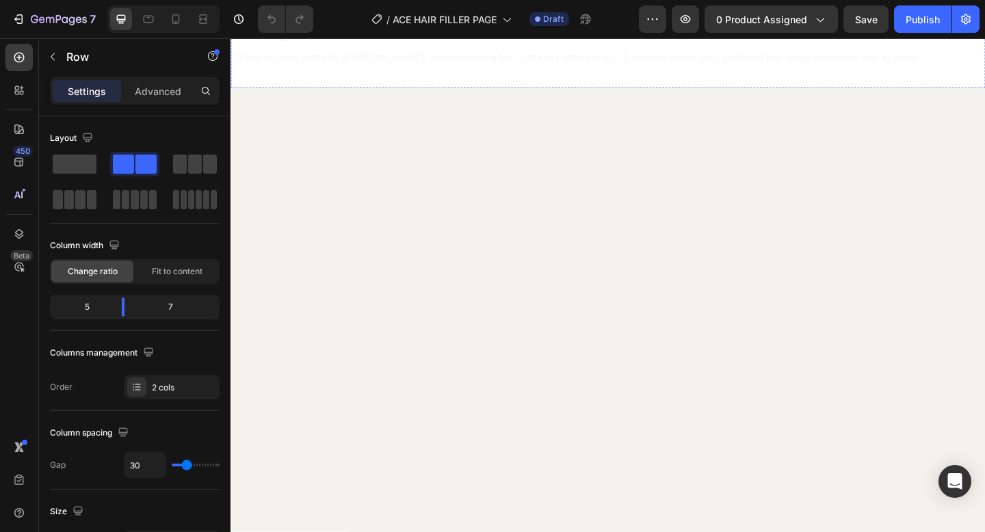
click at [520, 5] on img at bounding box center [640, 5] width 821 height 0
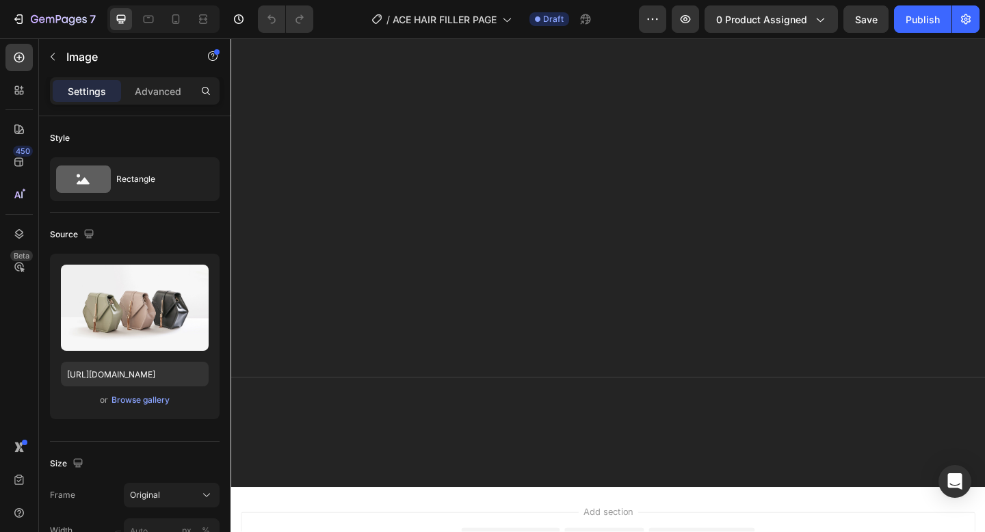
scroll to position [11065, 0]
